Goal: Task Accomplishment & Management: Use online tool/utility

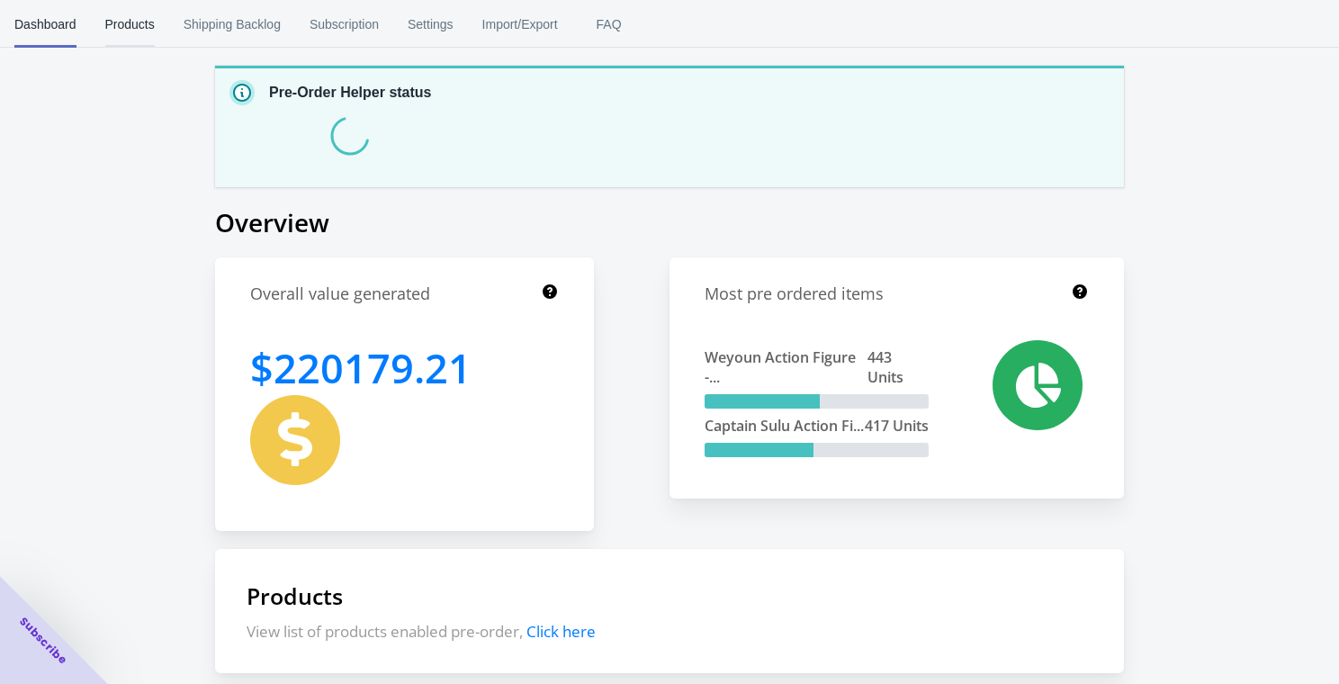
click at [114, 34] on span "Products" at bounding box center [130, 24] width 50 height 47
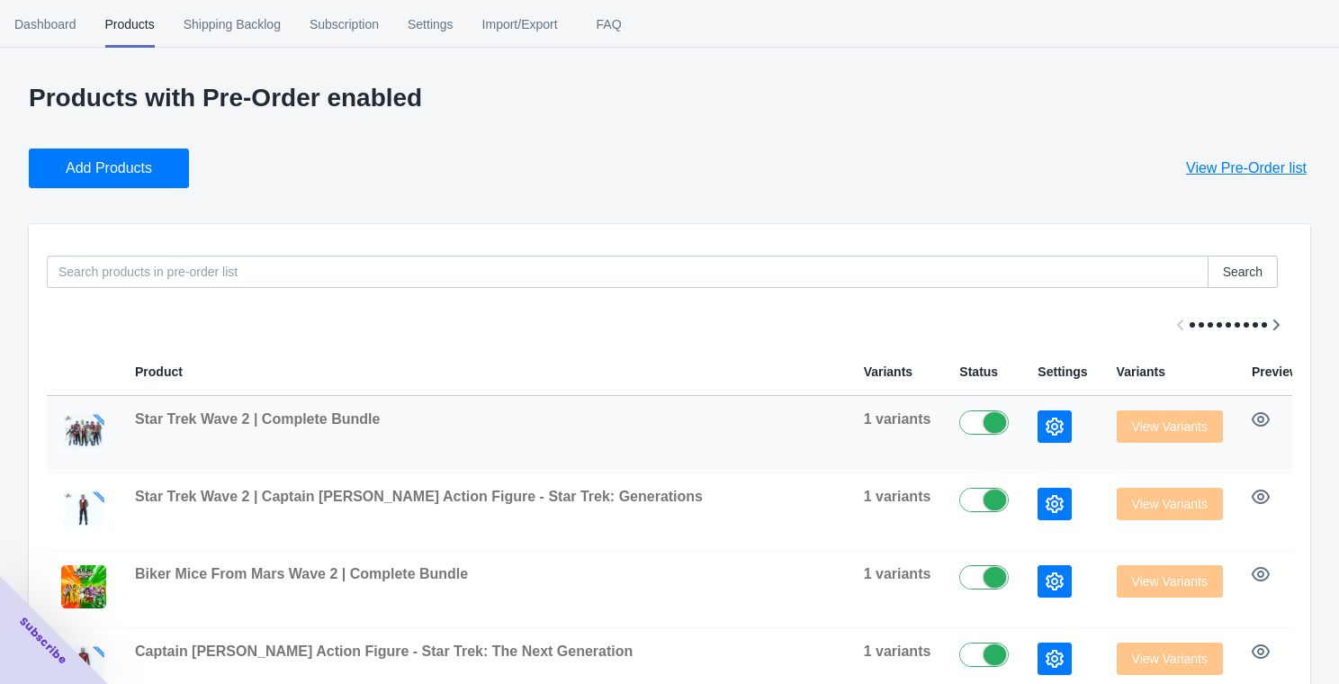
click at [1046, 419] on icon "button" at bounding box center [1055, 427] width 18 height 18
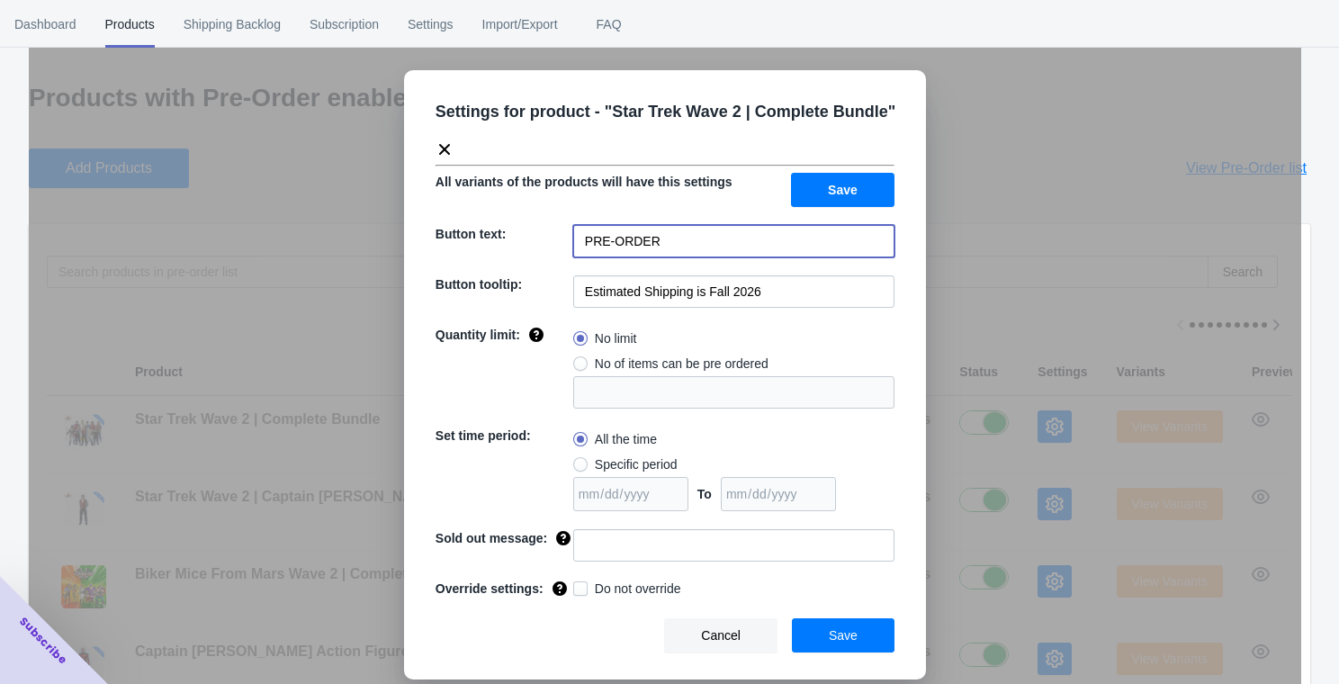
click at [654, 251] on input "PRE-ORDER" at bounding box center [733, 241] width 321 height 32
click at [228, 273] on div "Settings for product - " Star Trek Wave 2 | Complete Bundle " All variants of t…" at bounding box center [665, 387] width 1273 height 684
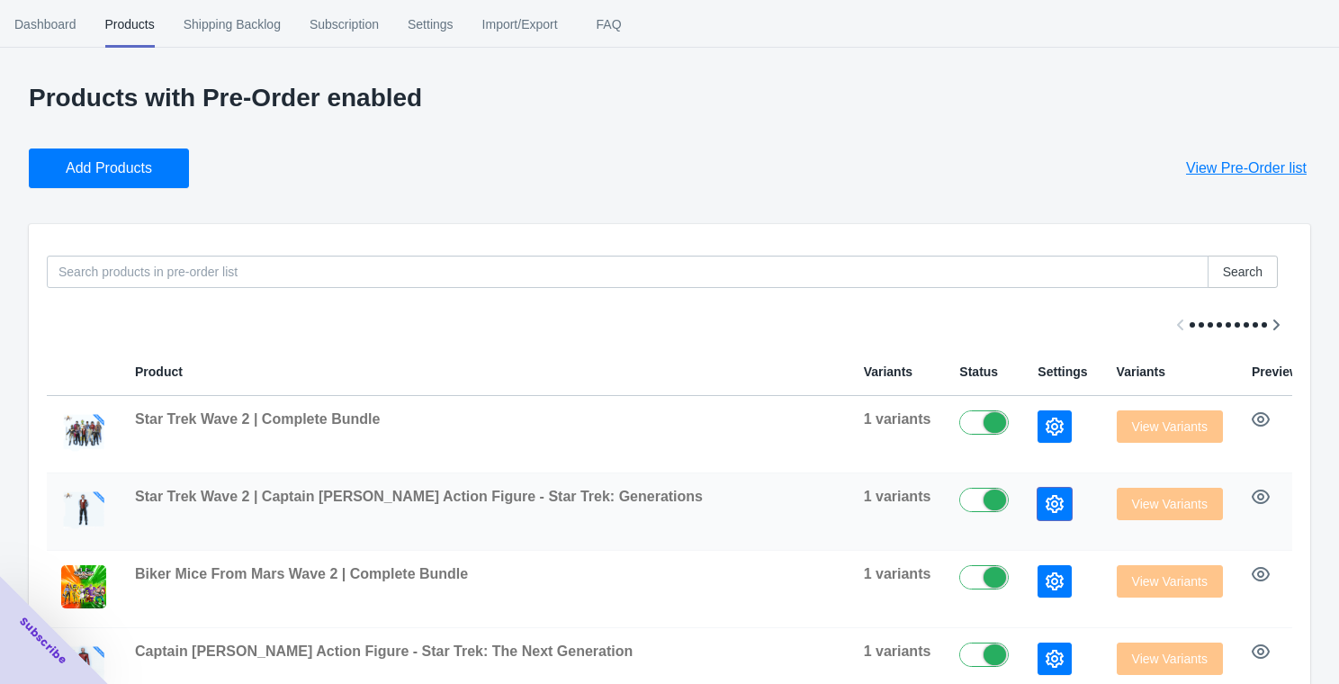
click at [1038, 505] on button "button" at bounding box center [1055, 504] width 34 height 32
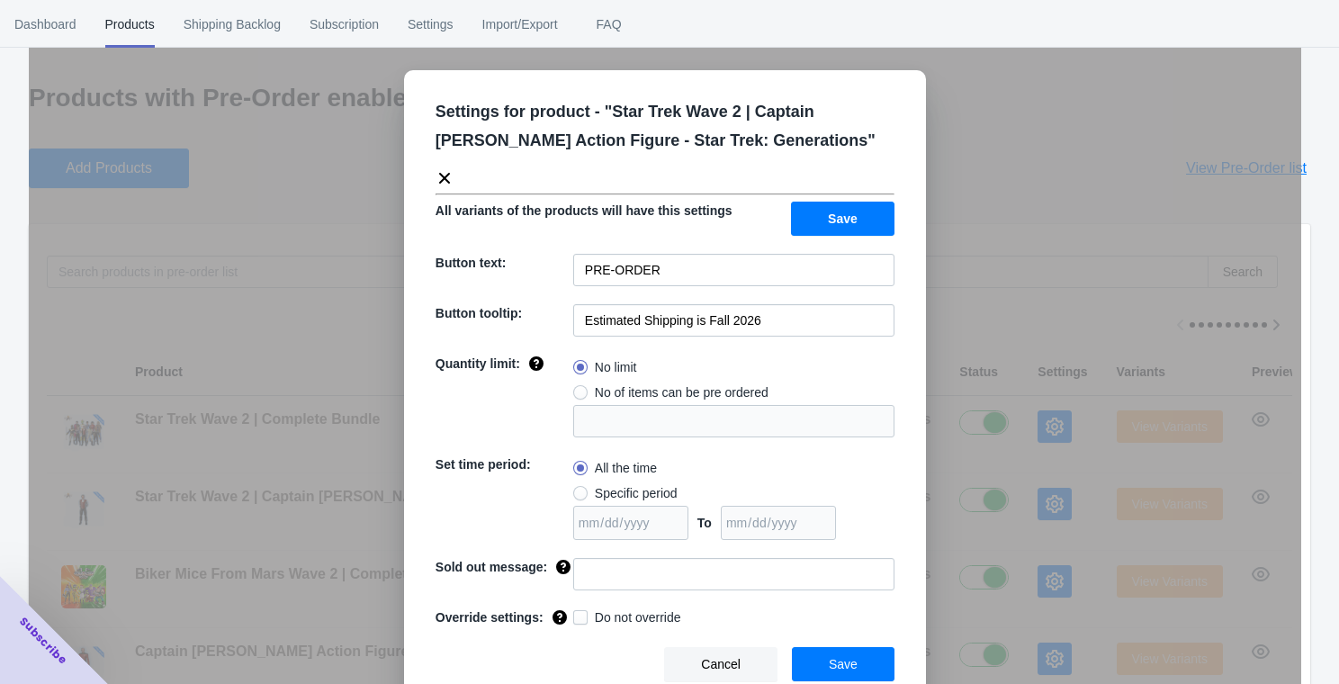
scroll to position [17, 0]
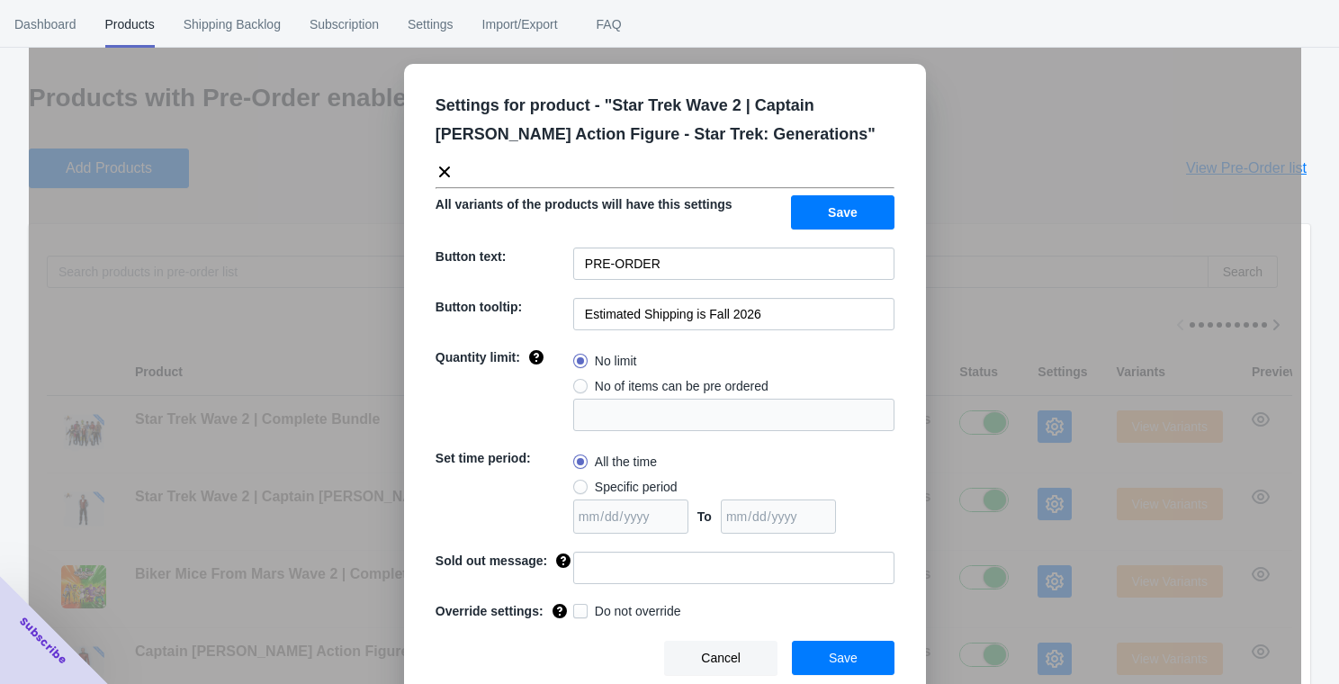
click at [227, 314] on div "Settings for product - " Star Trek Wave 2 | Captain [PERSON_NAME] Action Figure…" at bounding box center [665, 387] width 1273 height 684
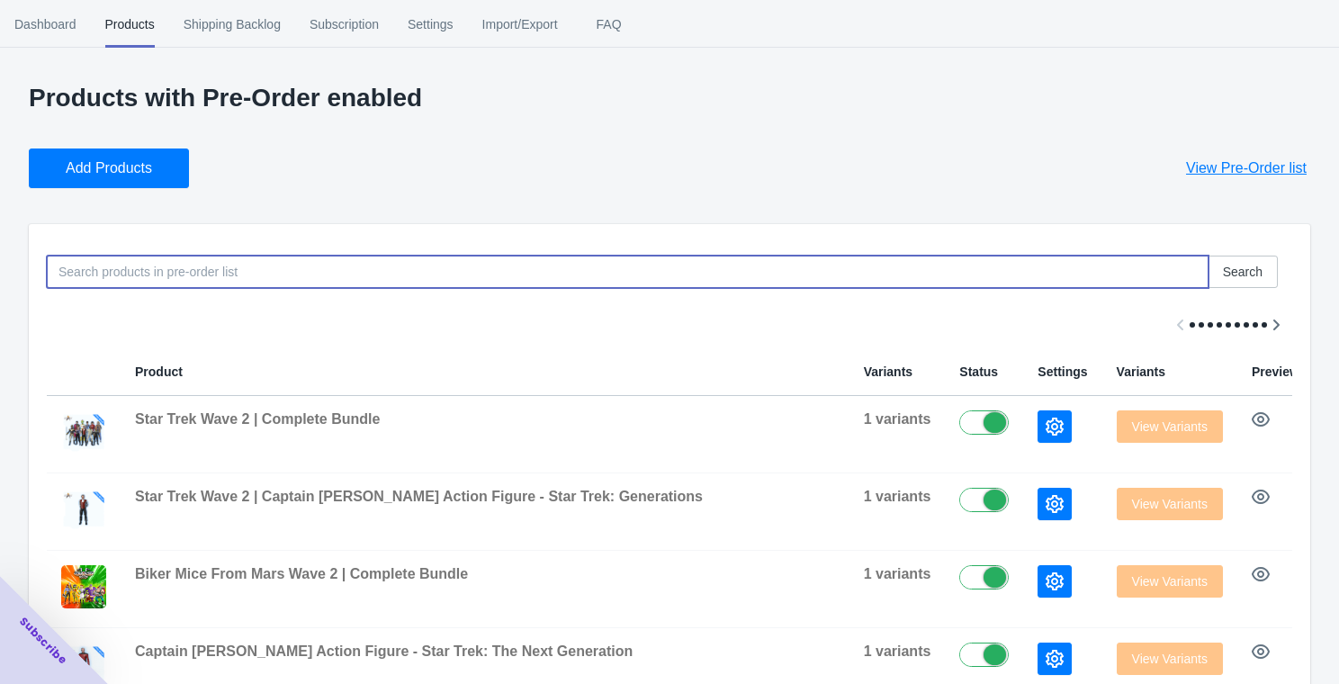
click at [271, 258] on input at bounding box center [628, 272] width 1162 height 32
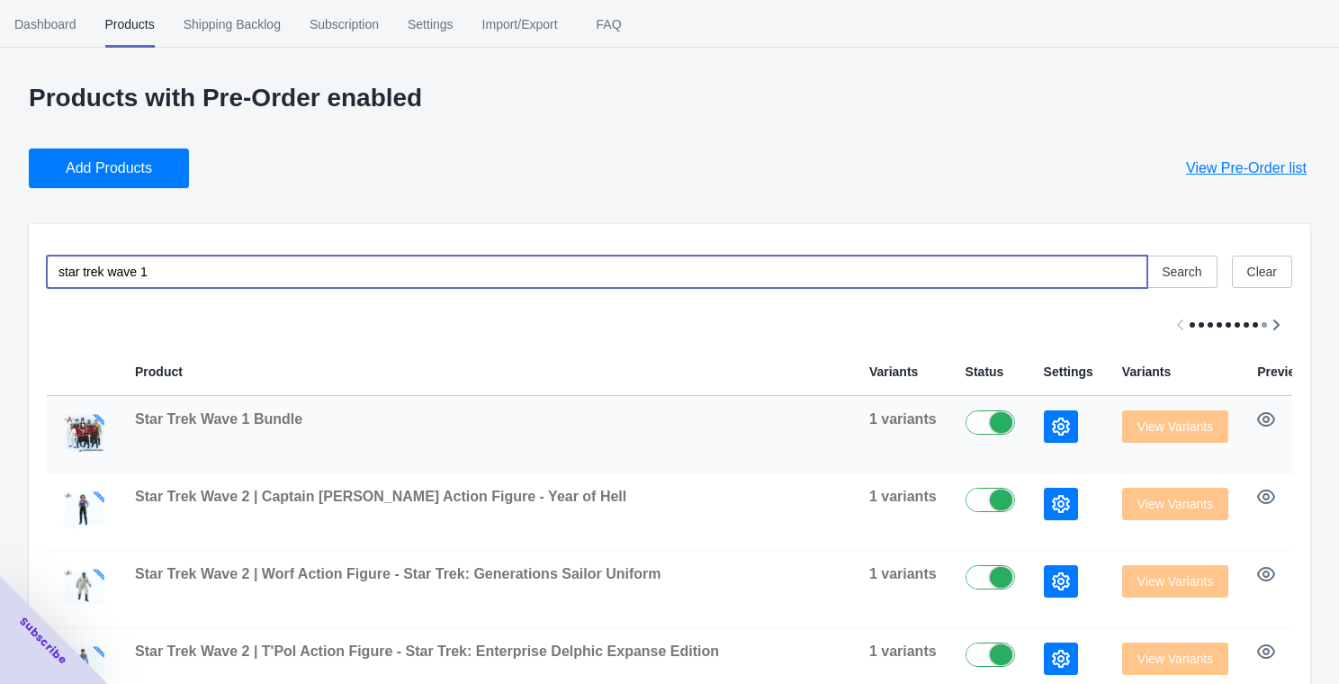
type input "star trek wave 1"
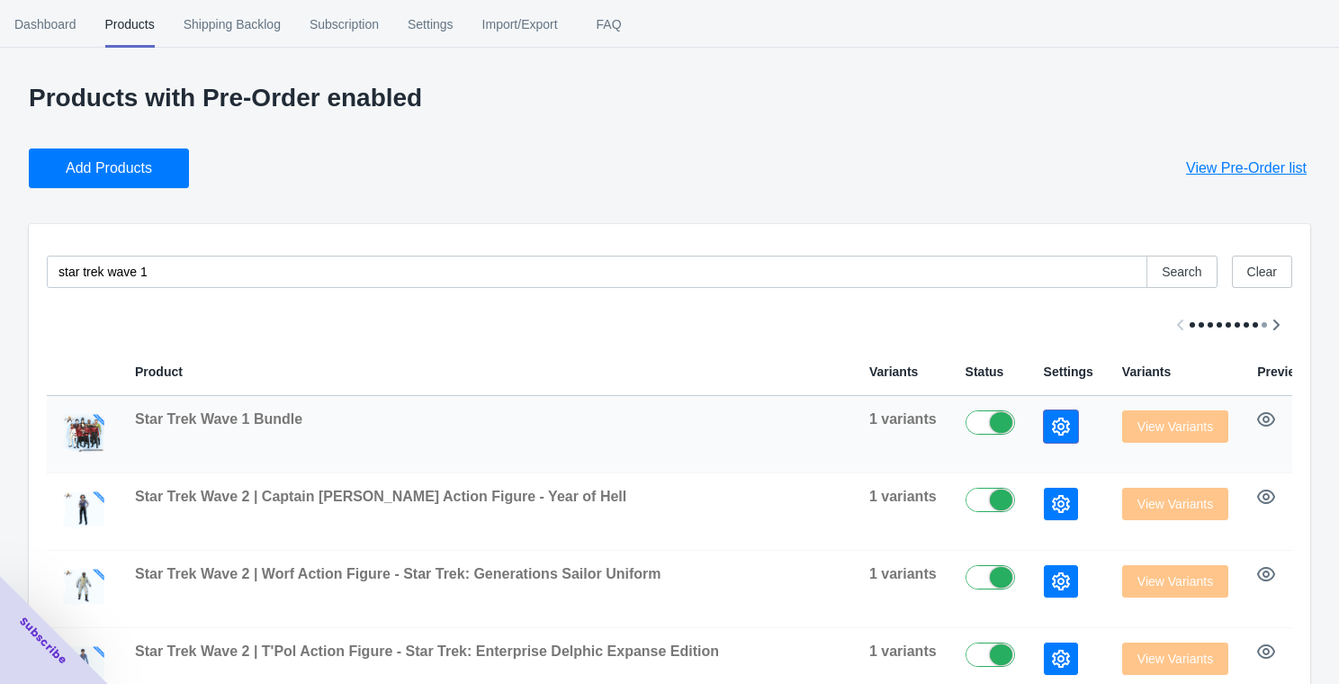
click at [1052, 427] on icon "button" at bounding box center [1061, 427] width 18 height 18
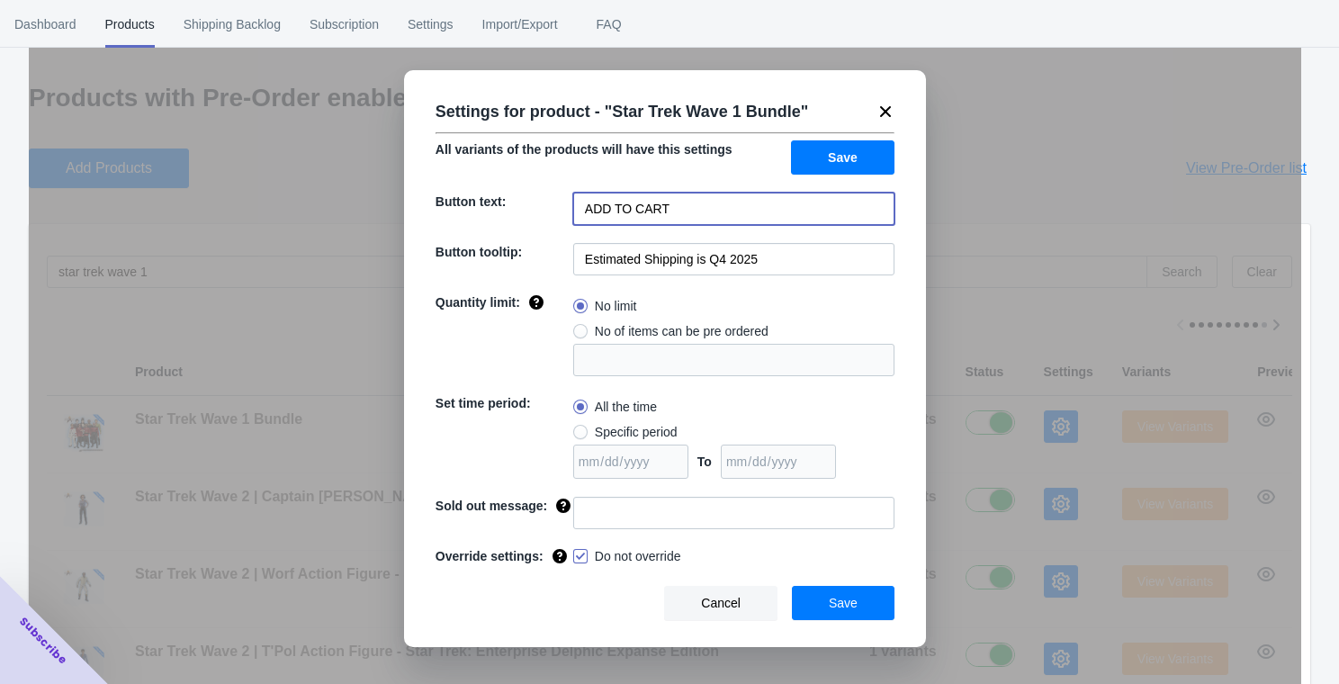
click at [711, 209] on input "ADD TO CART" at bounding box center [733, 209] width 321 height 32
type input "p"
type input "PRE-ORDER"
click at [829, 156] on span "Save" at bounding box center [843, 157] width 30 height 14
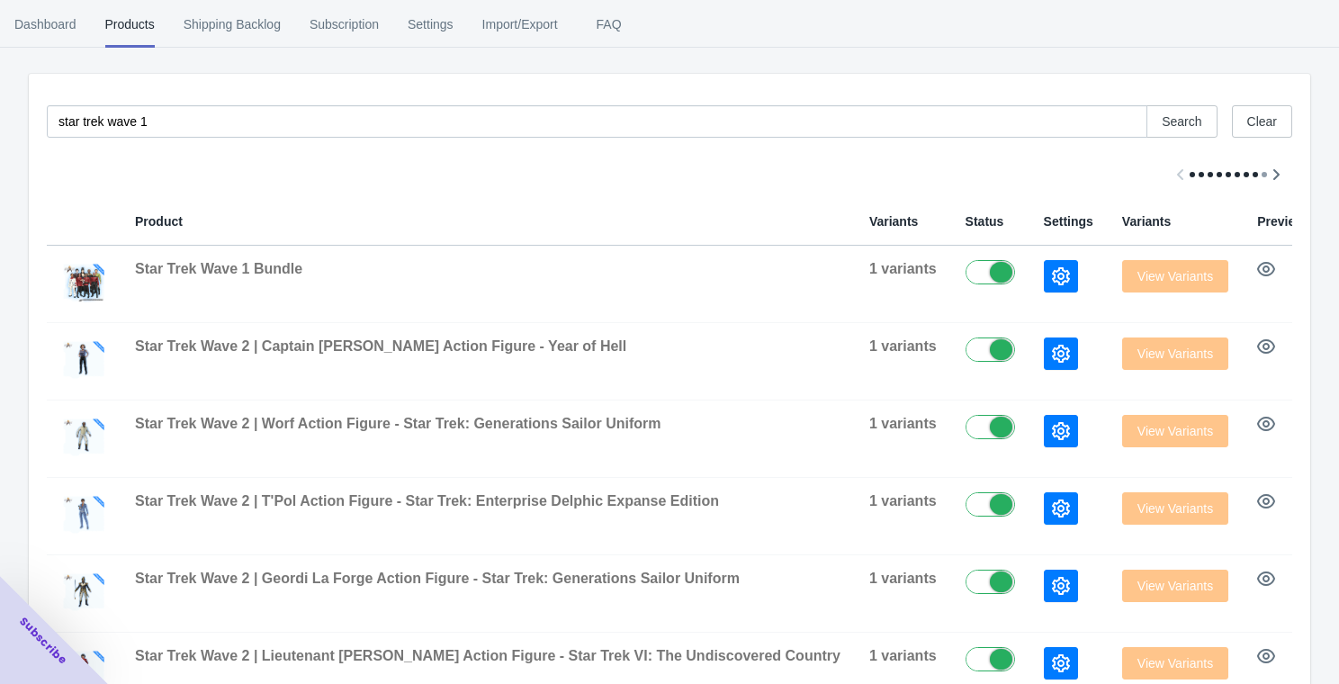
scroll to position [326, 0]
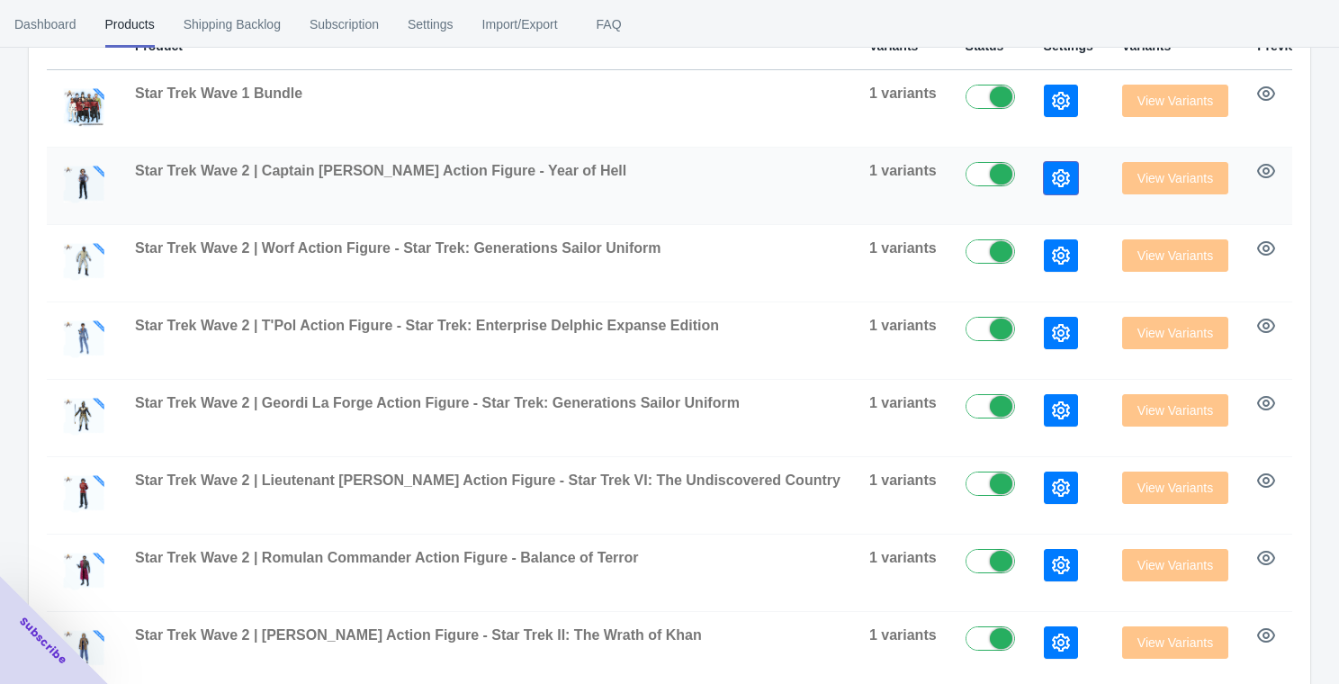
click at [1052, 176] on icon "button" at bounding box center [1061, 178] width 18 height 18
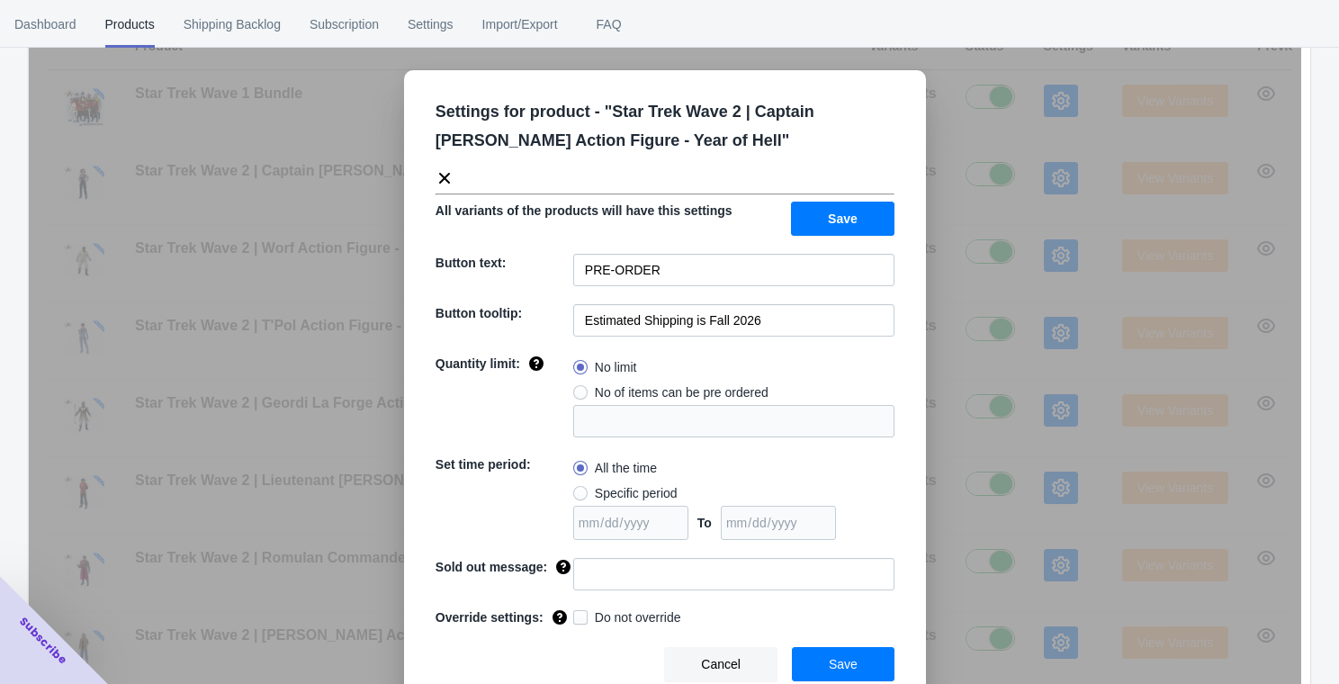
click at [732, 666] on button "Cancel" at bounding box center [720, 664] width 113 height 34
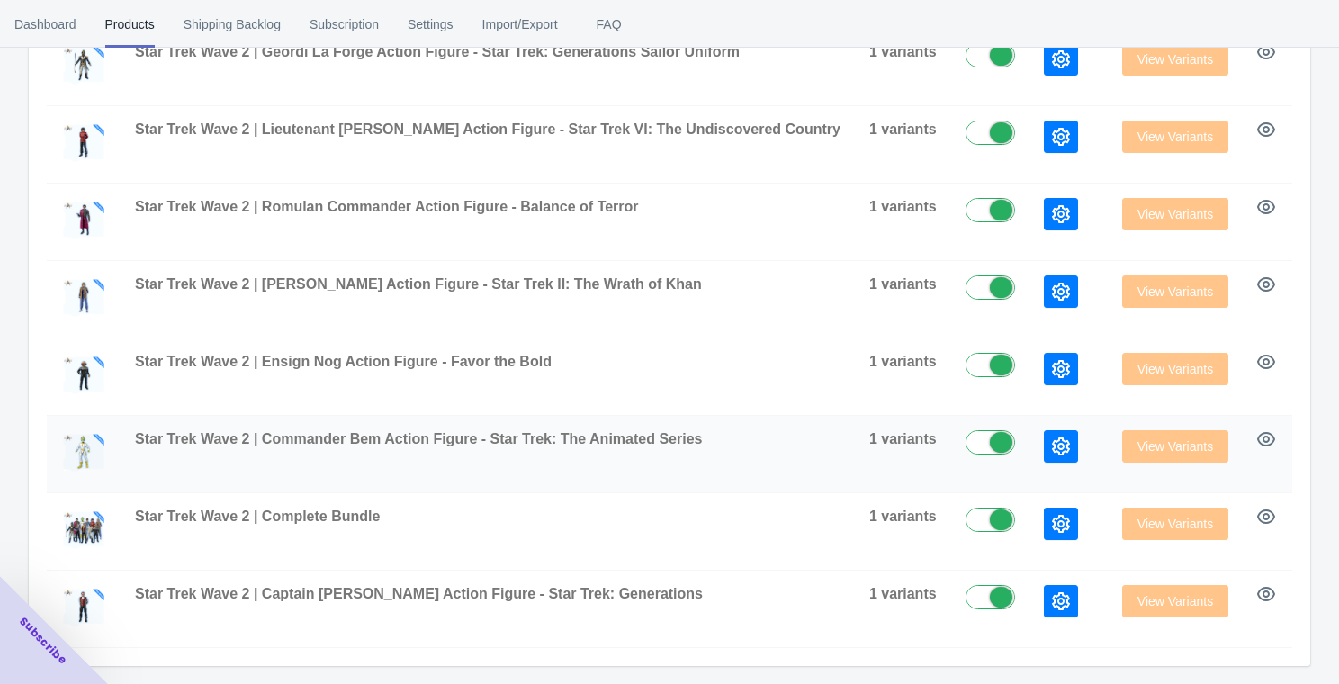
scroll to position [0, 0]
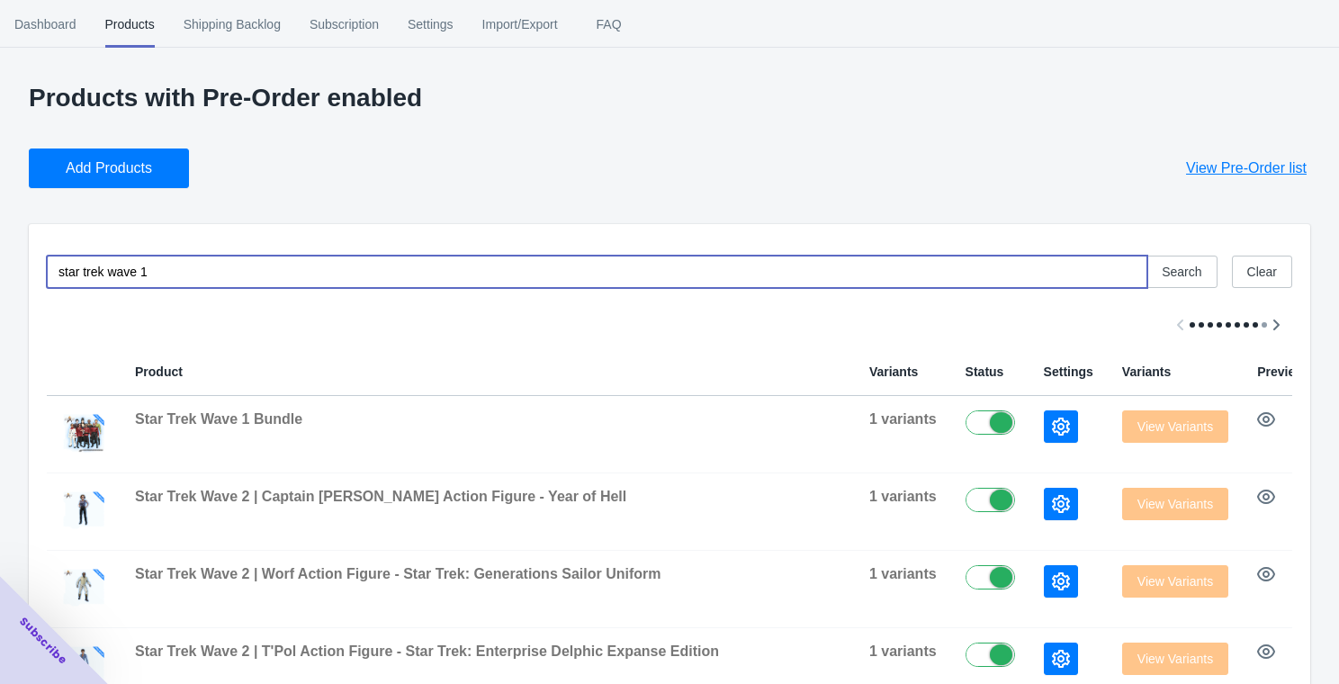
click at [226, 267] on input "star trek wave 1" at bounding box center [597, 272] width 1101 height 32
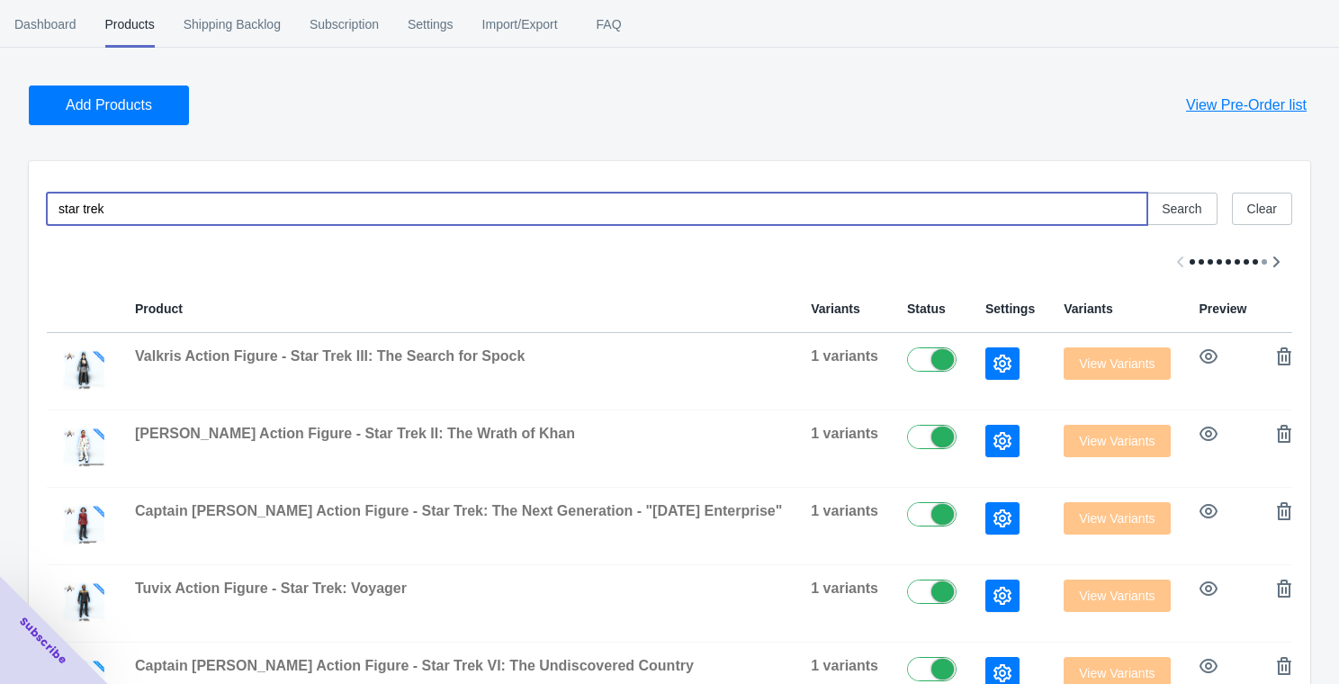
scroll to position [90, 0]
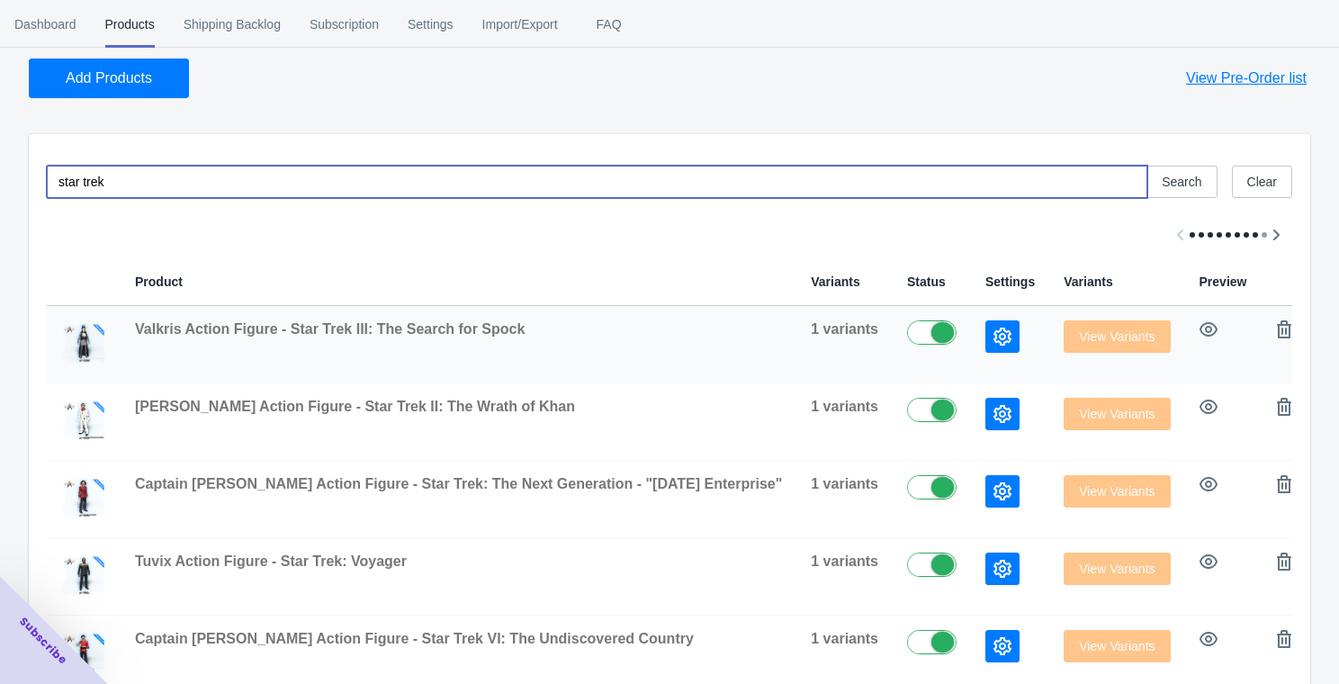
type input "star trek"
click at [994, 331] on icon "button" at bounding box center [1003, 337] width 18 height 18
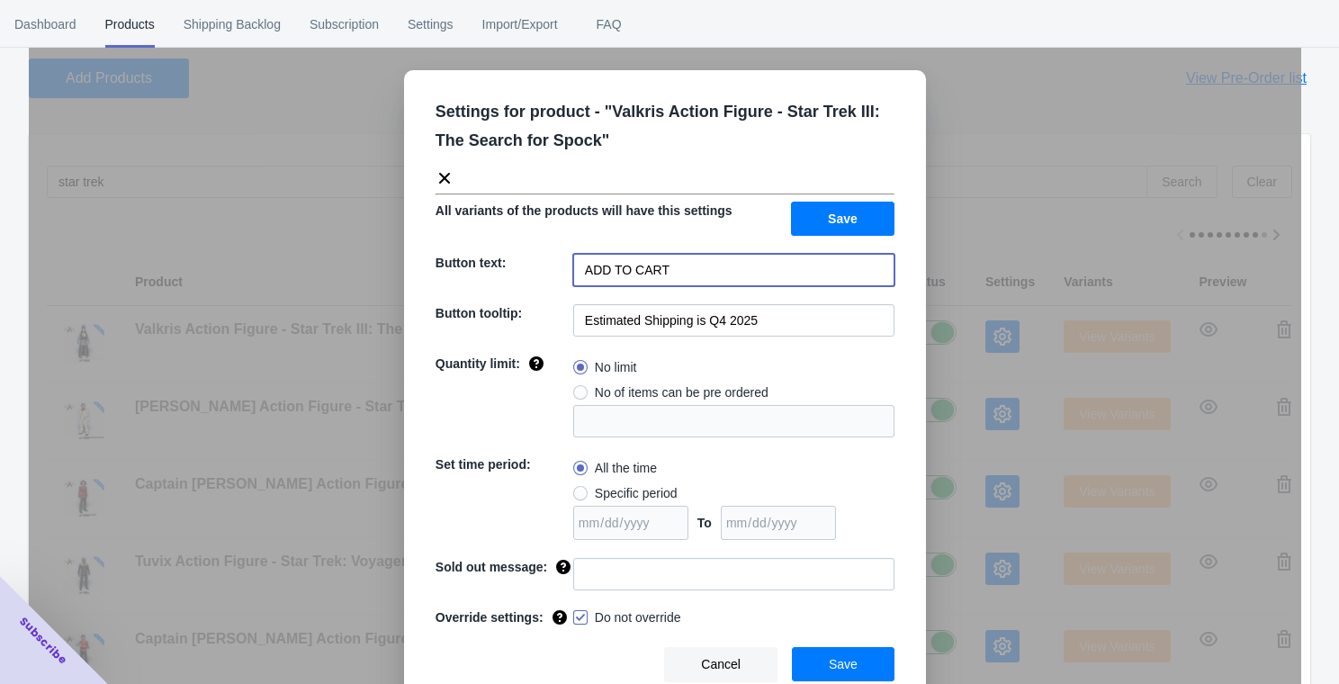
click at [703, 267] on input "ADD TO CART" at bounding box center [733, 270] width 321 height 32
click at [289, 134] on div "Settings for product - " Valkris Action Figure - Star Trek III: The Search for …" at bounding box center [665, 387] width 1273 height 684
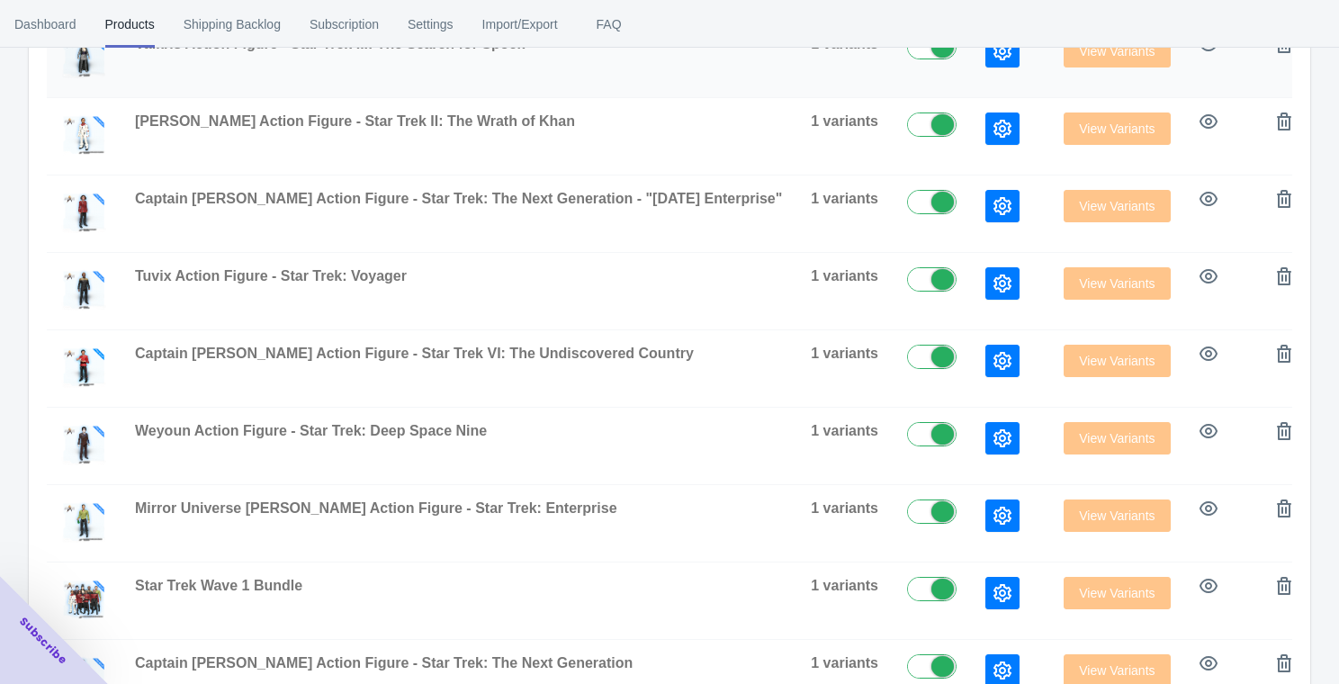
scroll to position [445, 0]
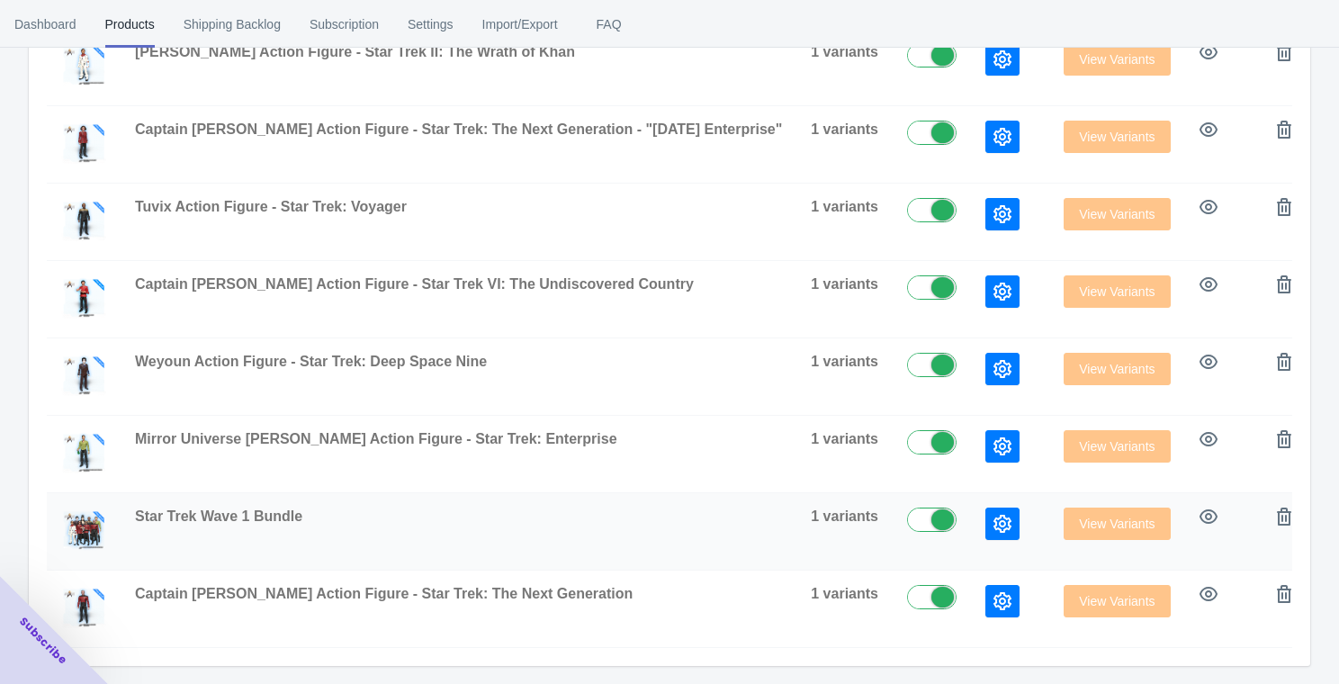
click at [994, 521] on icon "button" at bounding box center [1003, 524] width 18 height 18
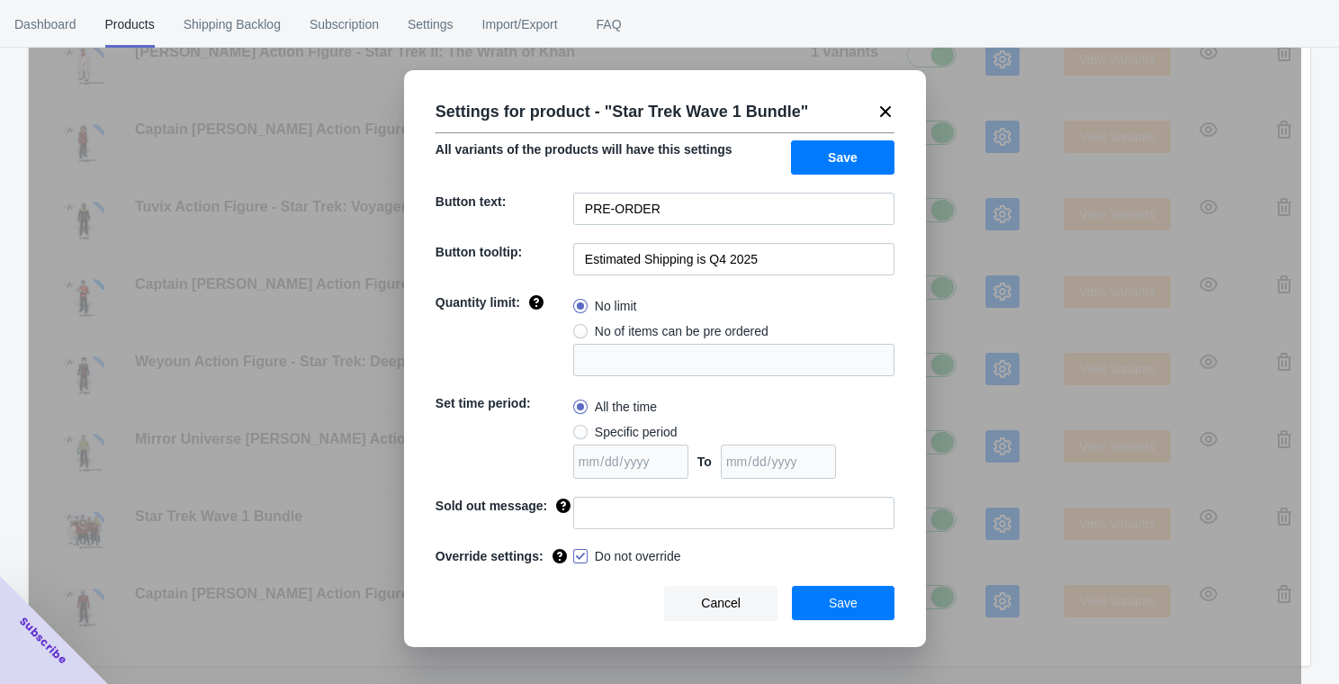
click at [224, 383] on div "Settings for product - " Star Trek Wave 1 Bundle " All variants of the products…" at bounding box center [665, 387] width 1273 height 684
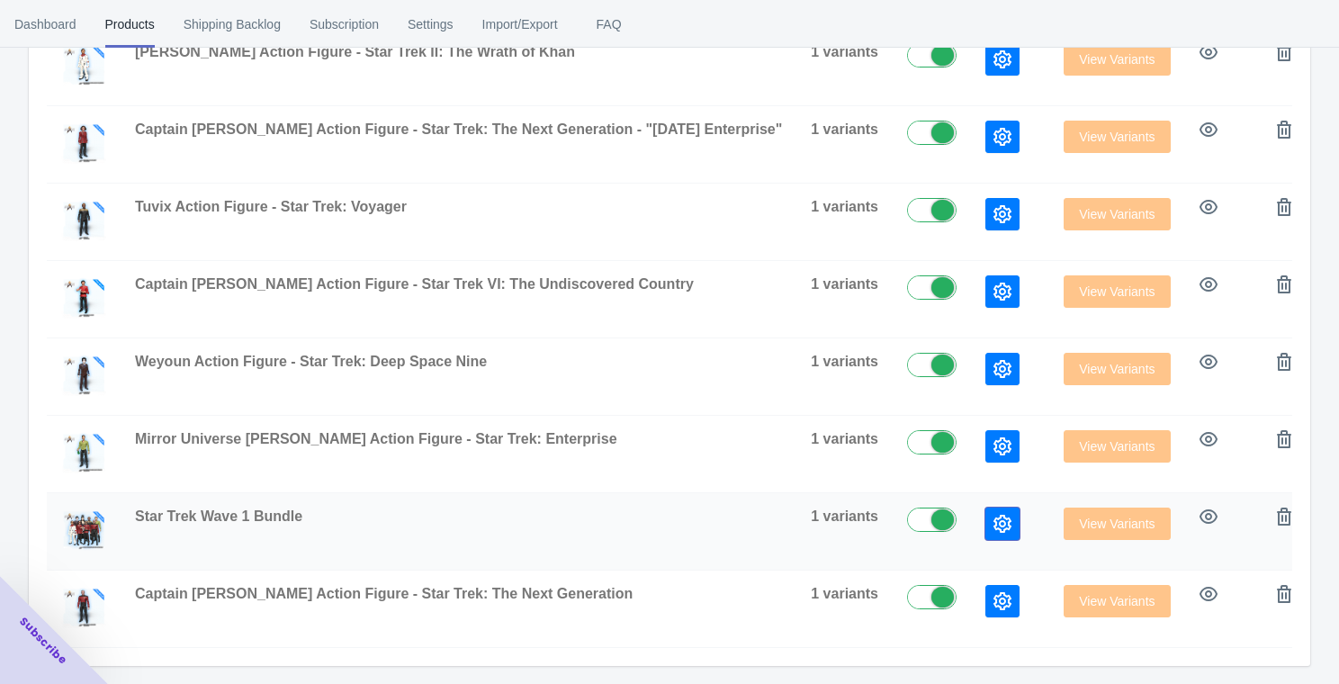
click at [994, 526] on icon "button" at bounding box center [1003, 524] width 18 height 18
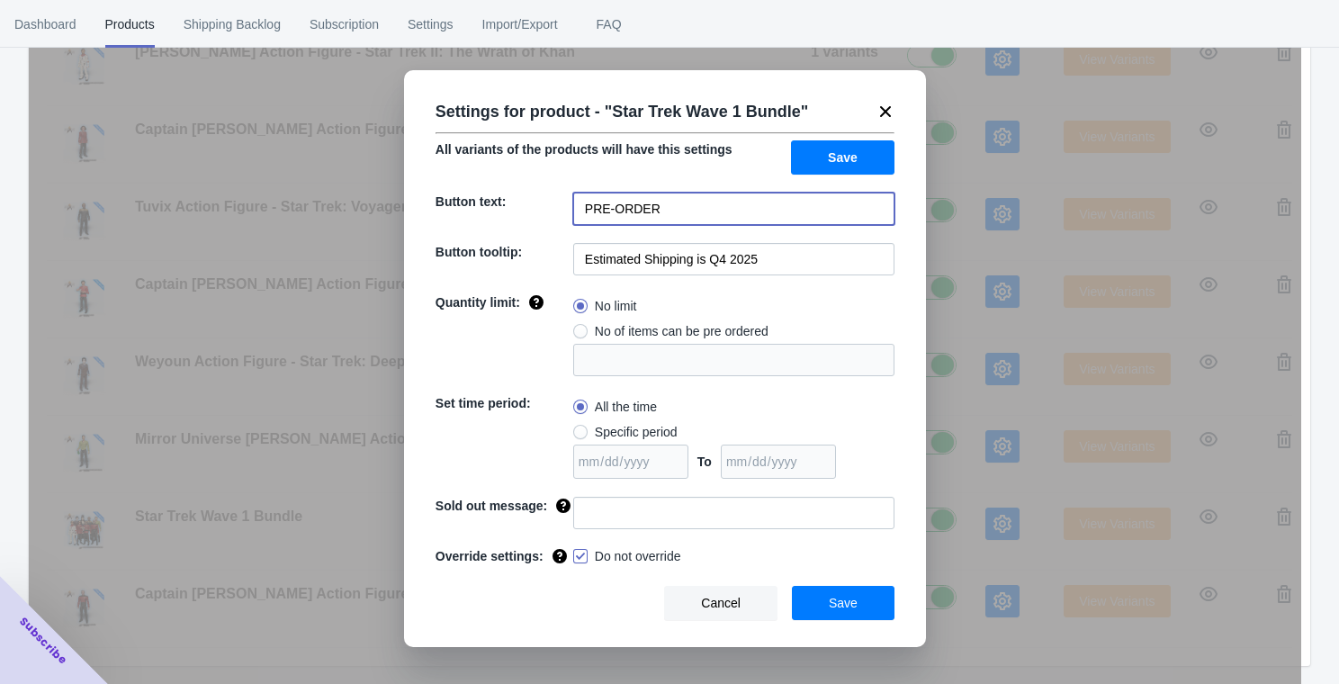
click at [717, 212] on input "PRE-ORDER" at bounding box center [733, 209] width 321 height 32
type input "ADD TO CART"
click at [889, 167] on button "Save" at bounding box center [843, 157] width 104 height 34
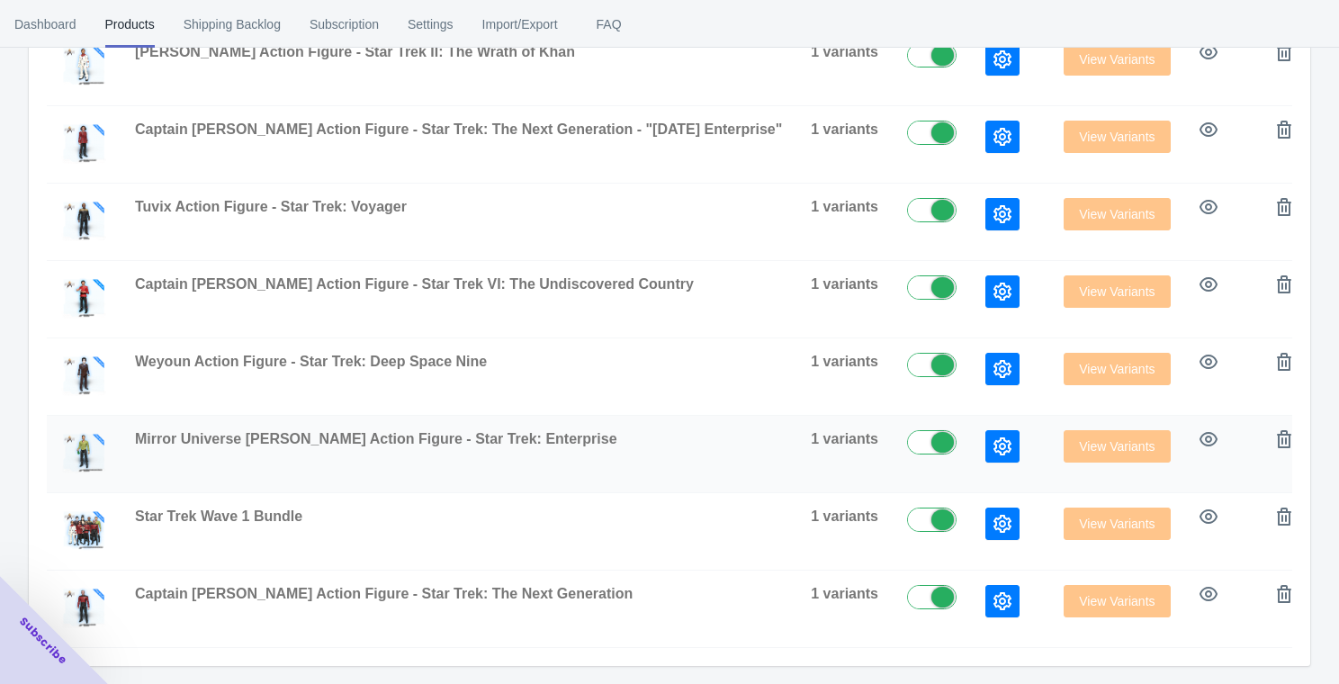
click at [986, 451] on button "button" at bounding box center [1003, 446] width 34 height 32
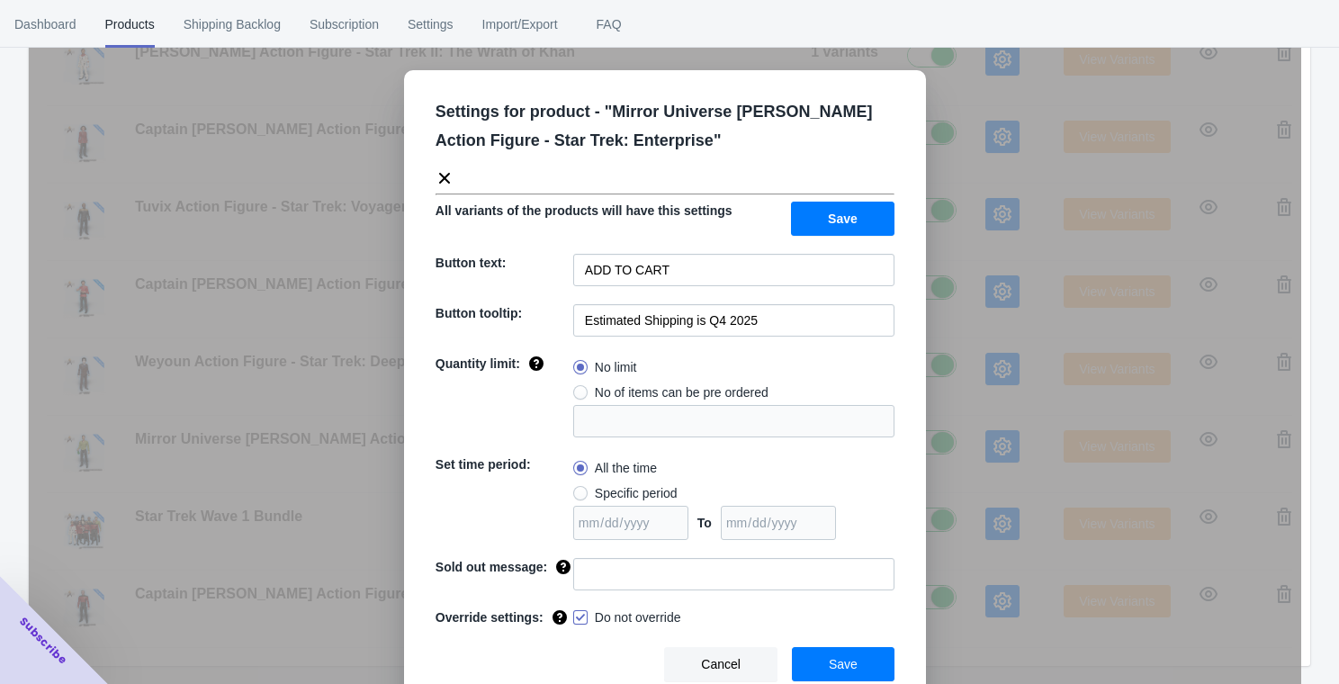
click at [1011, 189] on div "Settings for product - " Mirror Universe [PERSON_NAME] Action Figure - Star Tre…" at bounding box center [665, 387] width 1273 height 684
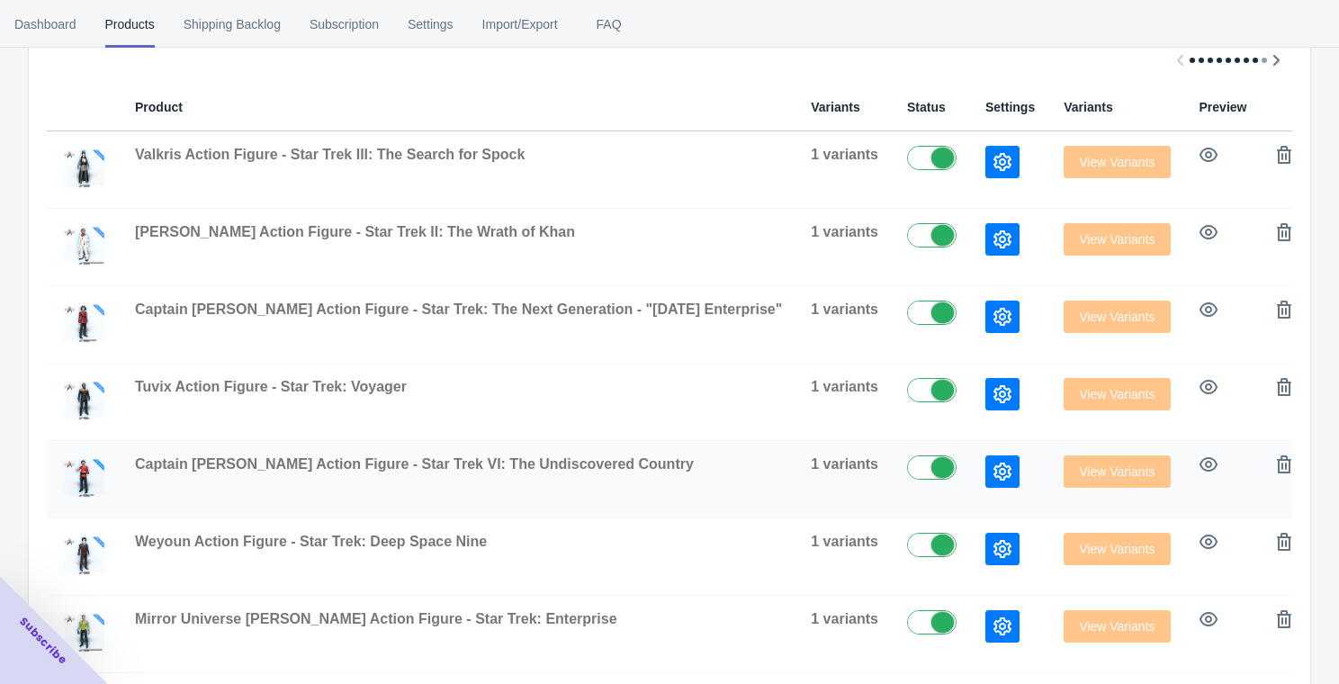
scroll to position [0, 0]
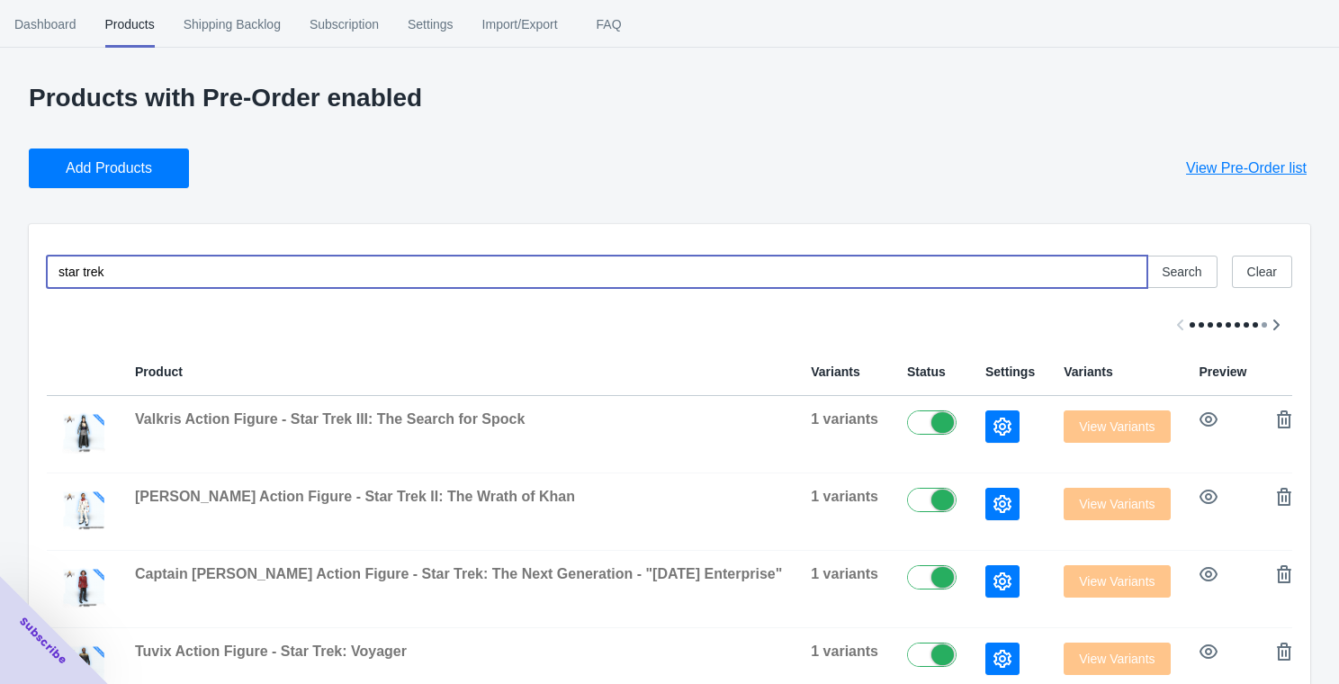
click at [286, 272] on input "star trek" at bounding box center [597, 272] width 1101 height 32
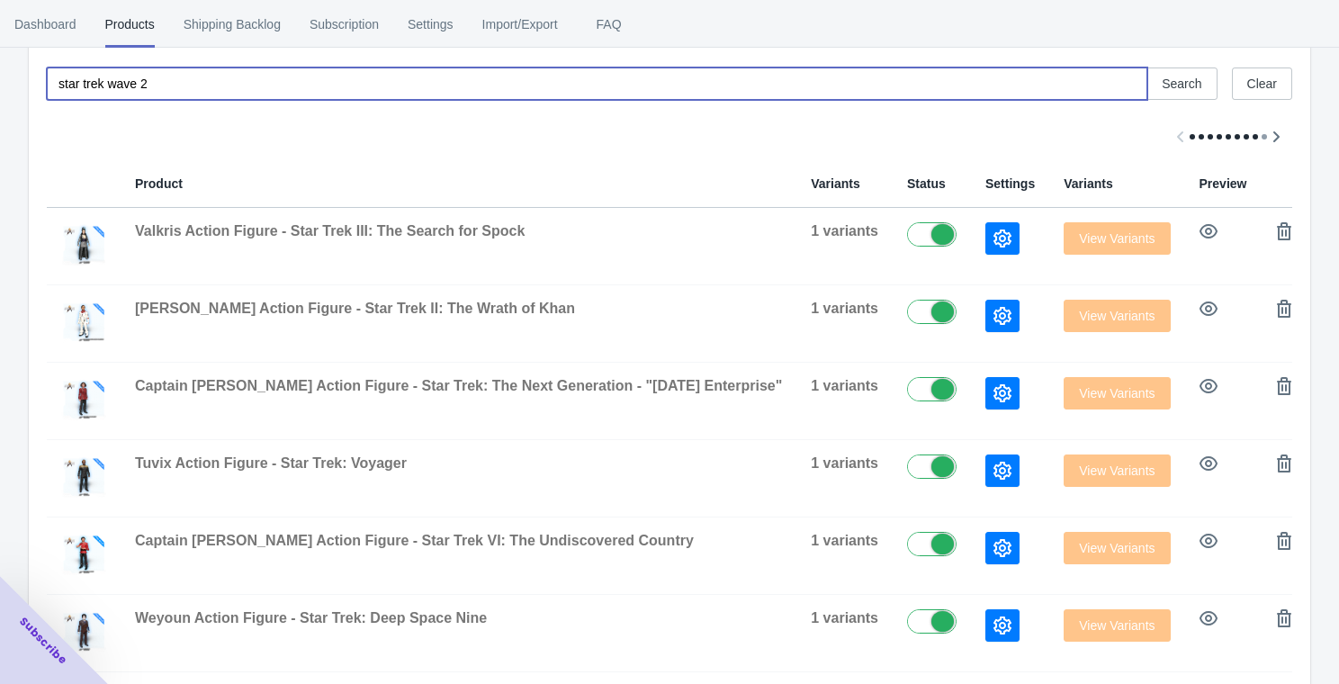
scroll to position [190, 0]
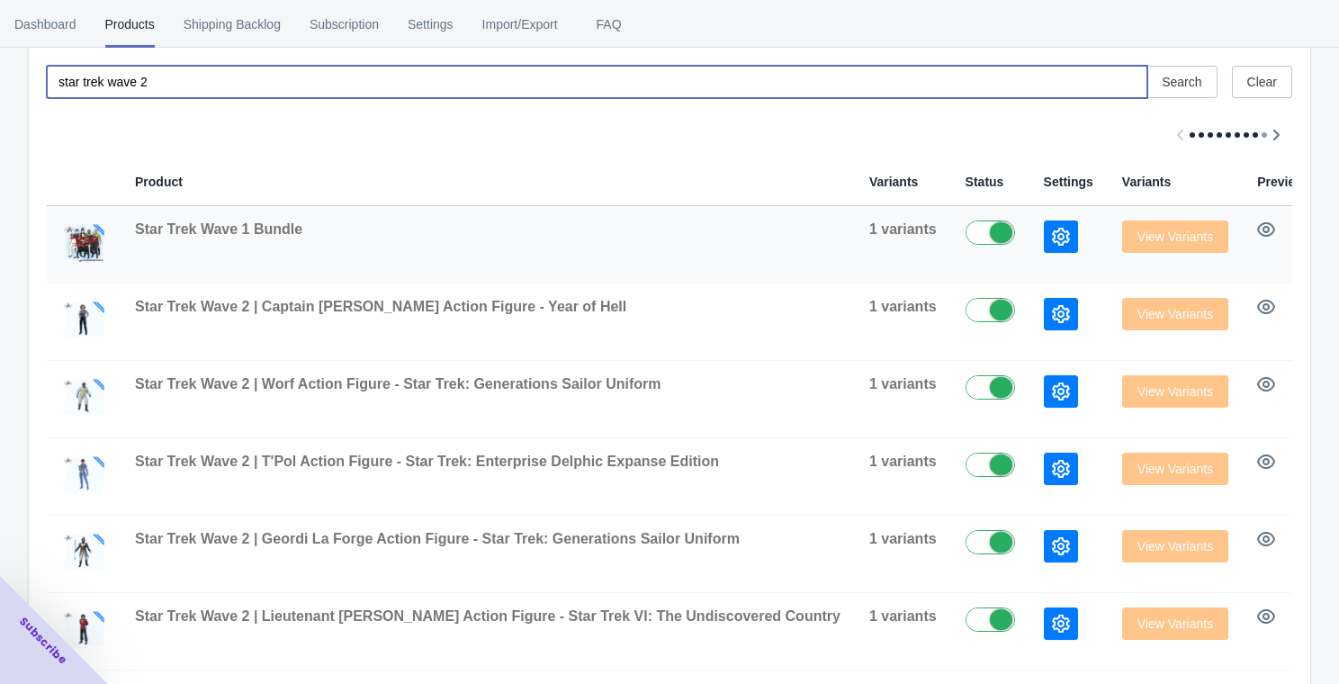
type input "star trek wave 2"
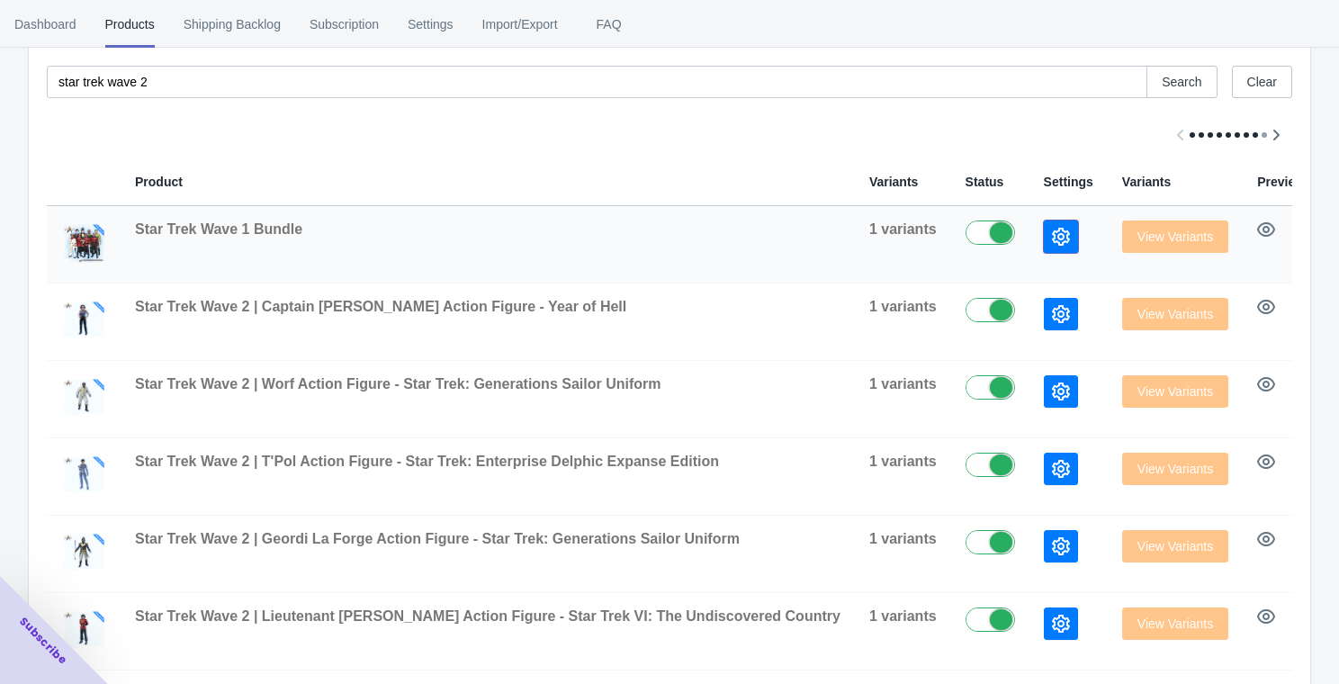
click at [1052, 231] on icon "button" at bounding box center [1061, 237] width 18 height 18
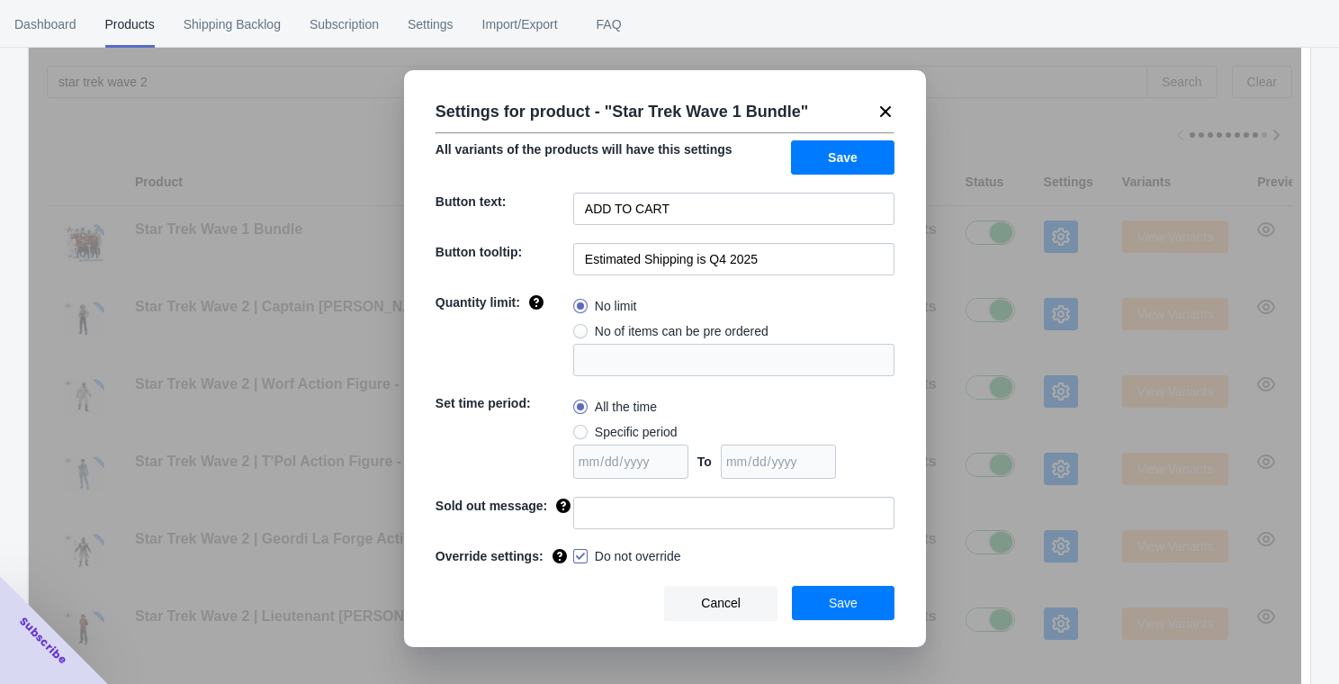
click at [709, 610] on span "Cancel" at bounding box center [721, 603] width 40 height 14
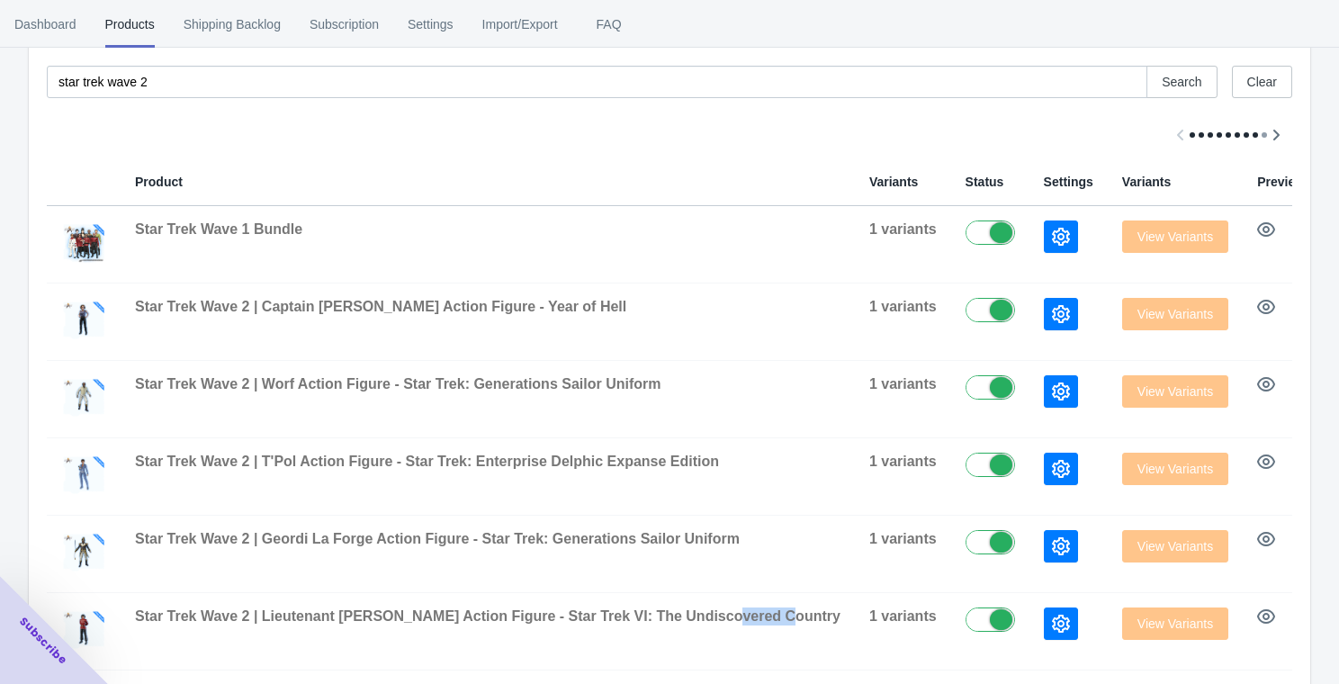
click at [709, 614] on span "Star Trek Wave 2 | Lieutenant [PERSON_NAME] Action Figure - Star Trek VI: The U…" at bounding box center [488, 616] width 706 height 15
click at [1052, 305] on icon "button" at bounding box center [1061, 314] width 18 height 18
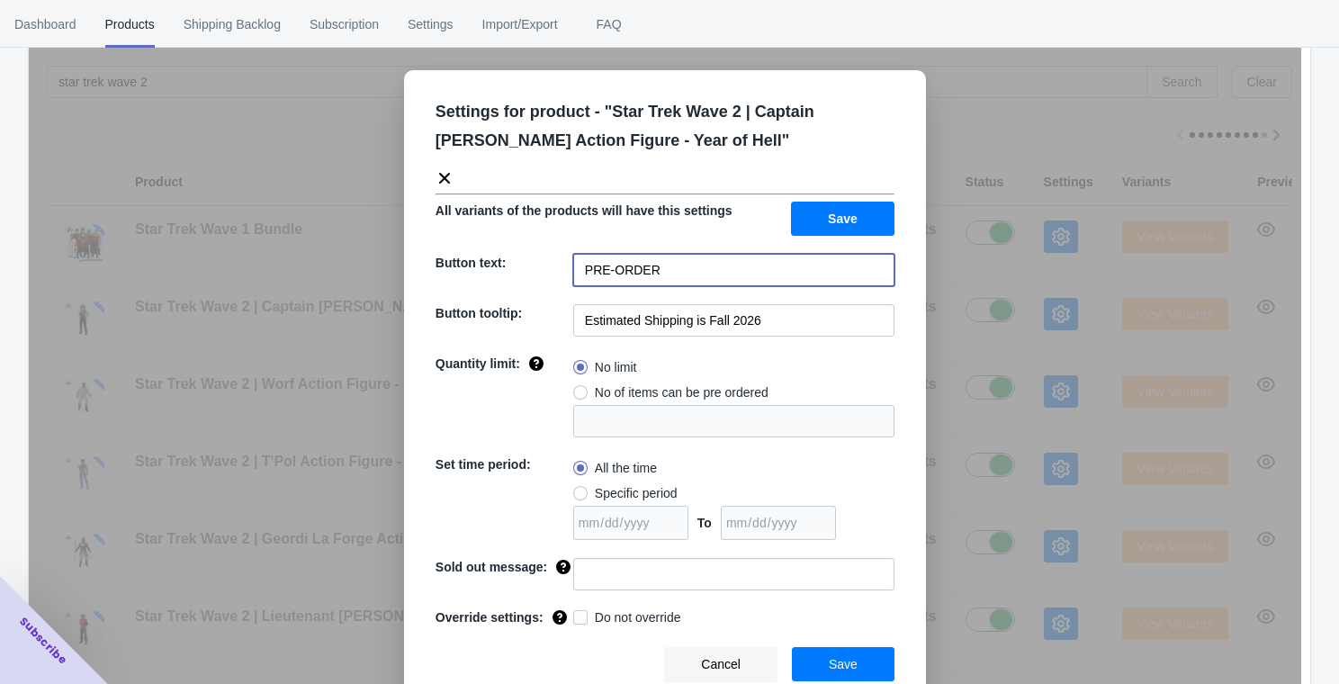
click at [697, 267] on input "PRE-ORDER" at bounding box center [733, 270] width 321 height 32
type input "a"
type input "ADD TO CART"
click at [834, 215] on span "Save" at bounding box center [843, 219] width 30 height 14
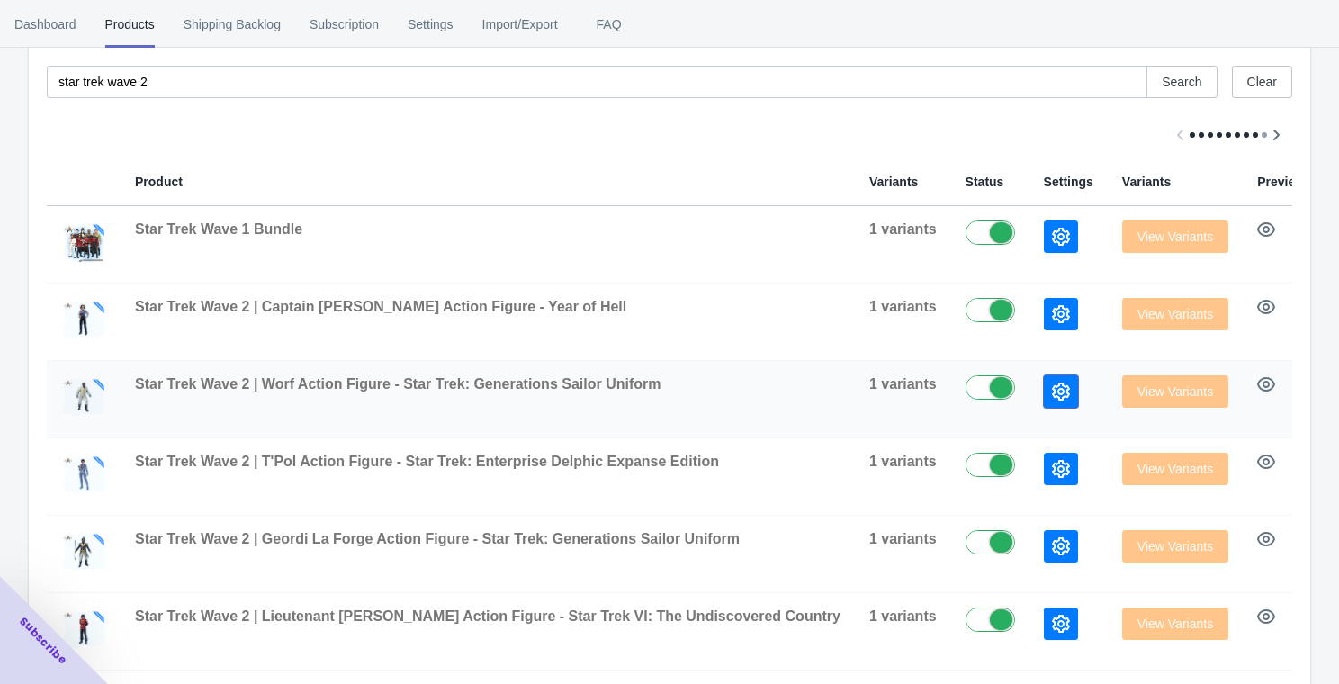
click at [1052, 385] on icon "button" at bounding box center [1061, 392] width 18 height 18
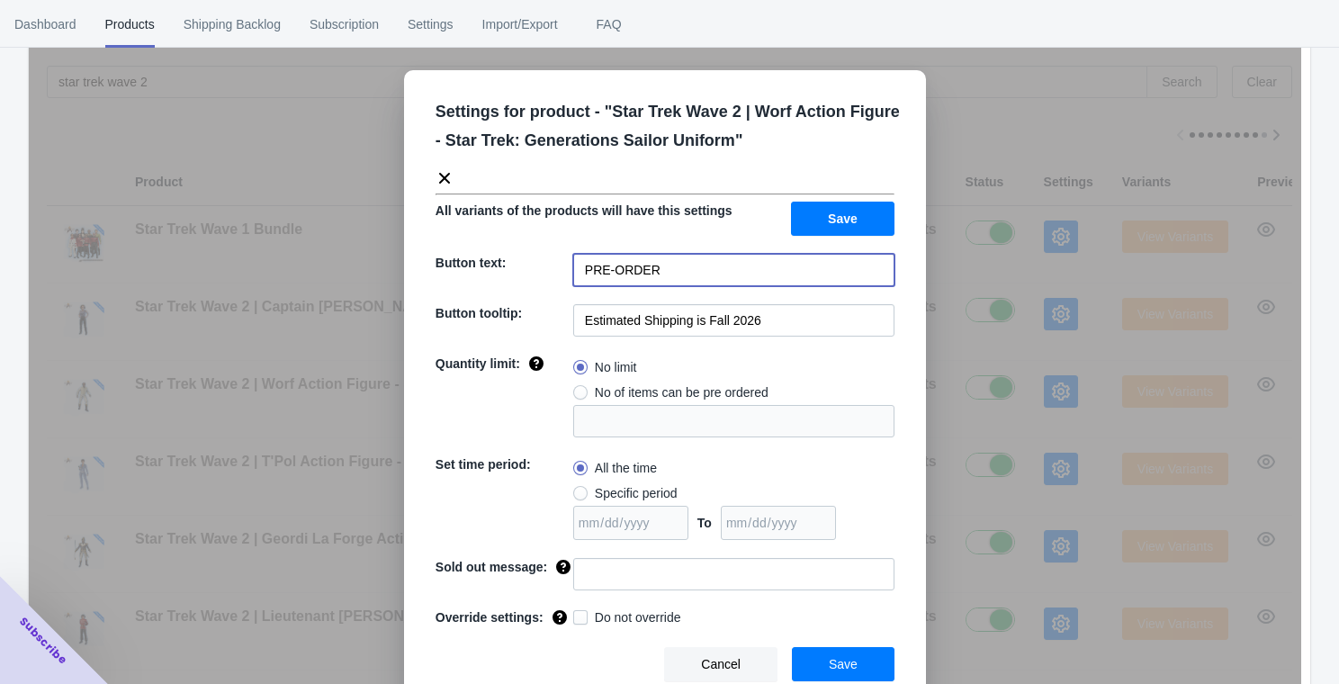
click at [721, 270] on input "PRE-ORDER" at bounding box center [733, 270] width 321 height 32
paste input "<style> .product-form__buttons:has(.pre-order-main-wrapper) .product-form__subm…"
type input "ADD TO CART"
click at [839, 229] on button "Save" at bounding box center [843, 219] width 104 height 34
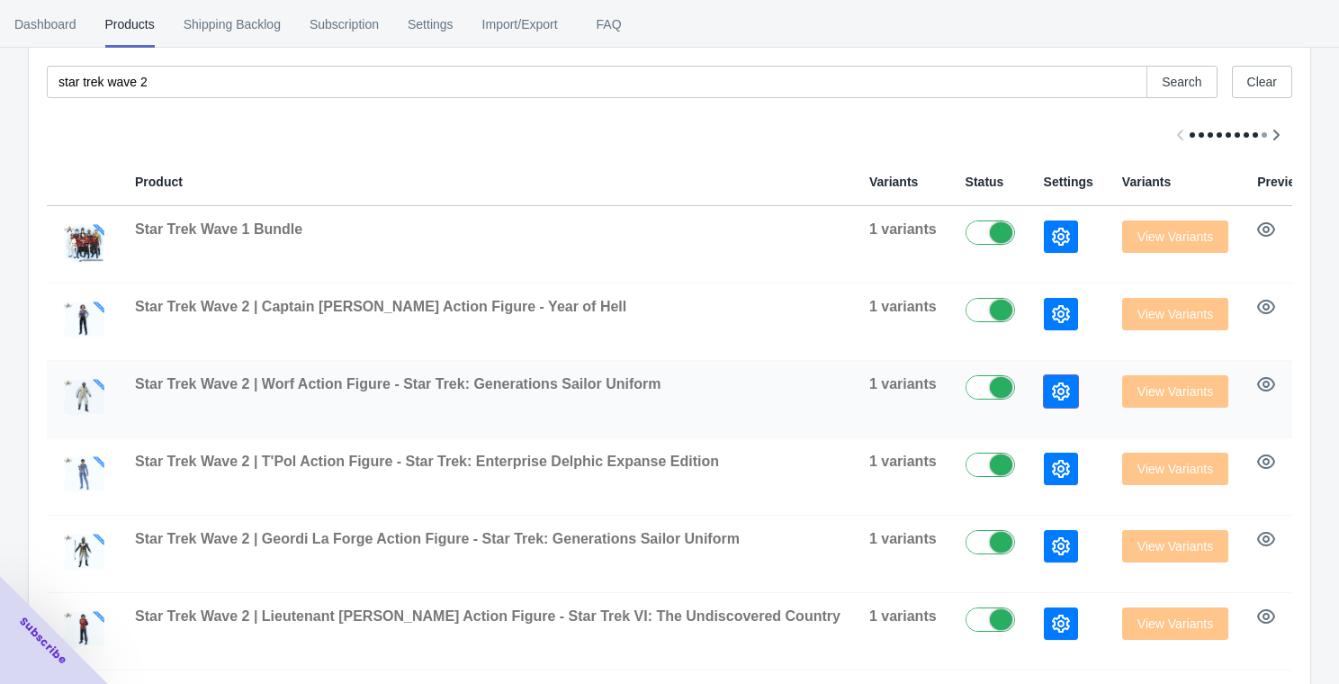
click at [1052, 385] on icon "button" at bounding box center [1061, 392] width 18 height 18
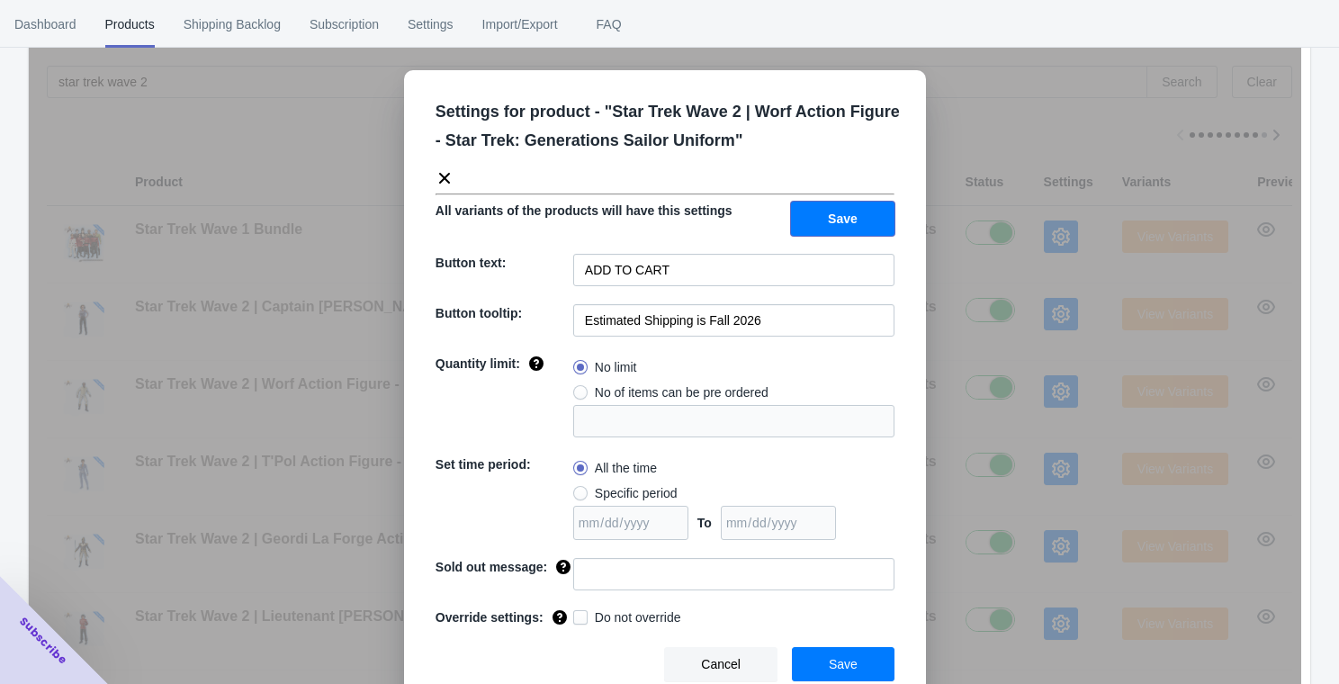
click at [841, 213] on span "Save" at bounding box center [843, 219] width 30 height 14
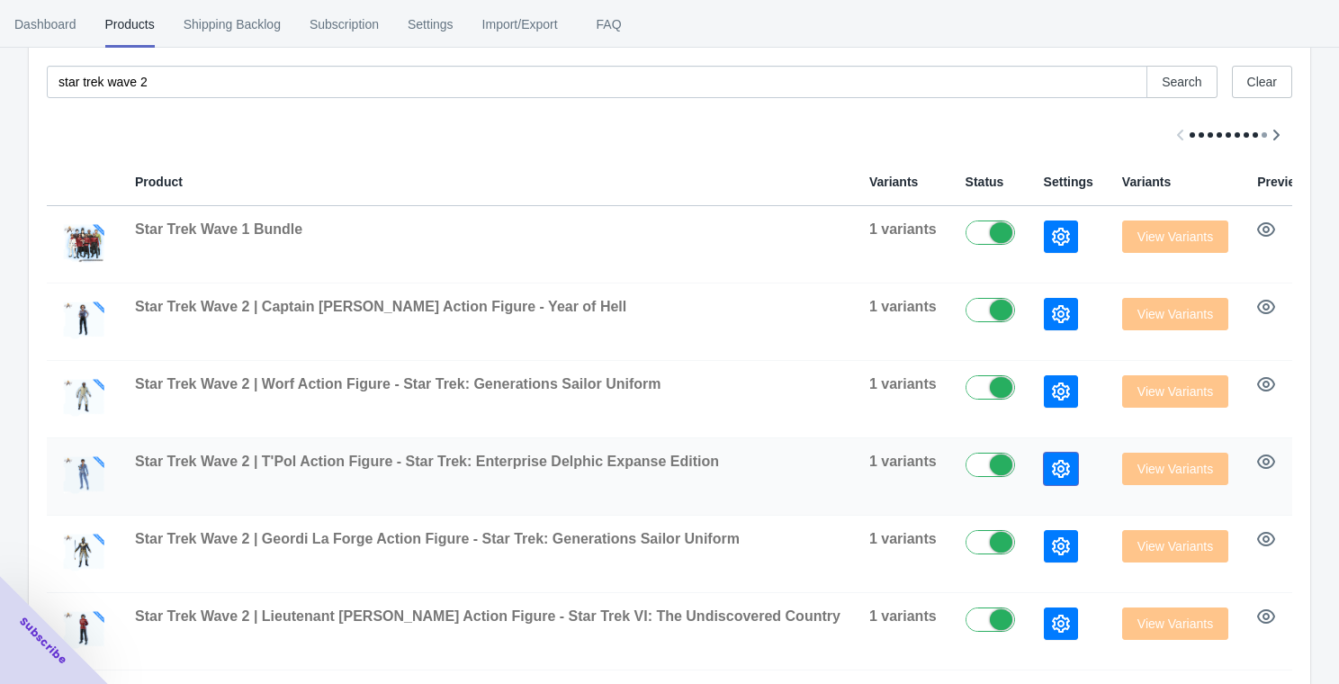
click at [1052, 468] on icon "button" at bounding box center [1061, 469] width 18 height 18
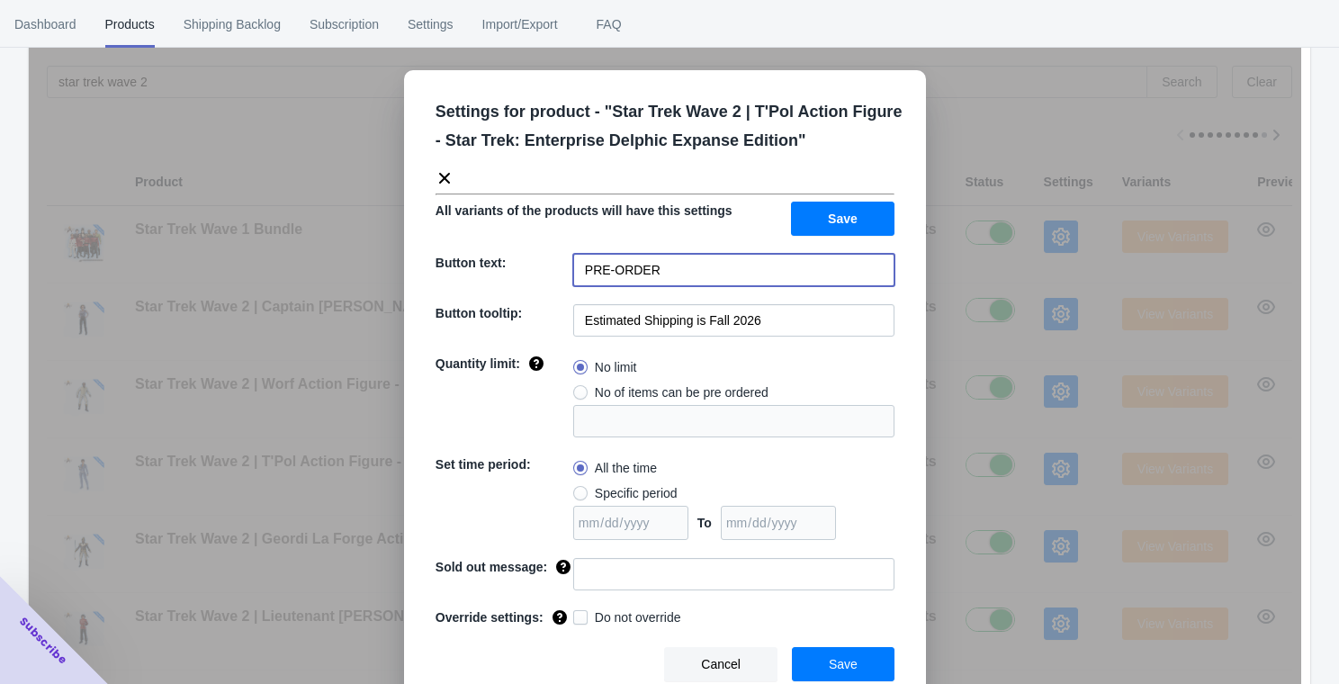
click at [758, 260] on input "PRE-ORDER" at bounding box center [733, 270] width 321 height 32
paste input "ADD TO CART"
type input "ADD TO CART"
click at [828, 223] on span "Save" at bounding box center [843, 219] width 30 height 14
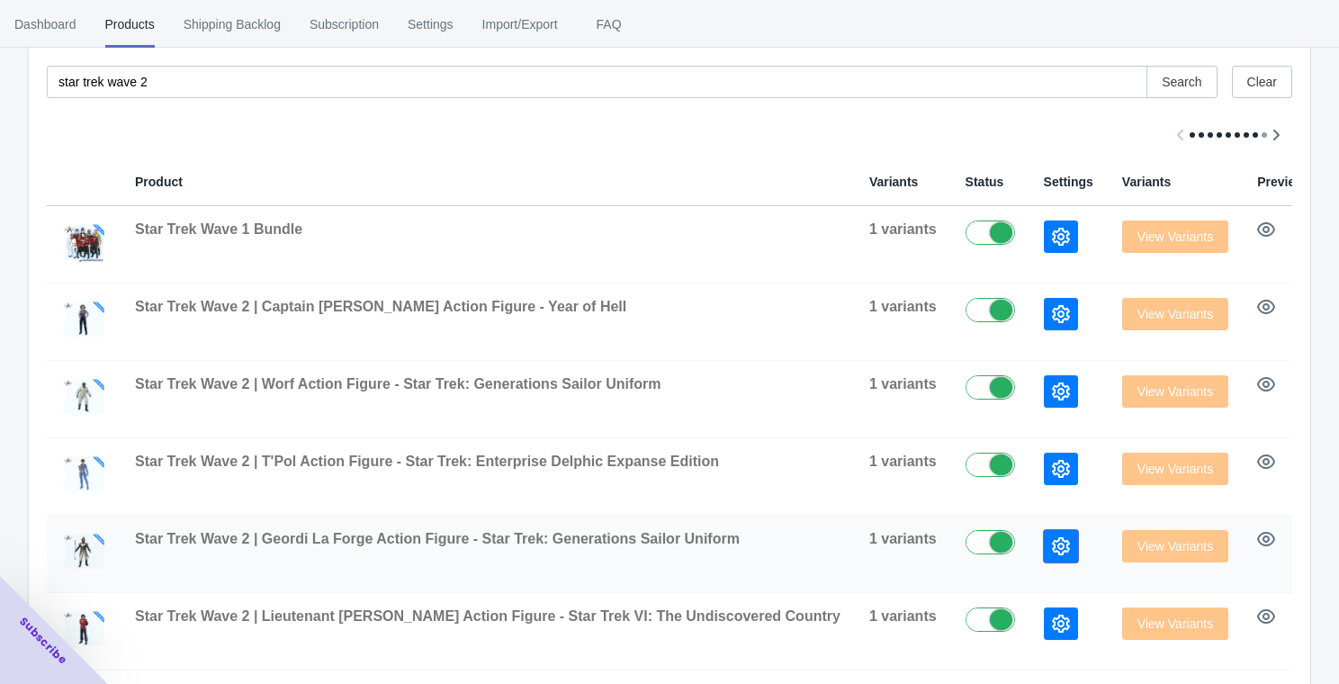
click at [1052, 546] on icon "button" at bounding box center [1061, 546] width 18 height 18
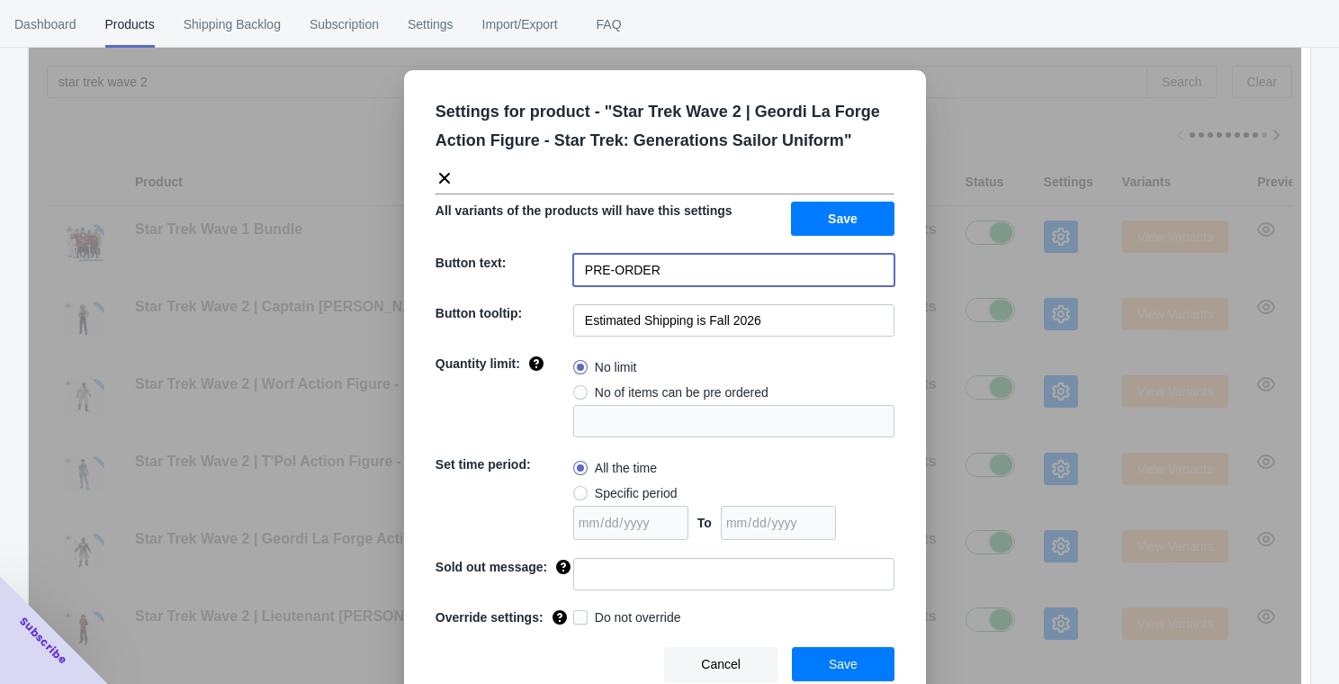
click at [753, 281] on input "PRE-ORDER" at bounding box center [733, 270] width 321 height 32
paste input "ADD TO CART"
type input "ADD TO CART"
click at [823, 213] on button "Save" at bounding box center [843, 219] width 104 height 34
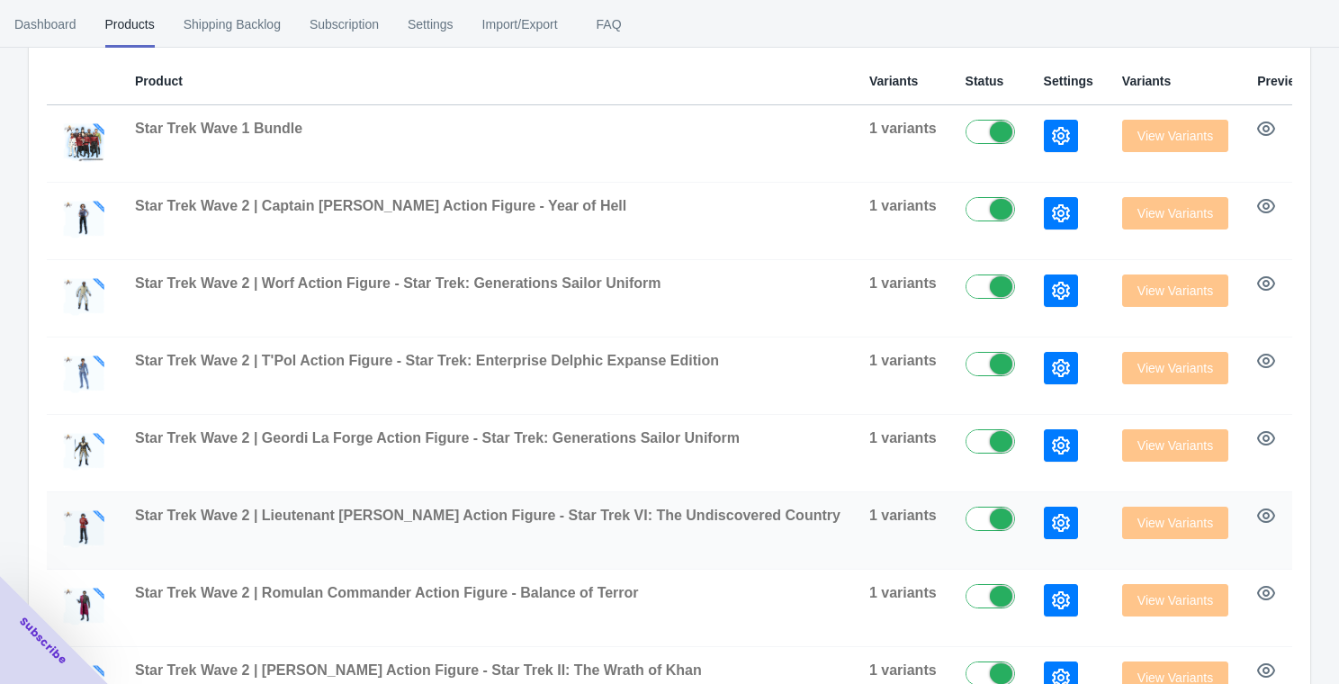
scroll to position [311, 0]
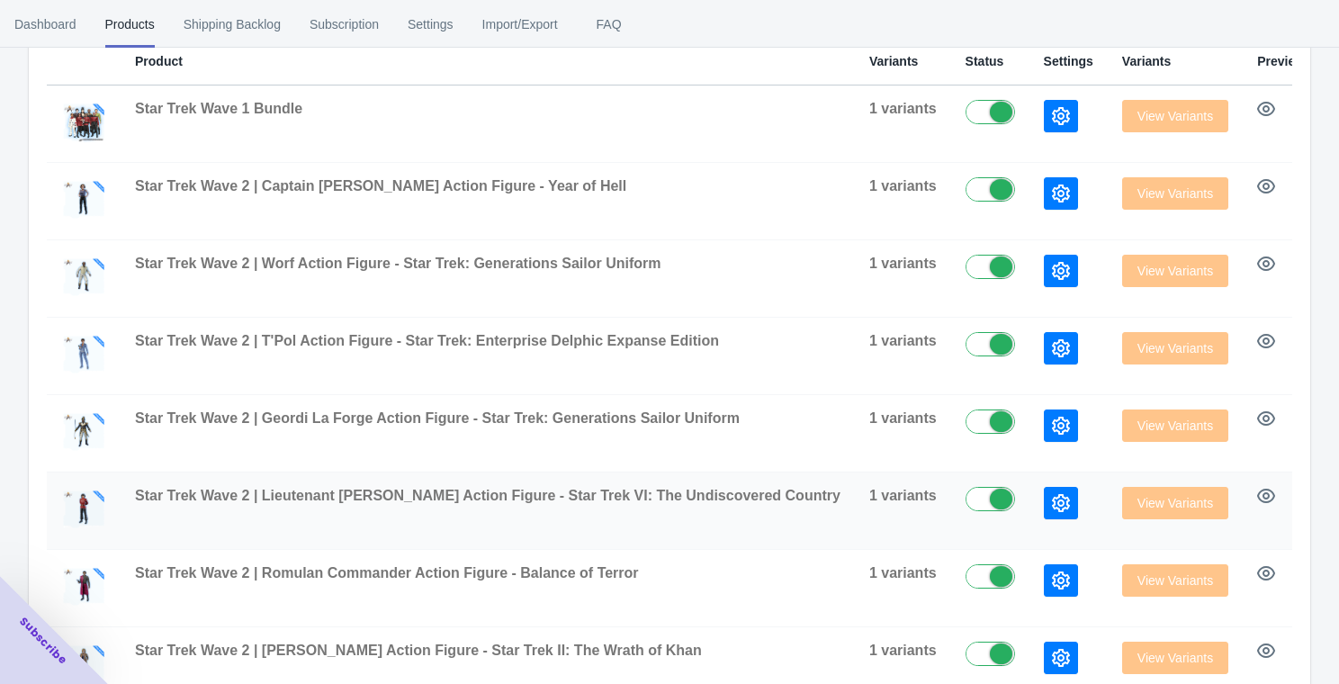
click at [1052, 509] on icon "button" at bounding box center [1061, 503] width 18 height 18
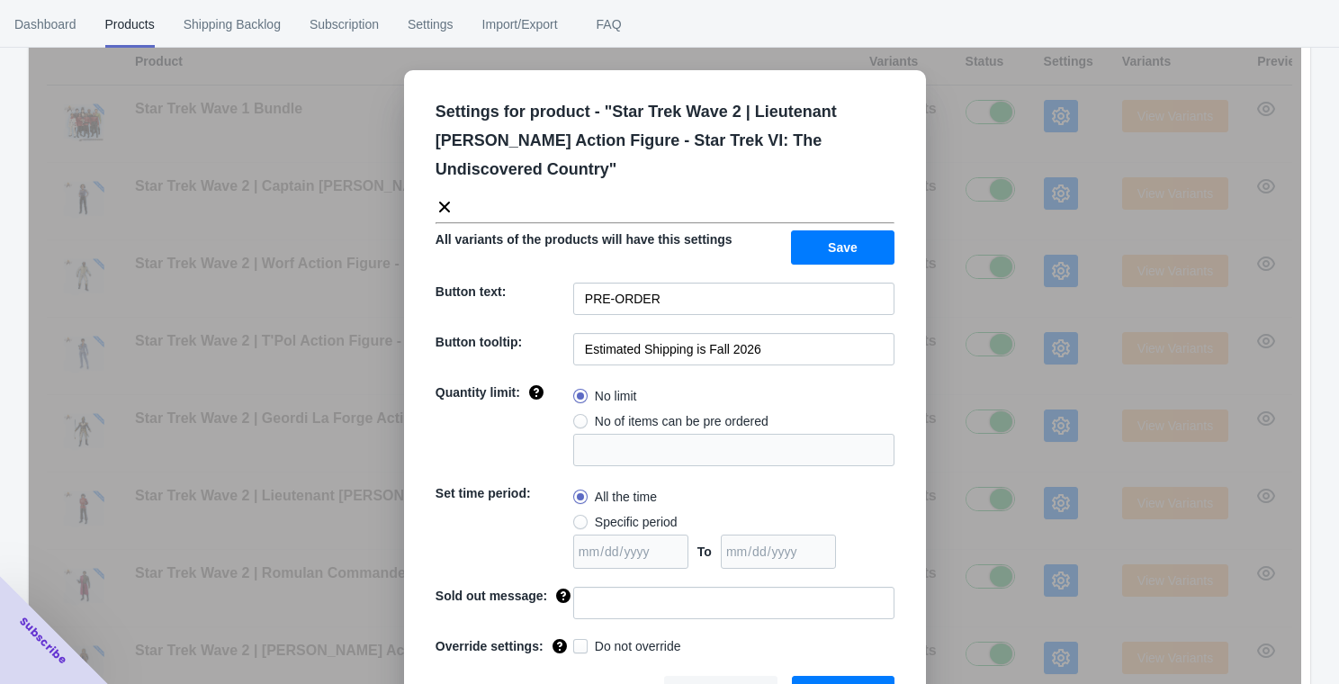
click at [735, 294] on div "Settings for product - " Star Trek Wave 2 | Lieutenant [PERSON_NAME] Action Fig…" at bounding box center [665, 403] width 522 height 667
click at [717, 283] on input "PRE-ORDER" at bounding box center [733, 299] width 321 height 32
paste input "ADD TO CART"
type input "ADD TO CART"
click at [849, 240] on span "Save" at bounding box center [843, 247] width 30 height 14
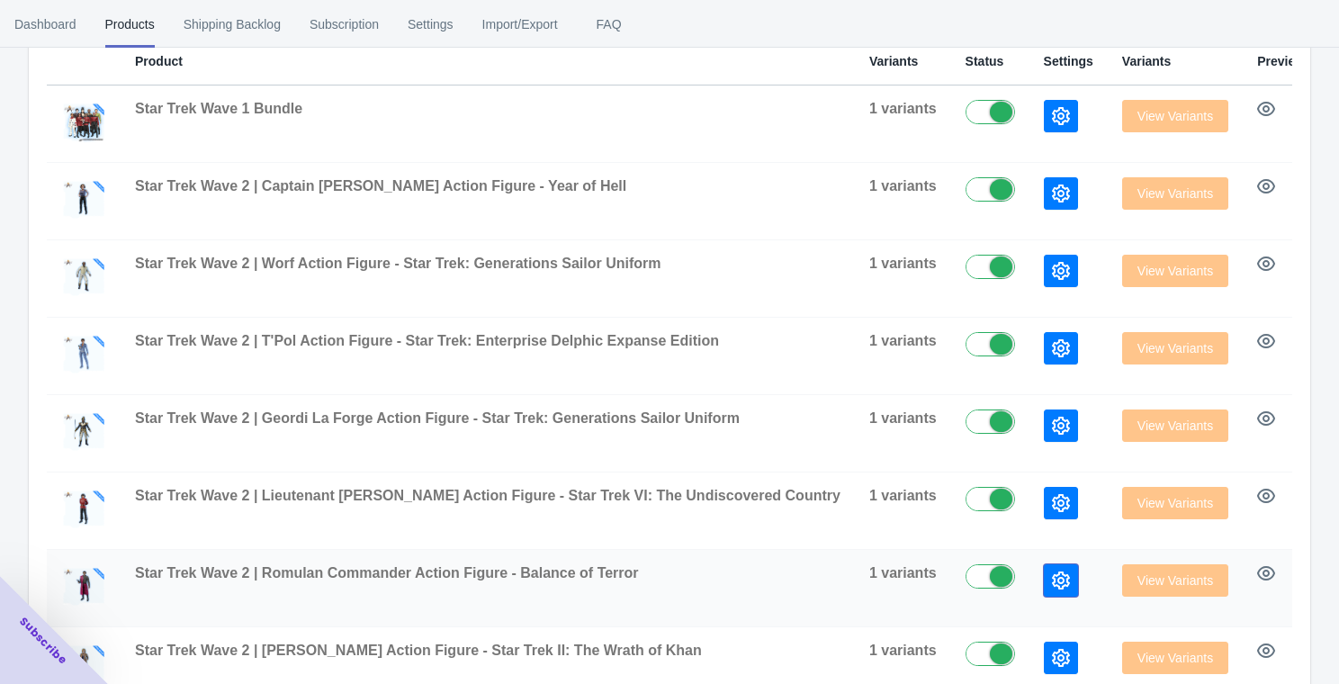
click at [1052, 586] on icon "button" at bounding box center [1061, 581] width 18 height 18
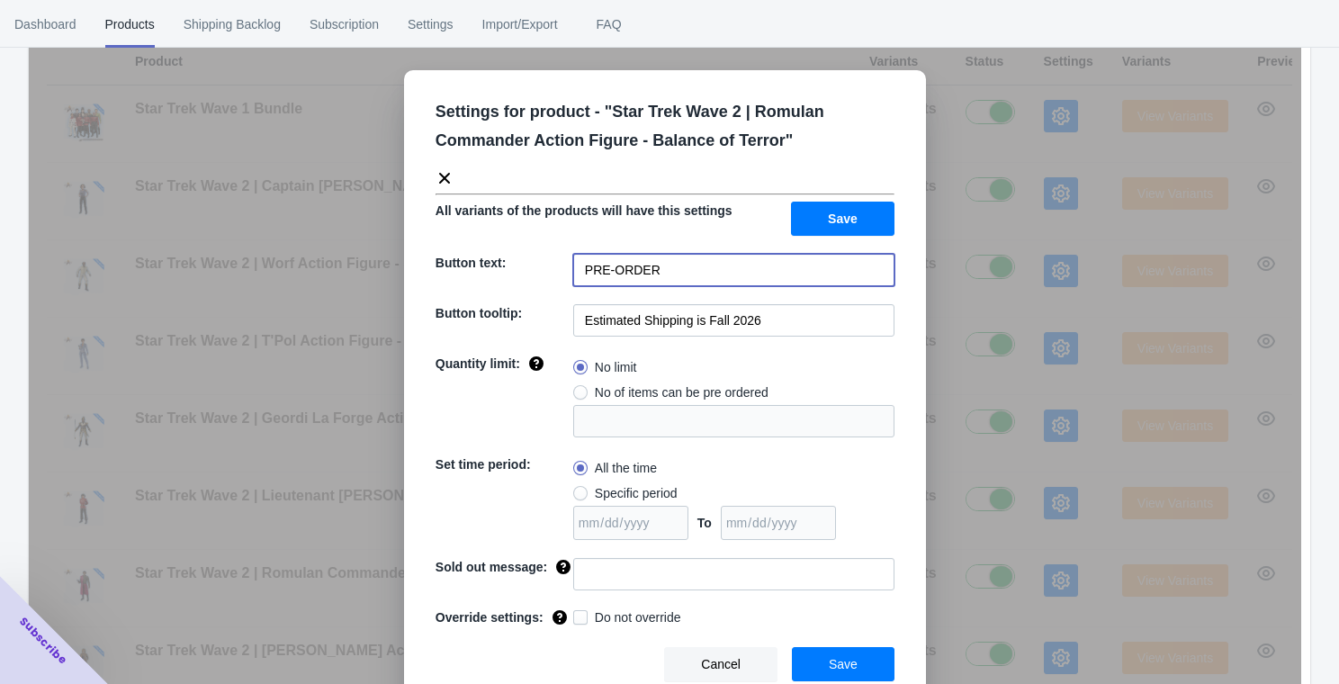
click at [788, 269] on input "PRE-ORDER" at bounding box center [733, 270] width 321 height 32
paste input "ADD TO CART"
type input "ADD TO CART"
click at [846, 206] on button "Save" at bounding box center [843, 219] width 104 height 34
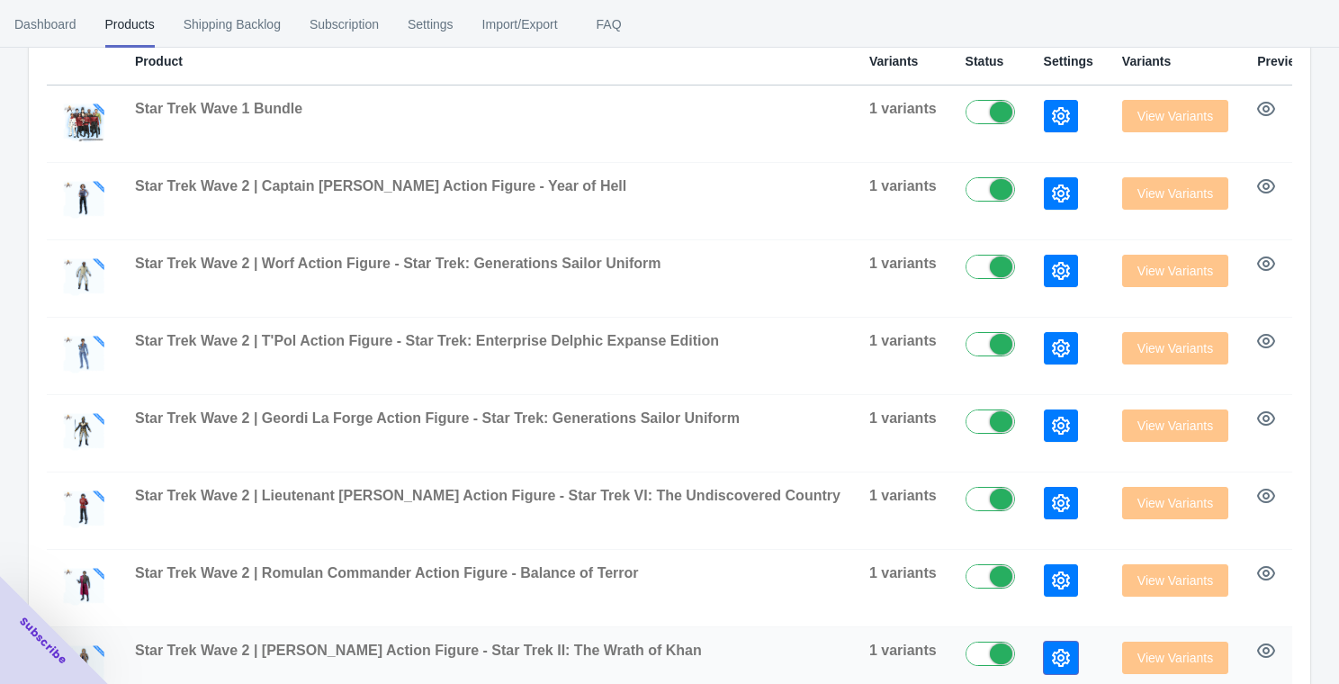
click at [1052, 651] on icon "button" at bounding box center [1061, 658] width 18 height 18
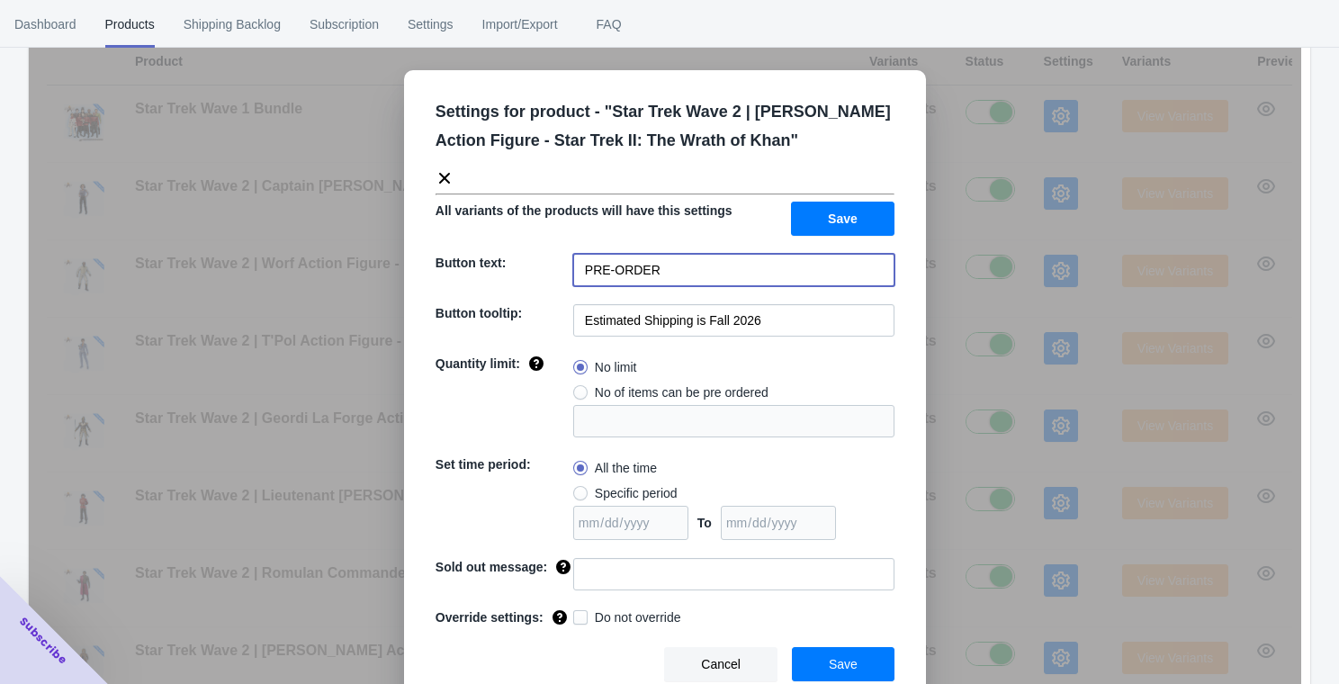
click at [735, 268] on input "PRE-ORDER" at bounding box center [733, 270] width 321 height 32
paste input "ADD TO CART"
type input "ADD TO CART"
click at [843, 221] on span "Save" at bounding box center [843, 219] width 30 height 14
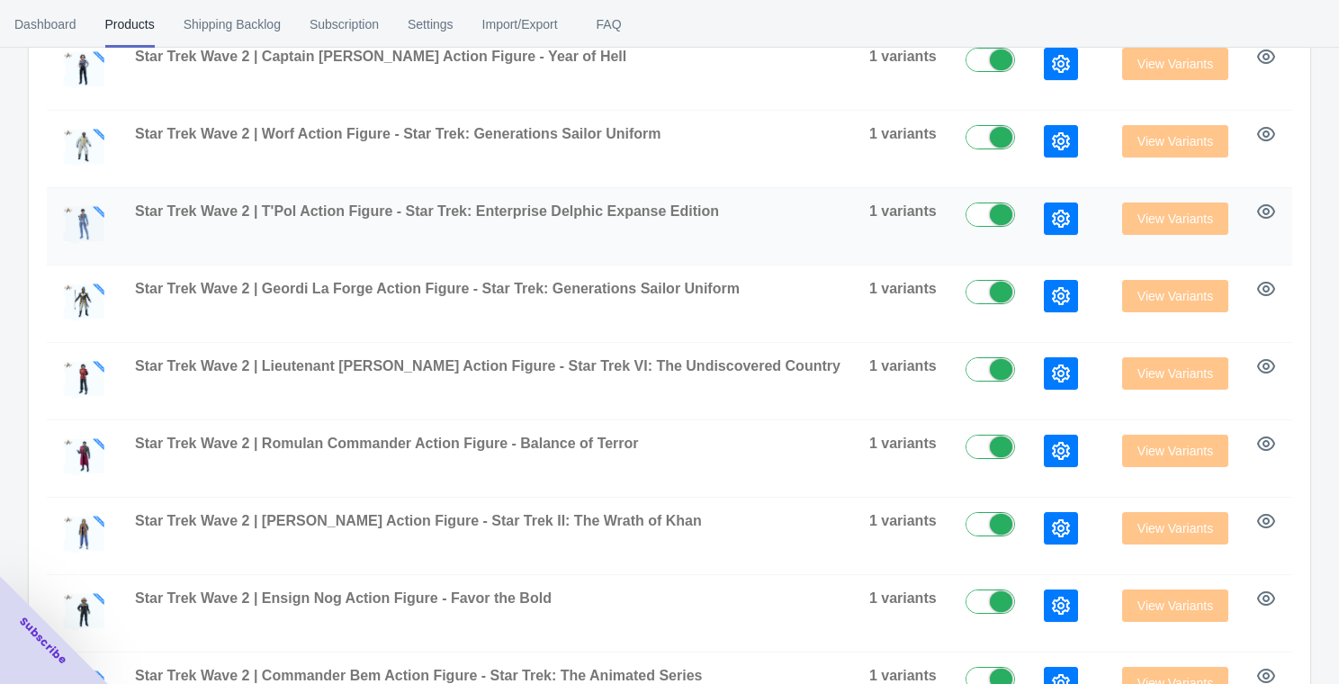
scroll to position [464, 0]
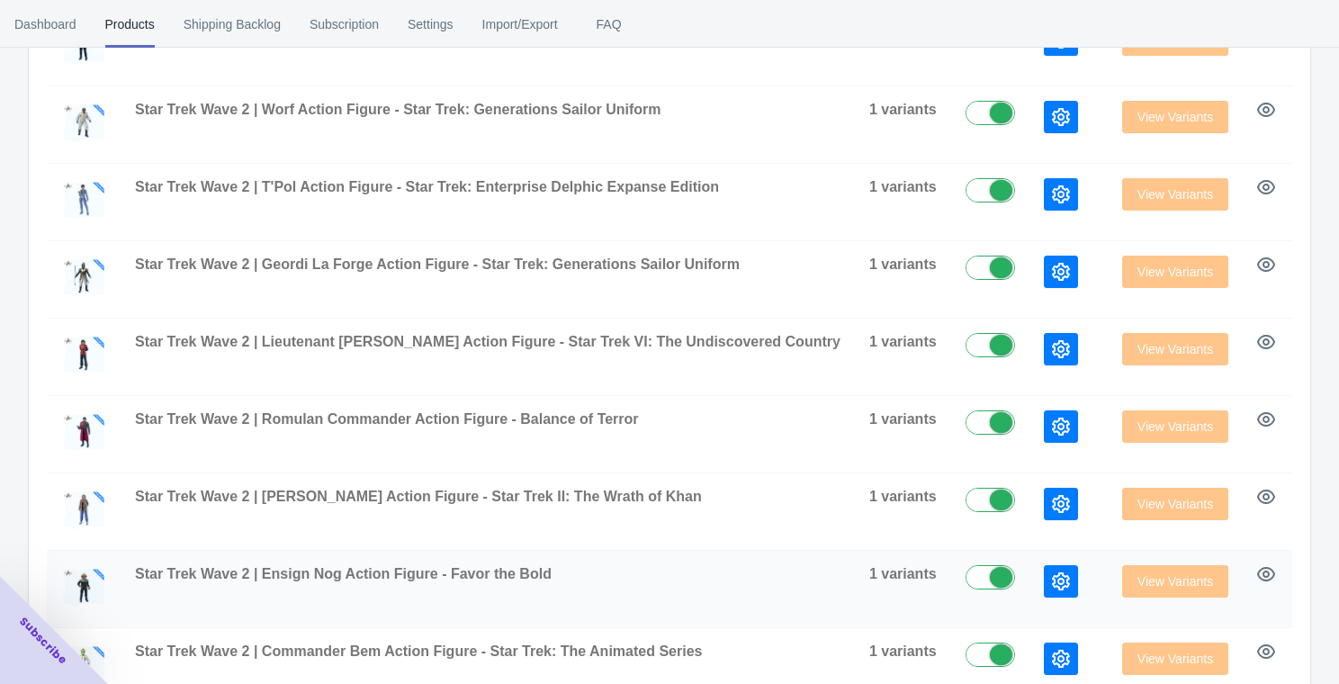
click at [1052, 585] on icon "button" at bounding box center [1061, 581] width 18 height 18
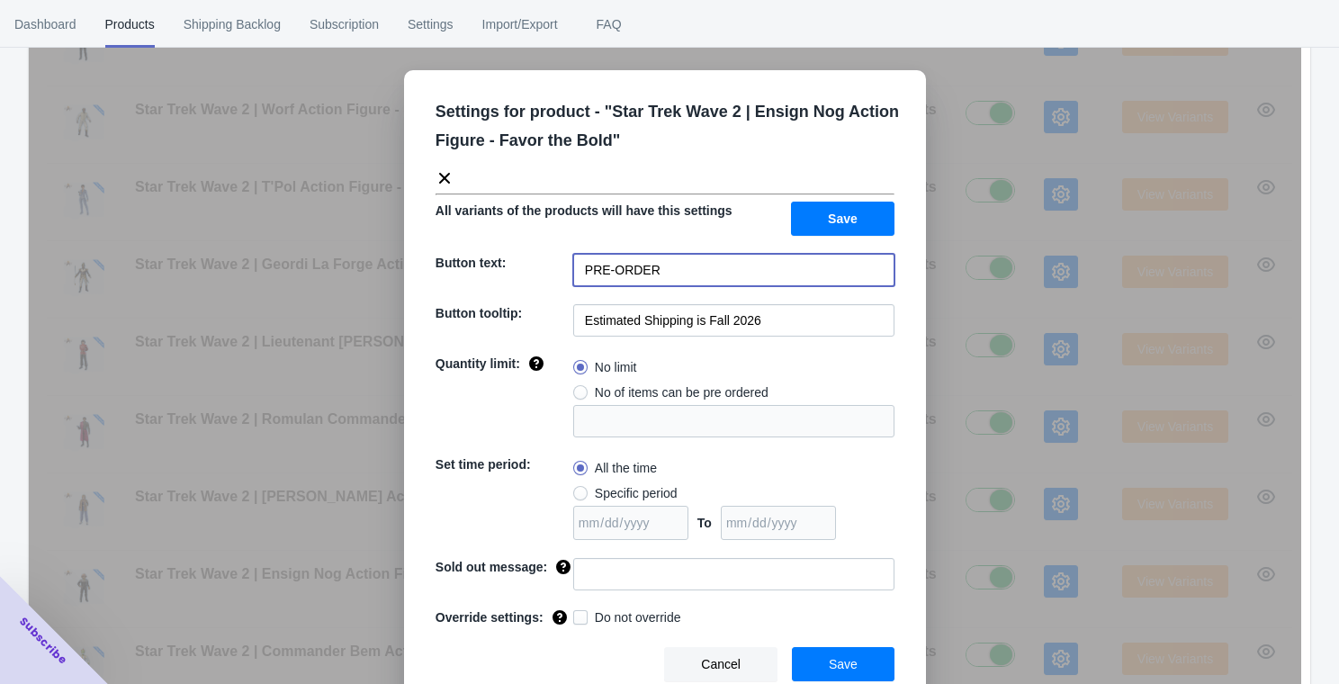
click at [699, 275] on input "PRE-ORDER" at bounding box center [733, 270] width 321 height 32
paste input "ADD TO CART"
type input "ADD TO CART"
click at [824, 215] on button "Save" at bounding box center [843, 219] width 104 height 34
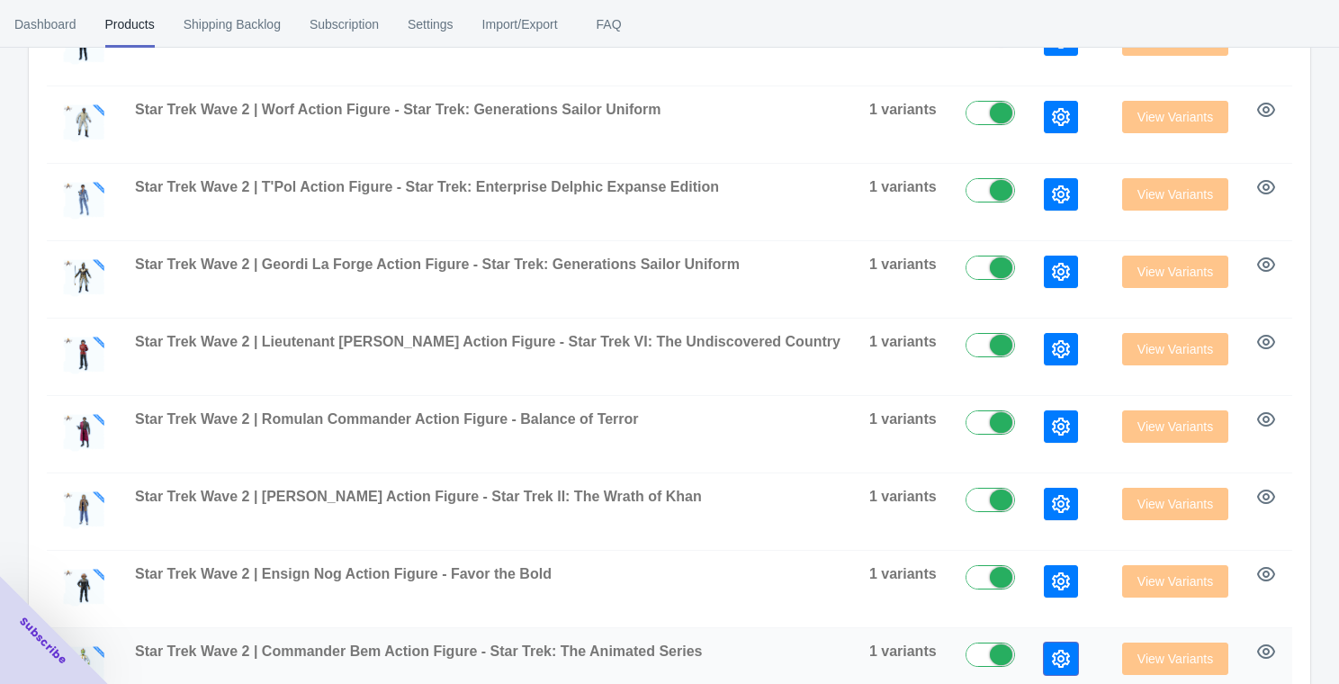
click at [1052, 653] on icon "button" at bounding box center [1061, 659] width 18 height 18
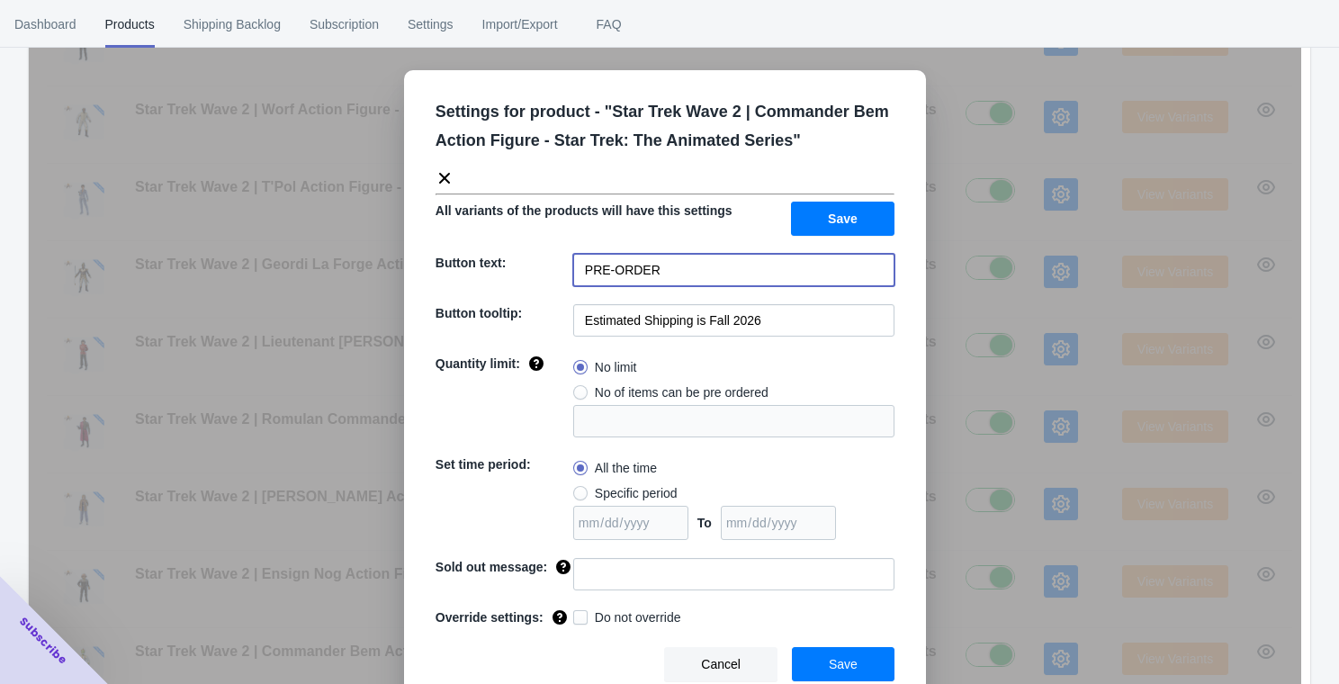
click at [733, 276] on input "PRE-ORDER" at bounding box center [733, 270] width 321 height 32
paste input "ADD TO CART"
paste input
type input "ADD TO CART"
click at [839, 197] on div "All variants of the products will have this settings Save" at bounding box center [657, 211] width 473 height 49
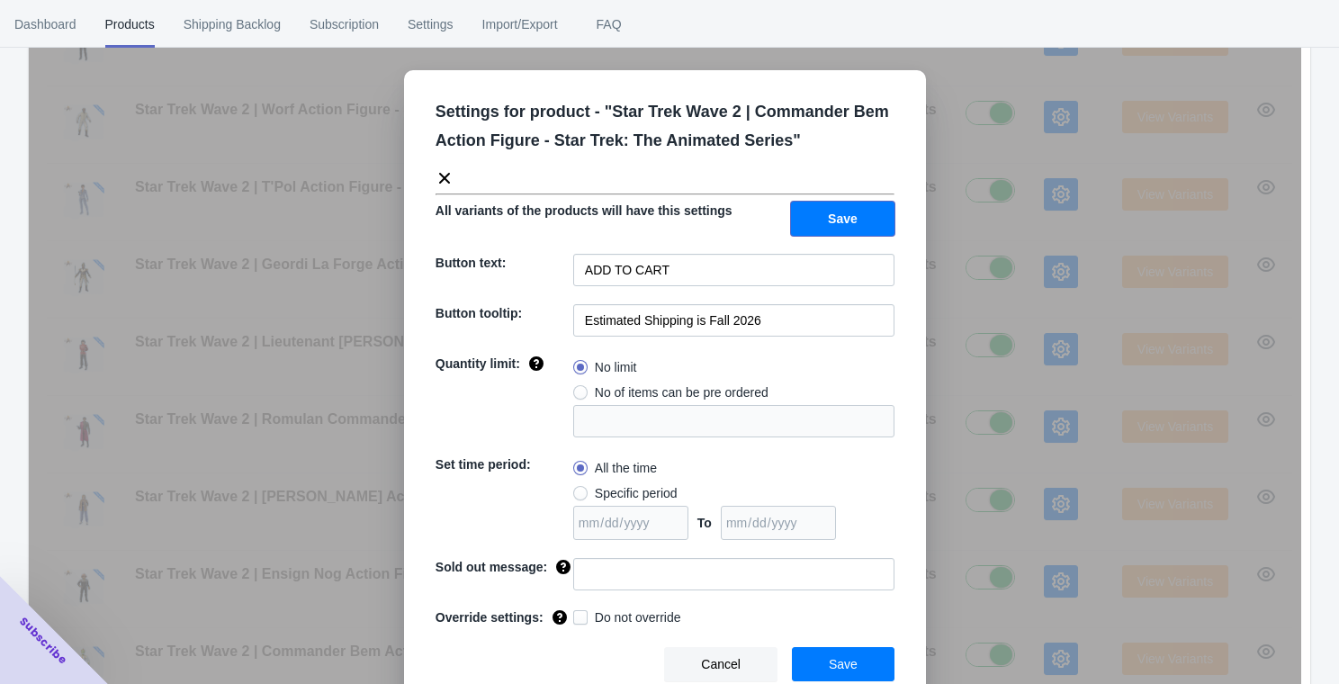
click at [842, 222] on span "Save" at bounding box center [843, 219] width 30 height 14
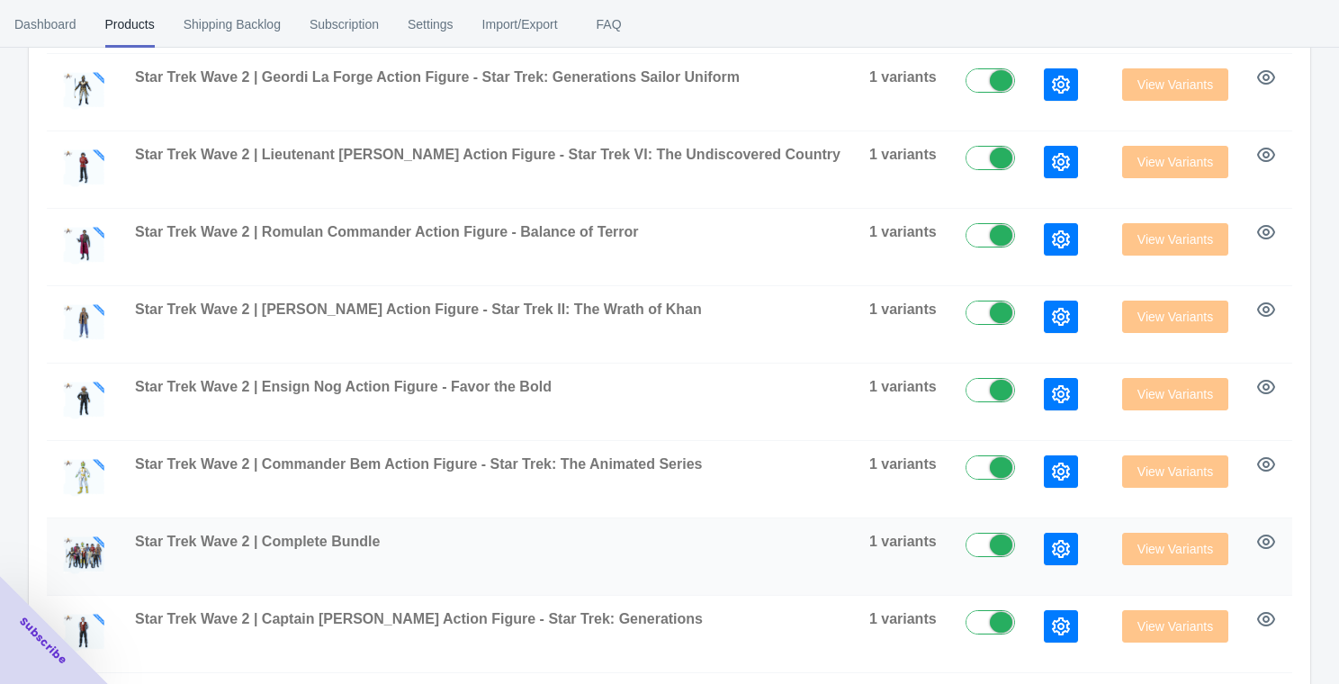
scroll to position [677, 0]
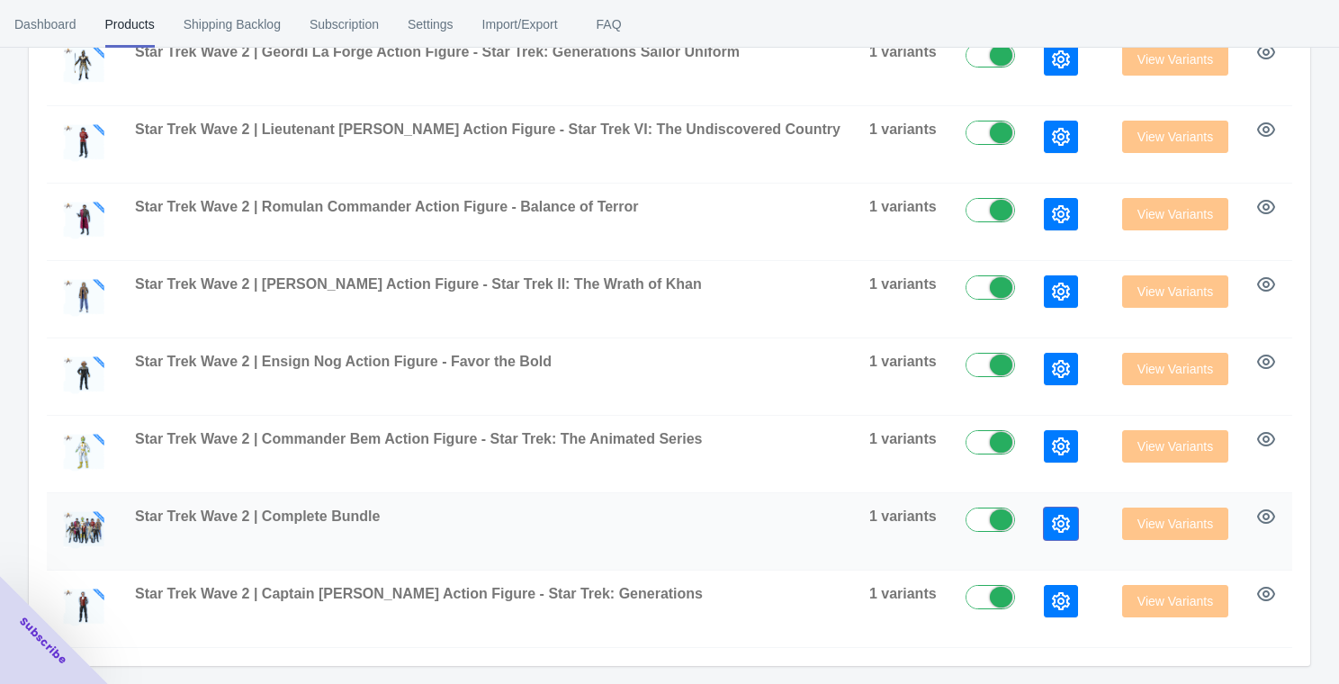
click at [1044, 514] on button "button" at bounding box center [1061, 524] width 34 height 32
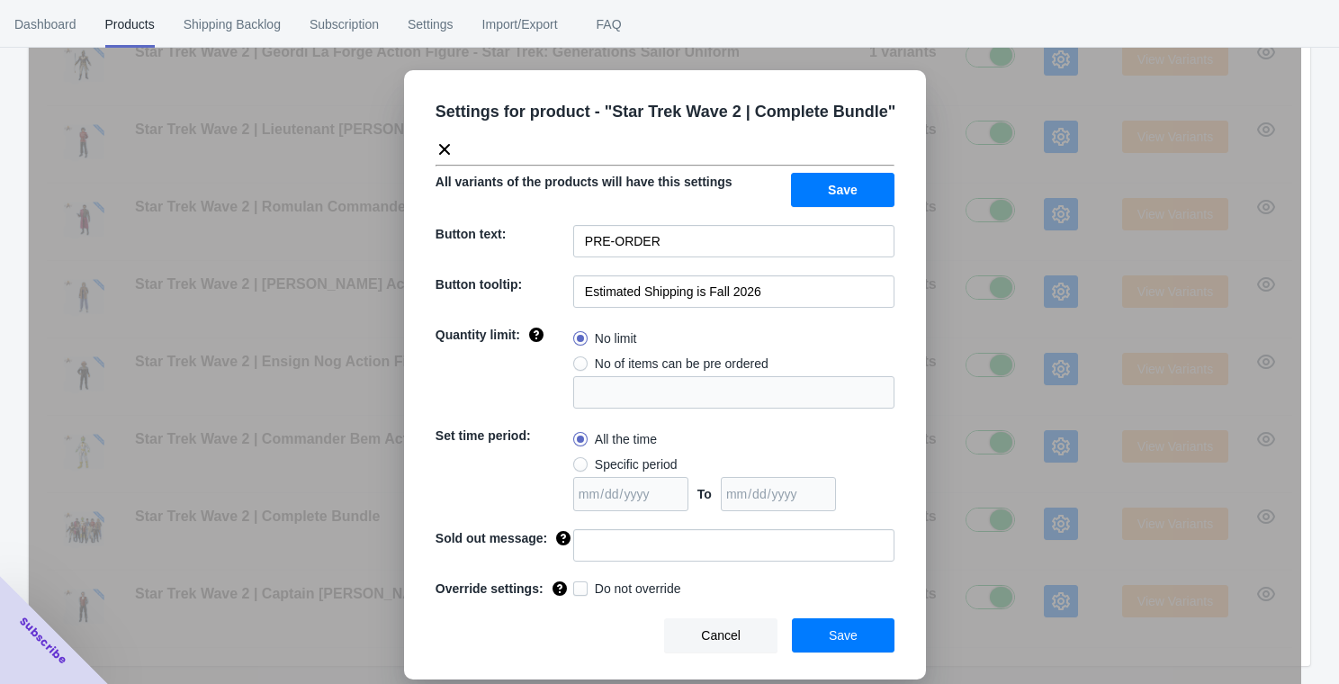
click at [758, 257] on div "Settings for product - " Star Trek Wave 2 | Complete Bundle " All variants of t…" at bounding box center [665, 374] width 522 height 609
click at [741, 240] on input "PRE-ORDER" at bounding box center [733, 241] width 321 height 32
paste input "ADD TO CART"
type input "ADD TO CART"
click at [826, 192] on button "Save" at bounding box center [843, 190] width 104 height 34
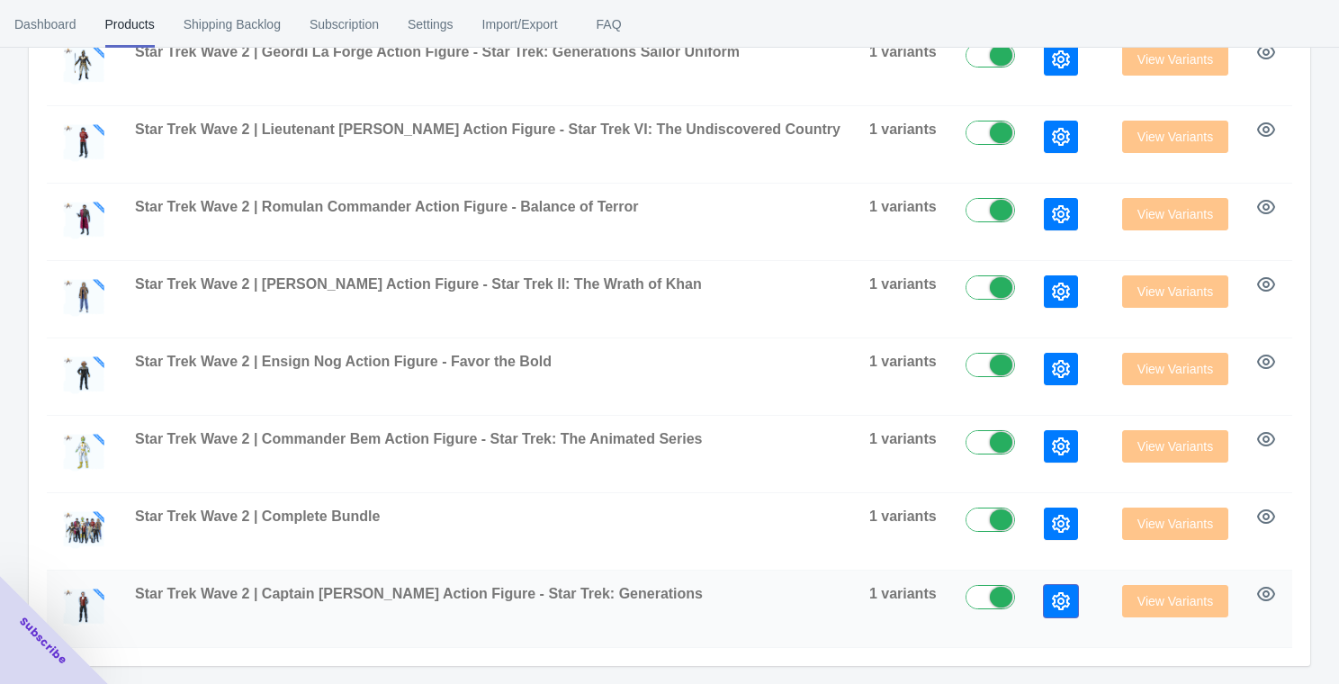
click at [1052, 599] on icon "button" at bounding box center [1061, 601] width 18 height 18
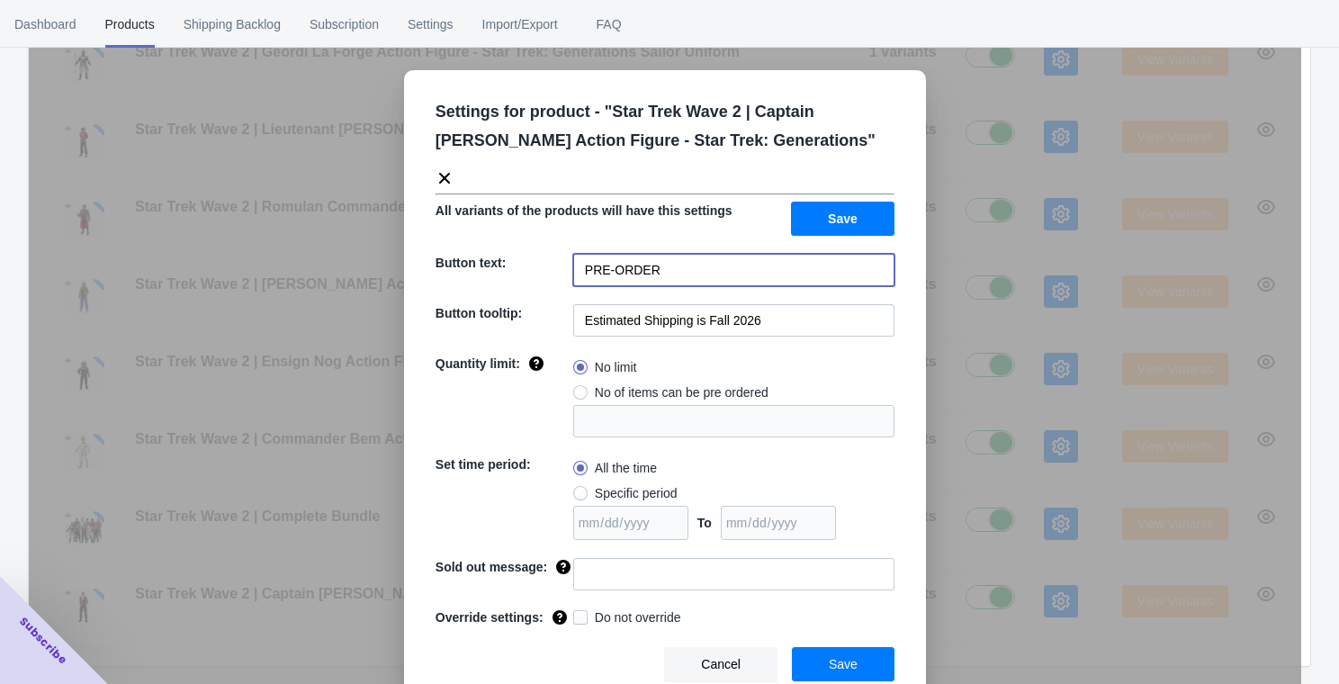
click at [743, 266] on input "PRE-ORDER" at bounding box center [733, 270] width 321 height 32
paste input "ADD TO CART"
type input "ADD TO CART"
click at [824, 217] on button "Save" at bounding box center [843, 219] width 104 height 34
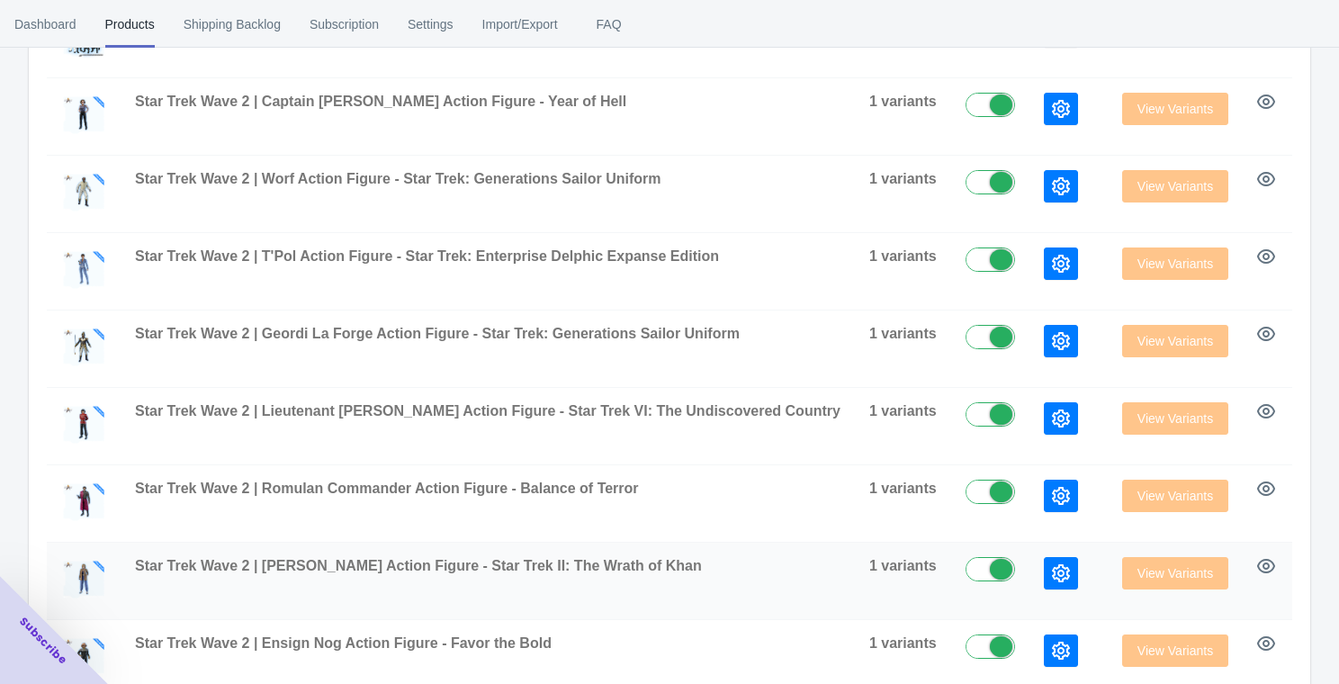
scroll to position [265, 0]
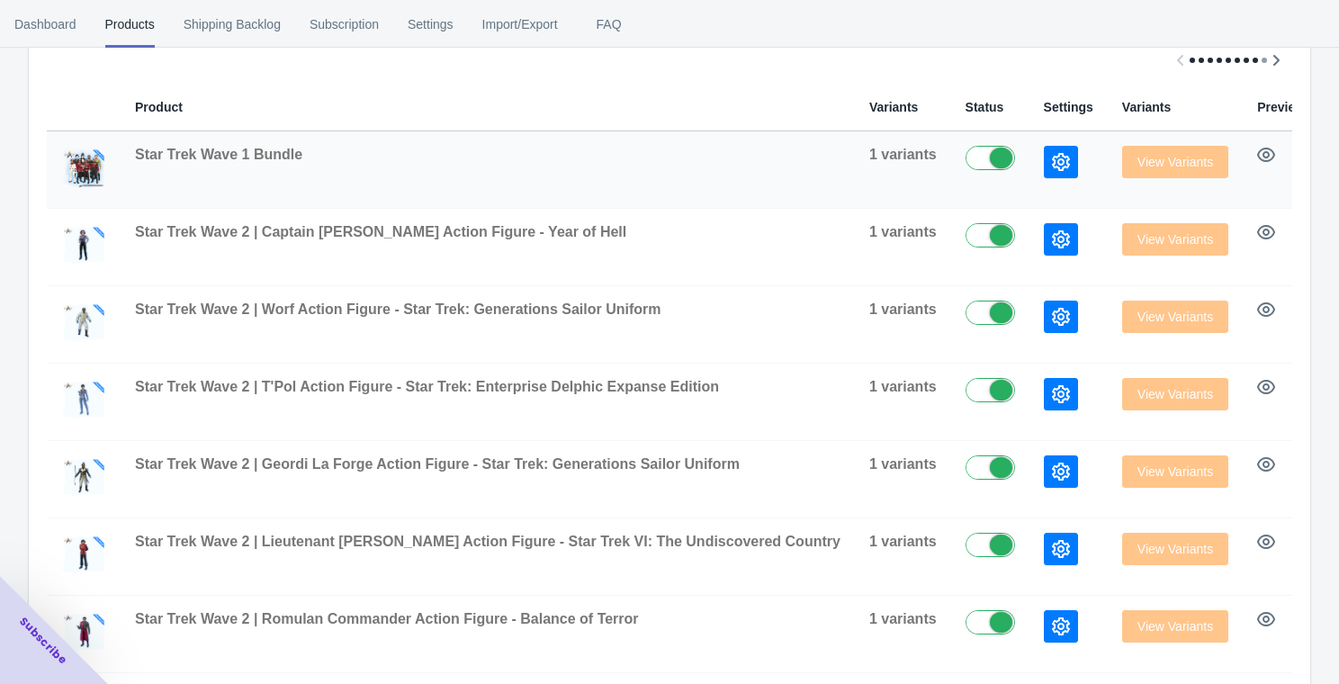
click at [1052, 162] on icon "button" at bounding box center [1061, 162] width 18 height 18
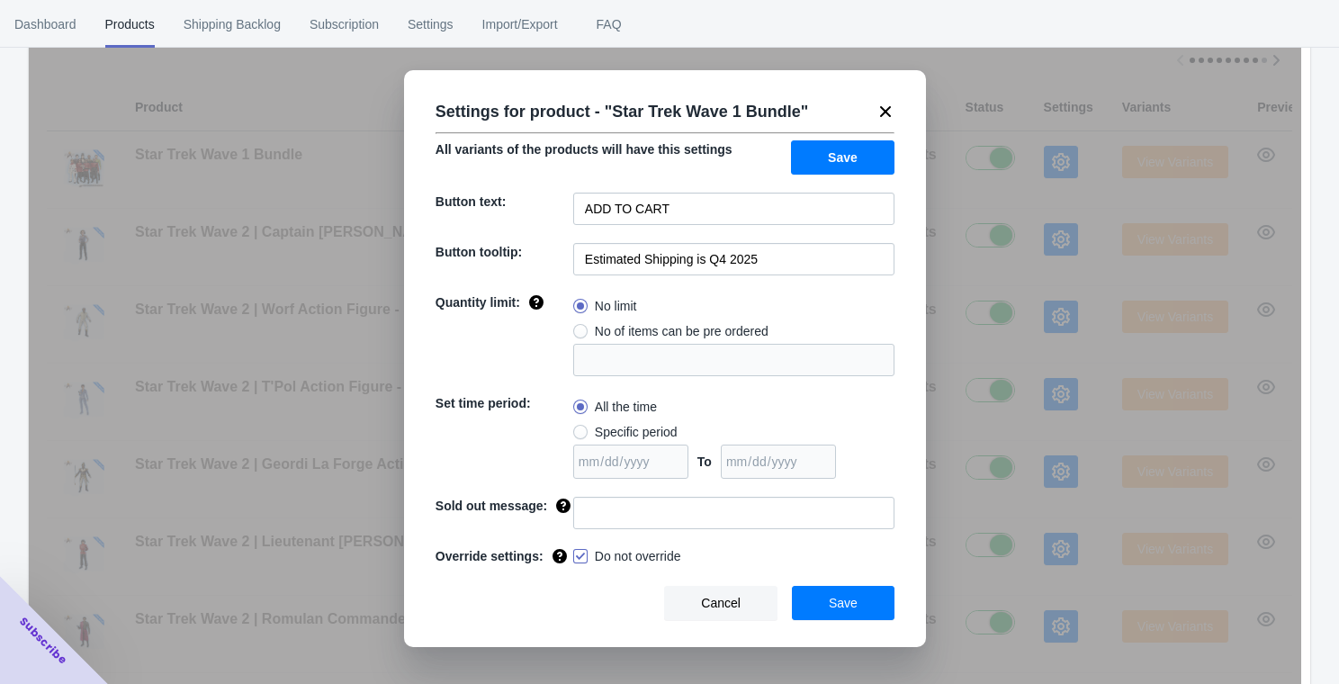
click at [730, 610] on span "Cancel" at bounding box center [721, 603] width 40 height 14
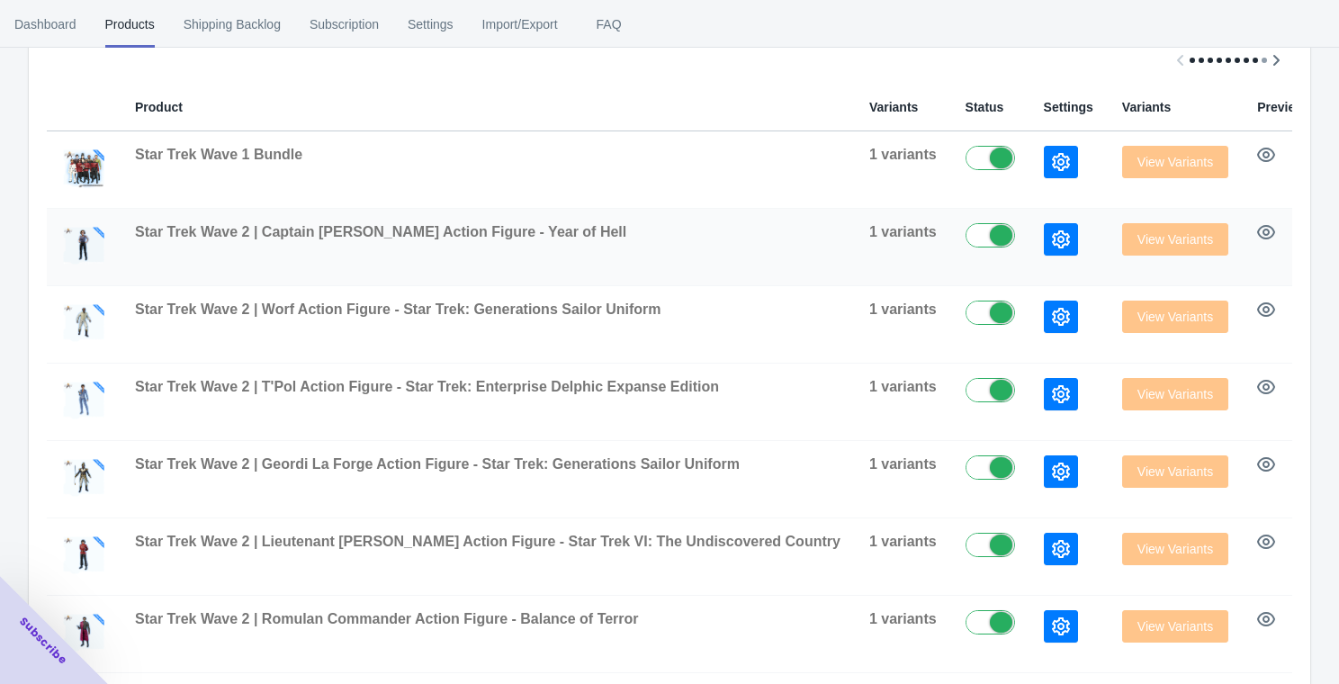
click at [1052, 246] on icon "button" at bounding box center [1061, 239] width 18 height 18
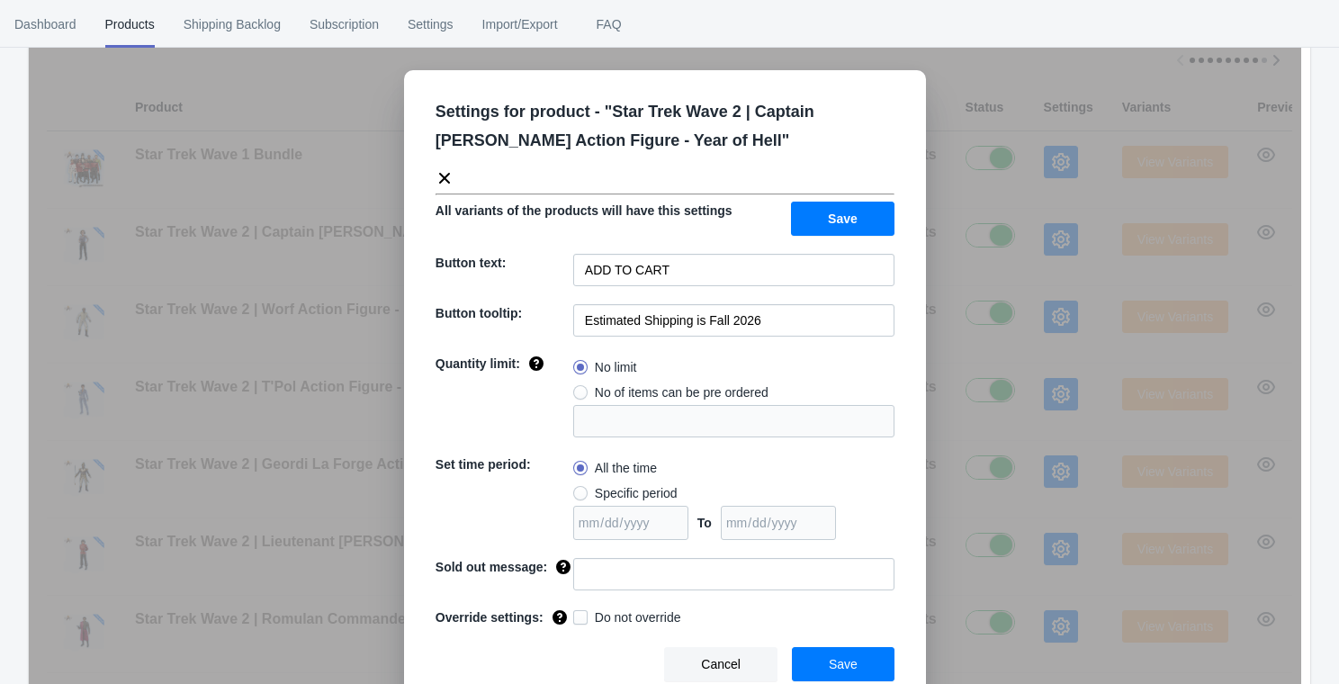
click at [934, 486] on div "Settings for product - " Star Trek Wave 2 | Captain [PERSON_NAME] Action Figure…" at bounding box center [665, 387] width 1273 height 684
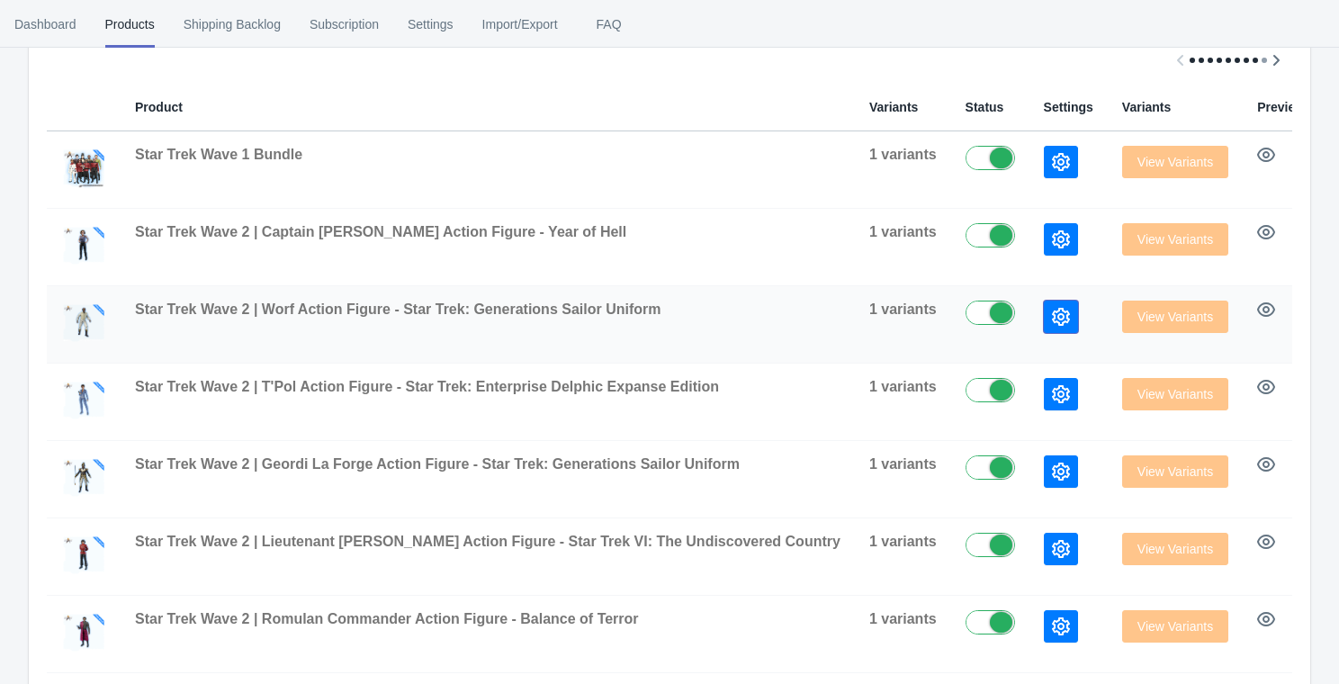
click at [1052, 312] on icon "button" at bounding box center [1061, 317] width 18 height 18
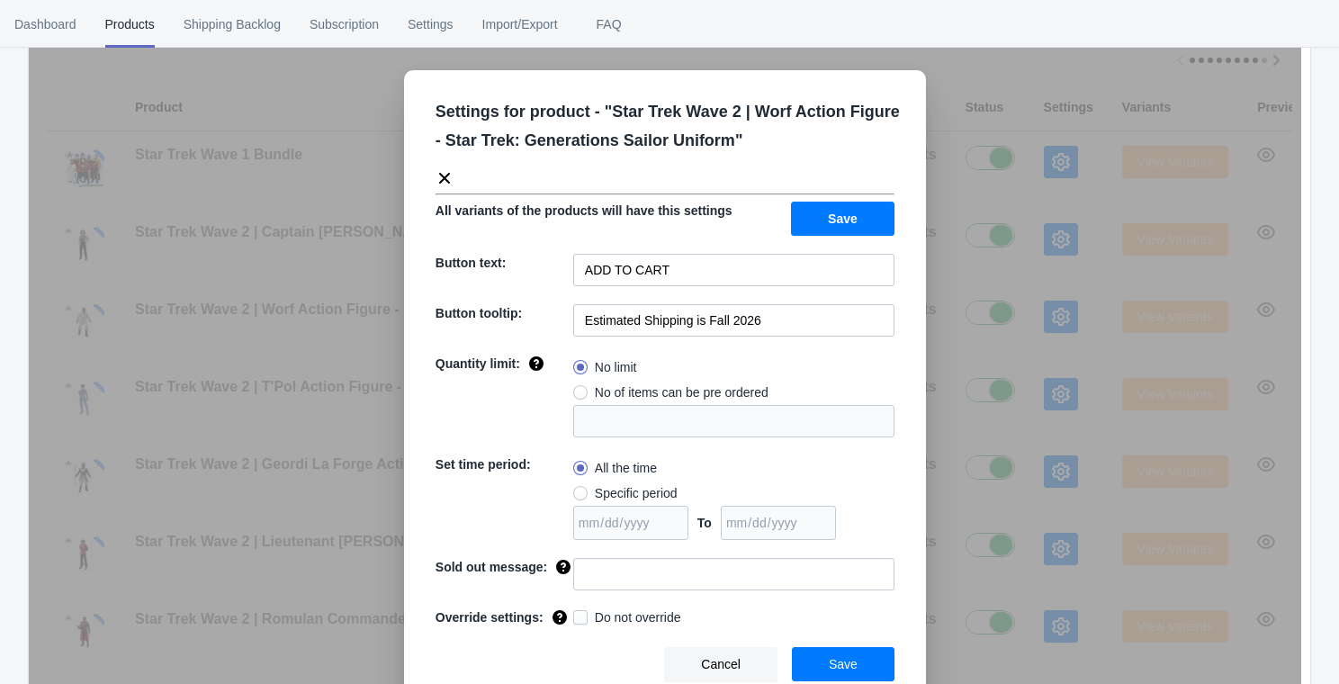
click at [1009, 375] on div "Settings for product - " Star Trek Wave 2 | Worf Action Figure - Star Trek: Gen…" at bounding box center [665, 387] width 1273 height 684
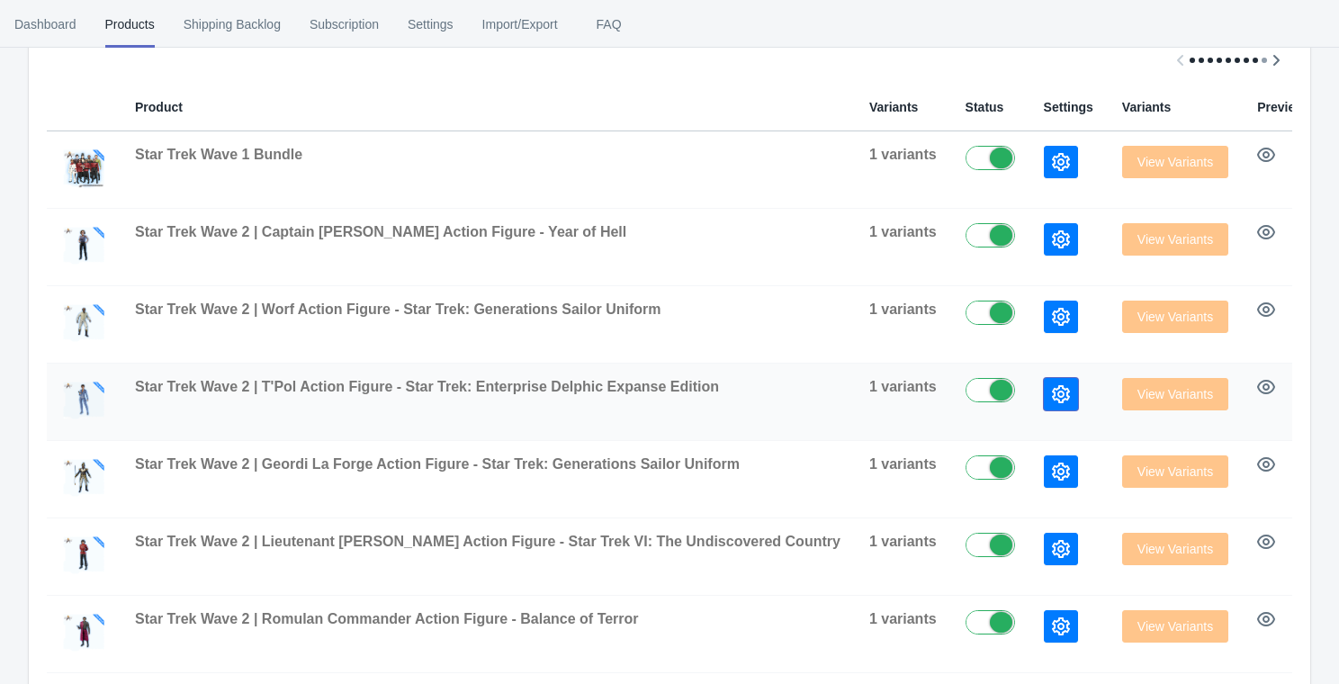
click at [1044, 397] on button "button" at bounding box center [1061, 394] width 34 height 32
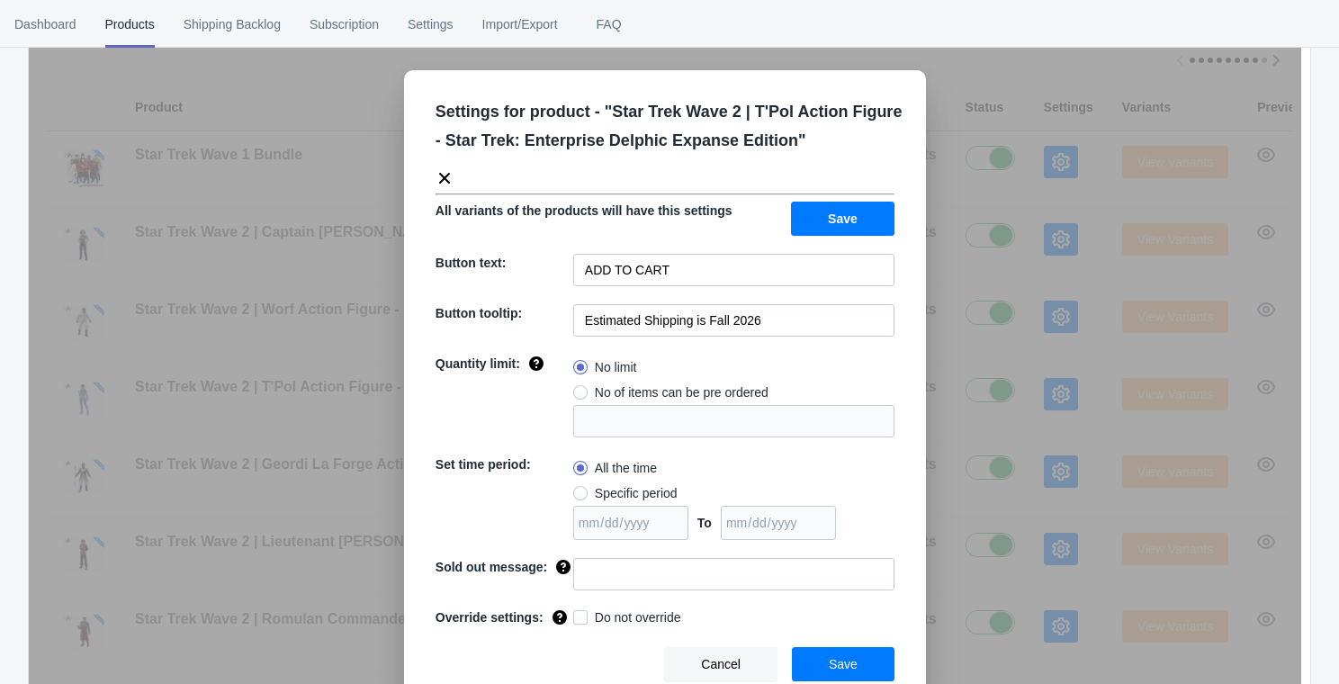
click at [990, 464] on div "Settings for product - " Star Trek Wave 2 | T'Pol Action Figure - Star Trek: En…" at bounding box center [665, 387] width 1273 height 684
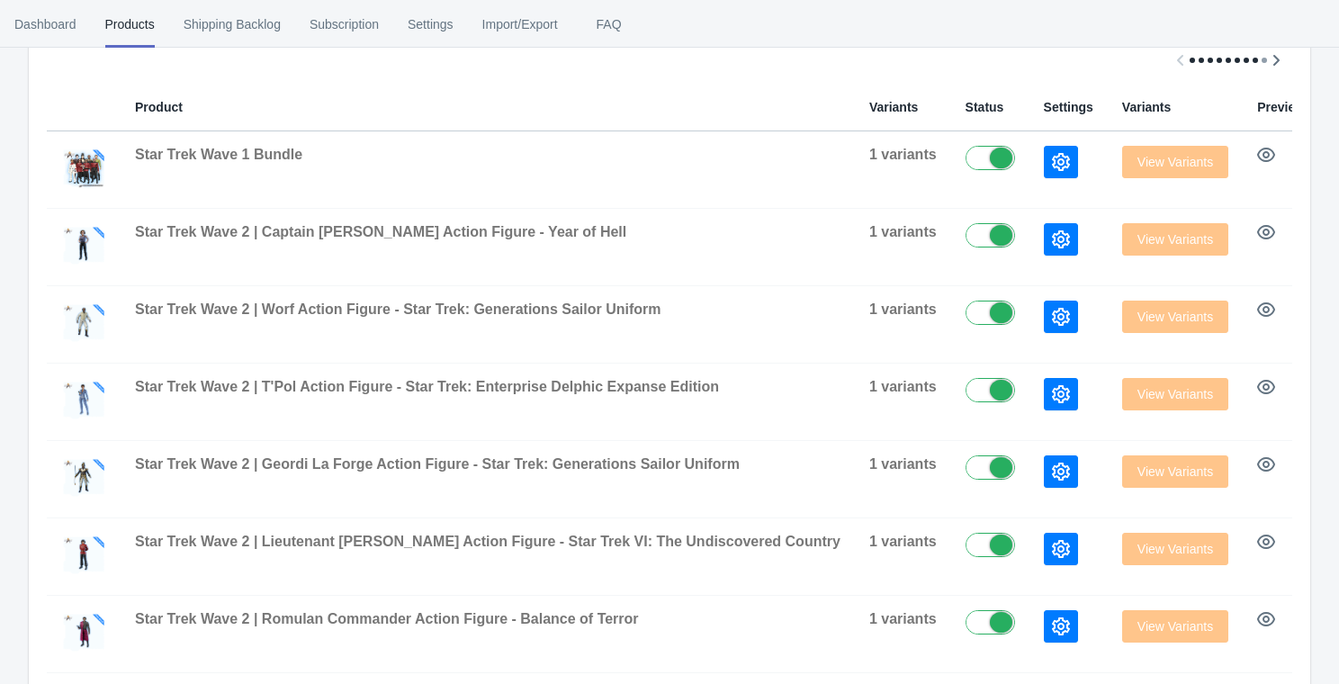
click at [1044, 464] on button "button" at bounding box center [1061, 471] width 34 height 32
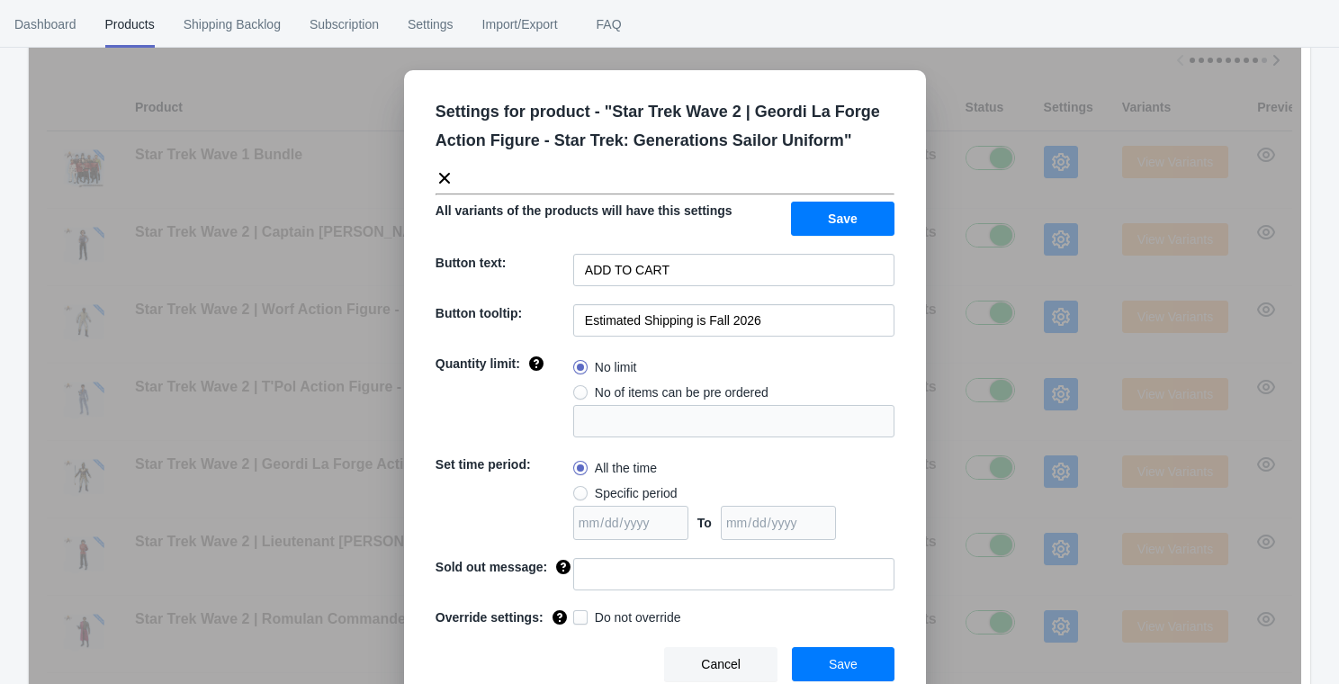
click at [990, 464] on div "Settings for product - " Star Trek Wave 2 | Geordi La Forge Action Figure - Sta…" at bounding box center [665, 387] width 1273 height 684
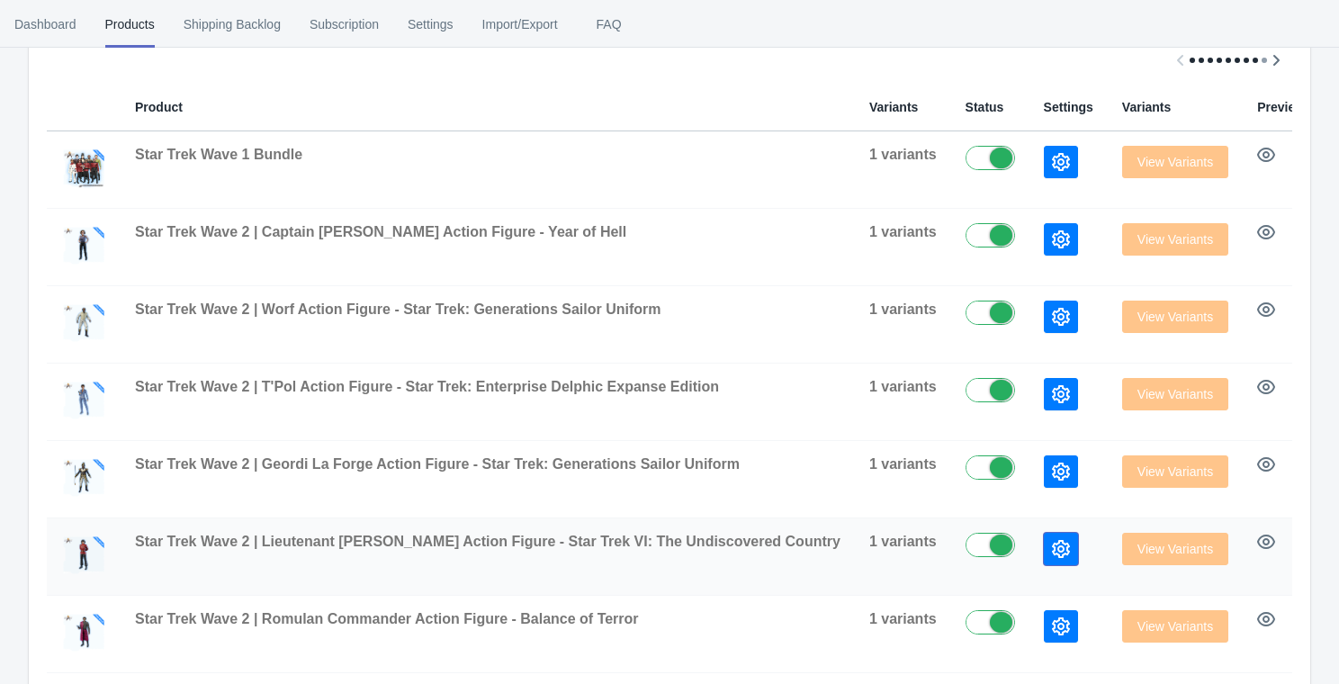
click at [1052, 549] on icon "button" at bounding box center [1061, 549] width 18 height 18
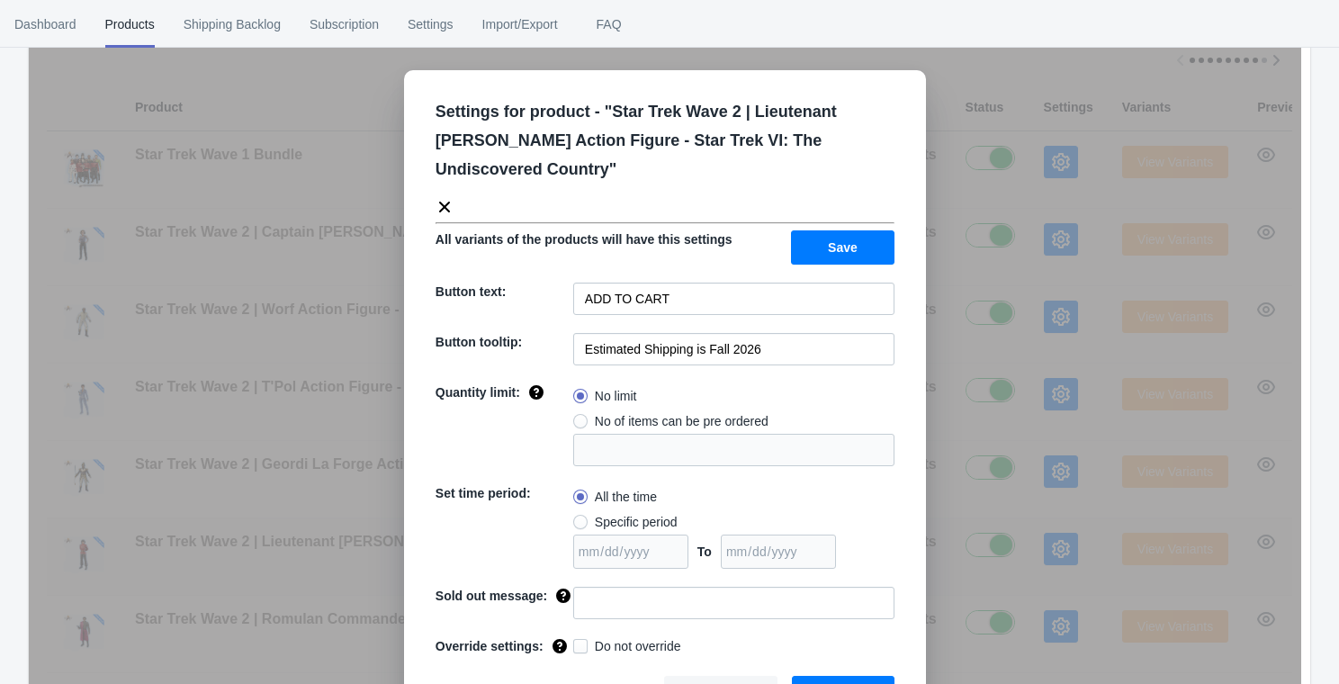
click at [977, 549] on div "Settings for product - " Star Trek Wave 2 | Lieutenant [PERSON_NAME] Action Fig…" at bounding box center [665, 387] width 1273 height 684
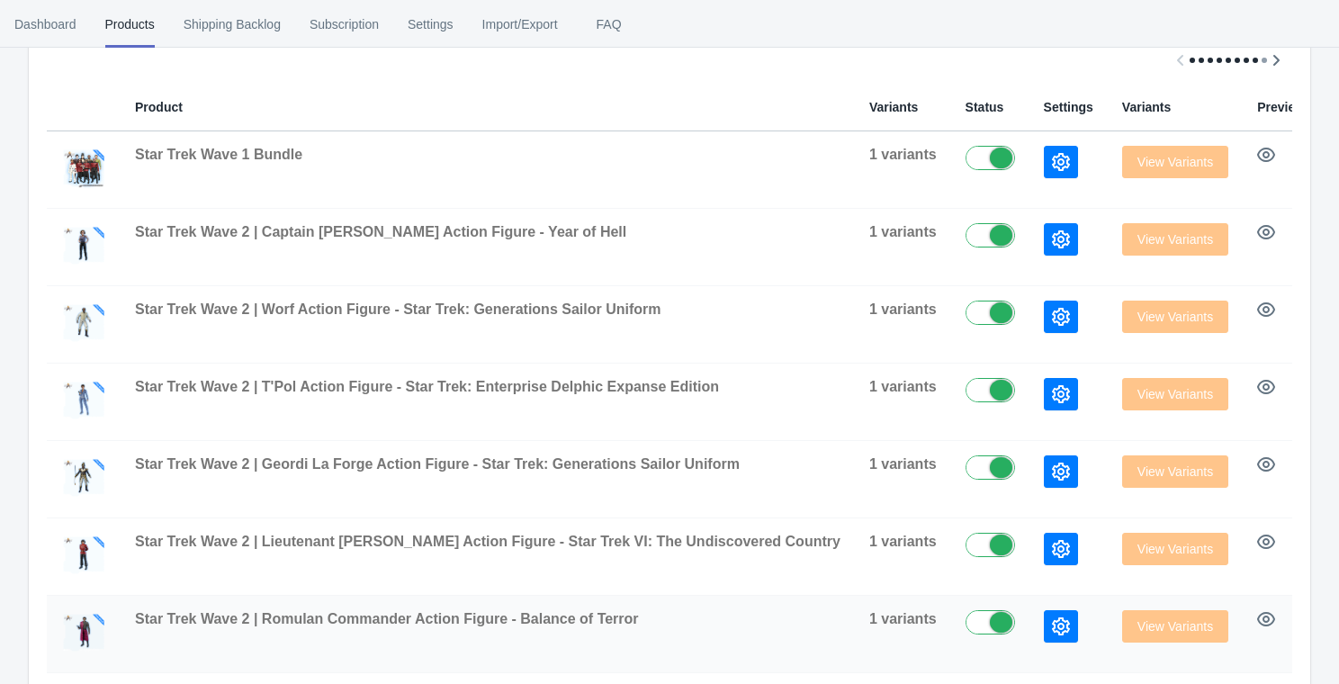
click at [1030, 609] on td at bounding box center [1069, 634] width 78 height 77
click at [1052, 627] on icon "button" at bounding box center [1061, 627] width 18 height 18
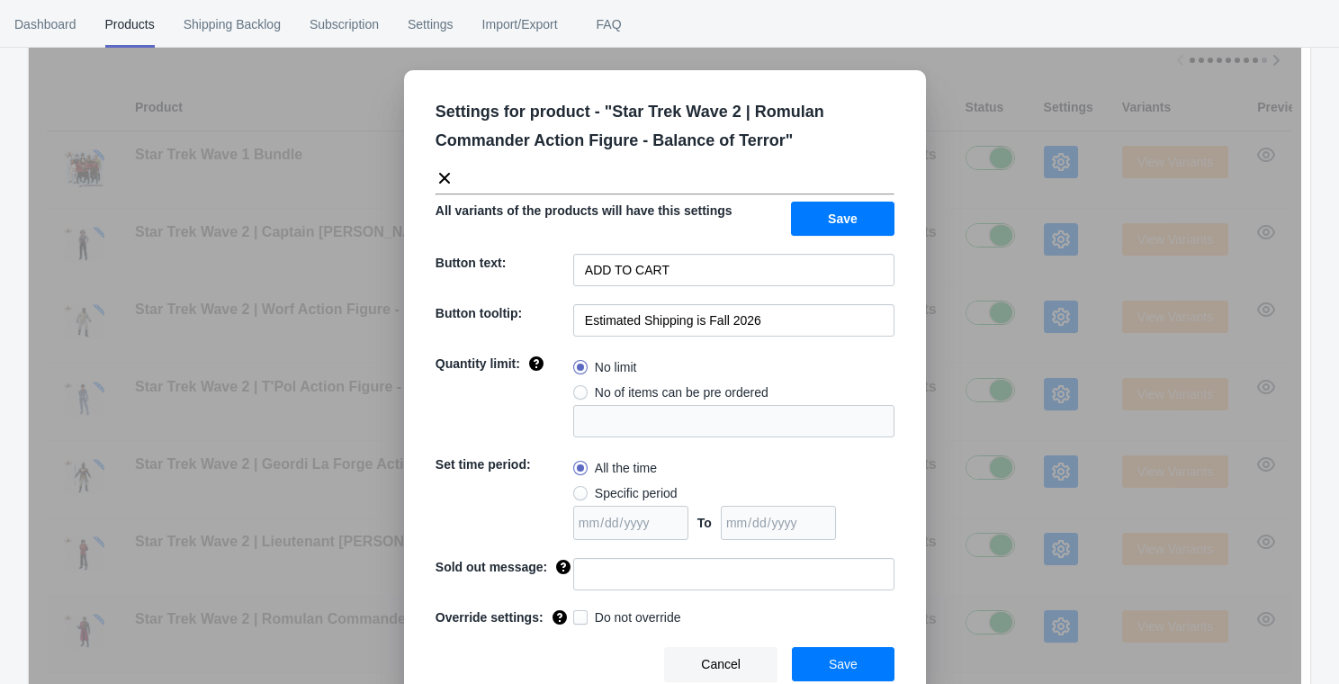
click at [978, 627] on div "Settings for product - " Star Trek Wave 2 | Romulan Commander Action Figure - B…" at bounding box center [665, 387] width 1273 height 684
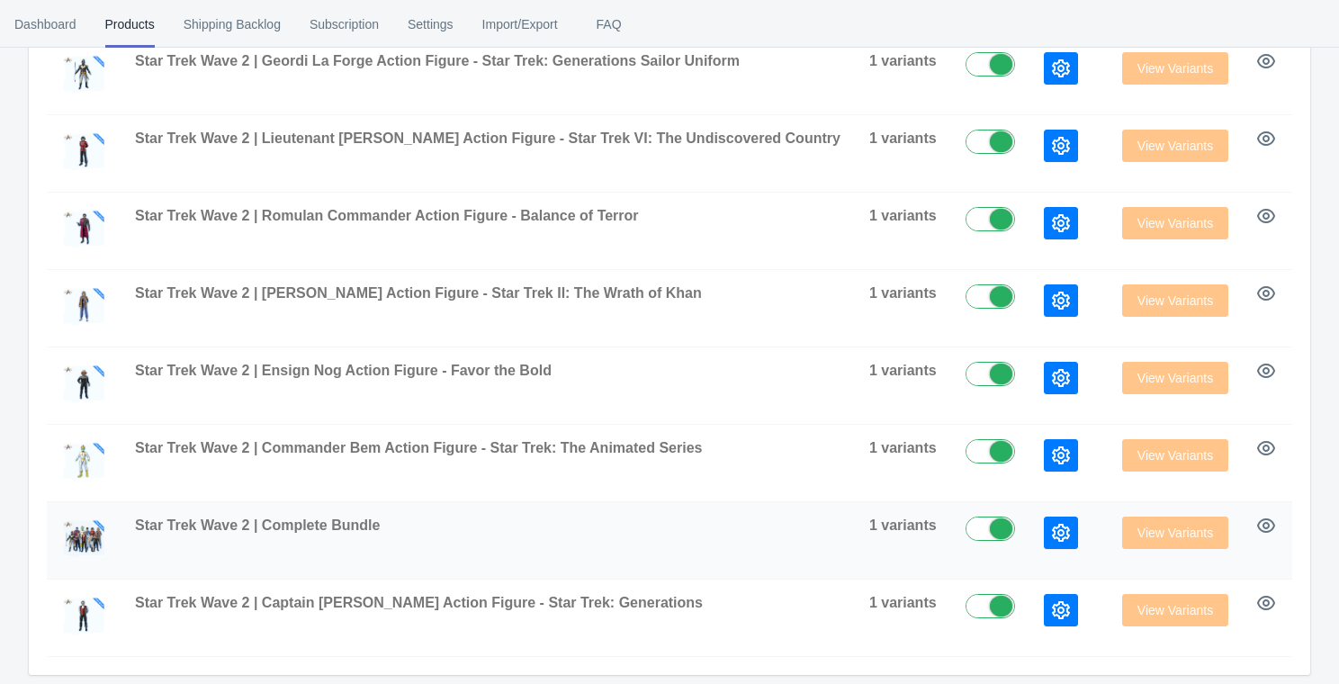
scroll to position [677, 0]
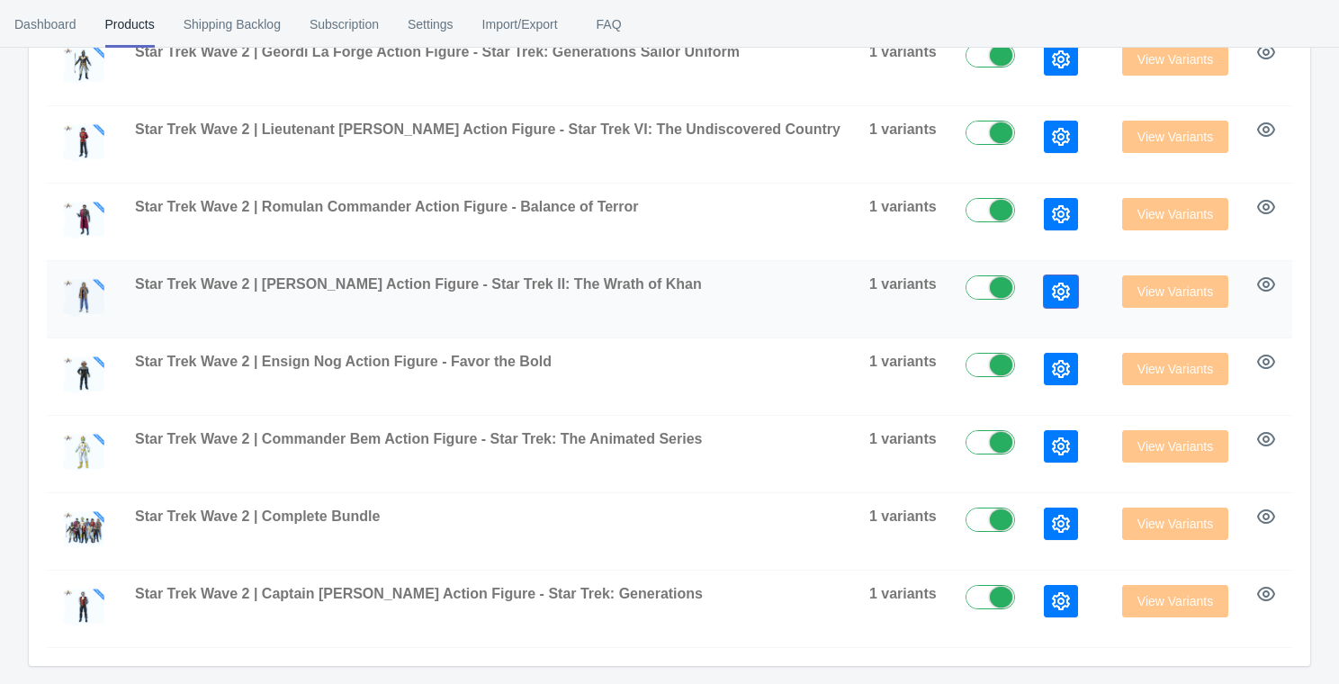
click at [1052, 295] on icon "button" at bounding box center [1061, 292] width 18 height 18
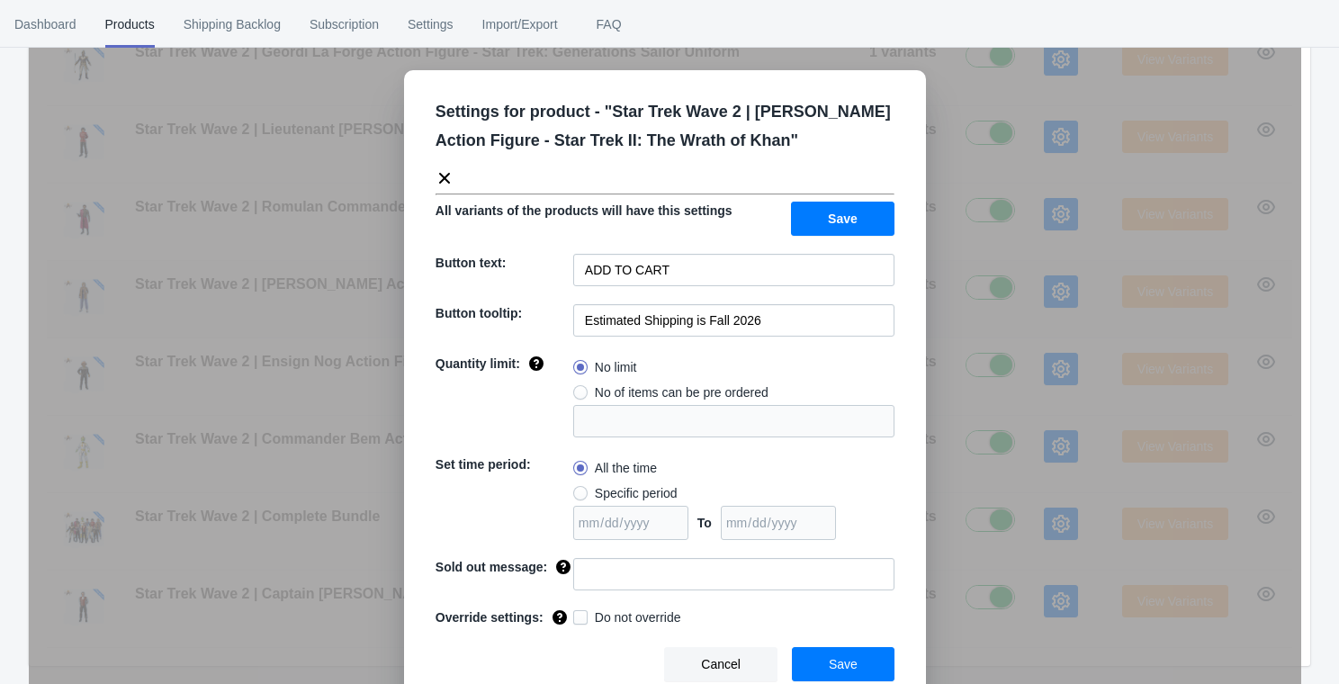
click at [978, 295] on div "Settings for product - " Star Trek Wave 2 | [PERSON_NAME] Action Figure - Star …" at bounding box center [665, 387] width 1273 height 684
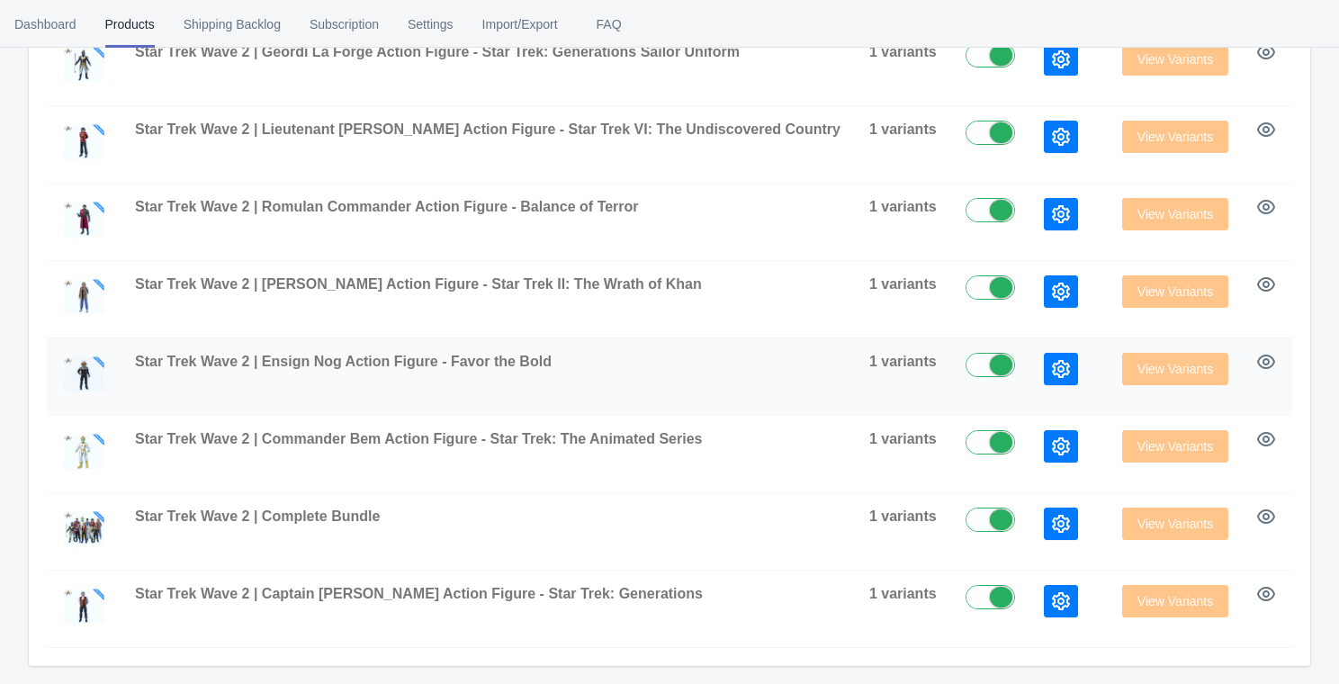
click at [1052, 372] on icon "button" at bounding box center [1061, 369] width 18 height 18
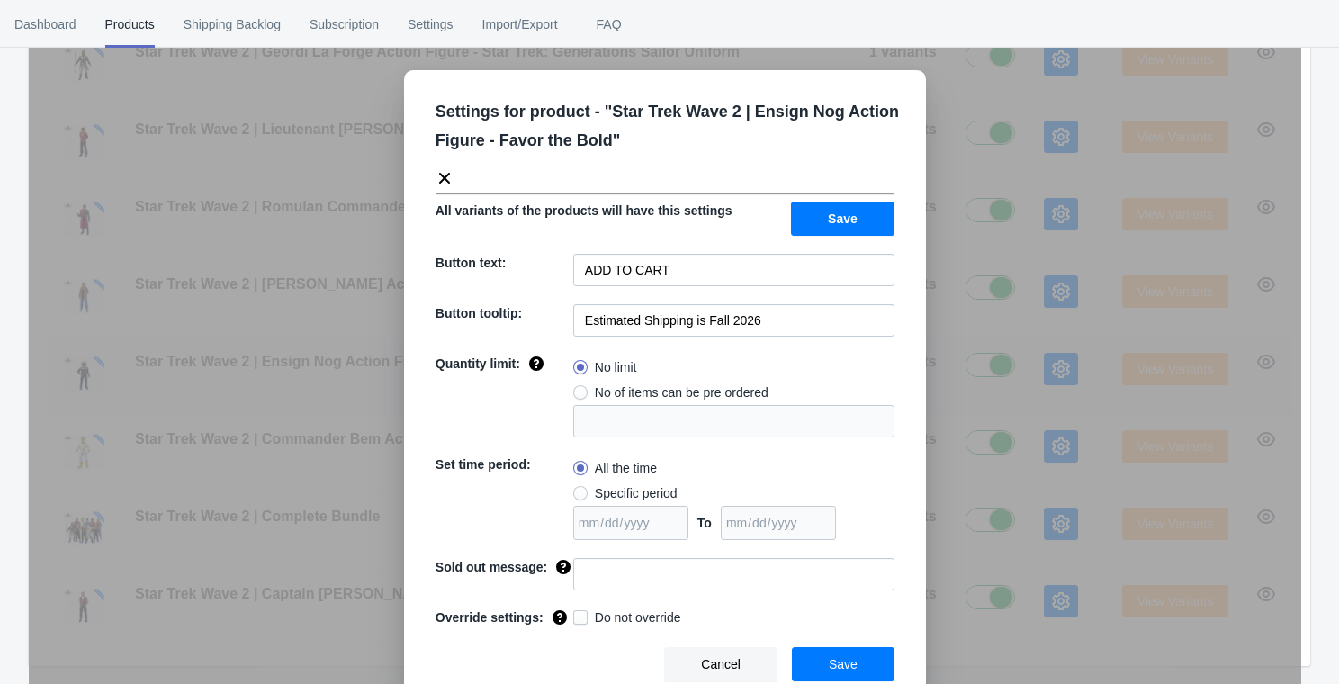
click at [976, 372] on div "Settings for product - " Star Trek Wave 2 | Ensign Nog Action Figure - Favor th…" at bounding box center [665, 387] width 1273 height 684
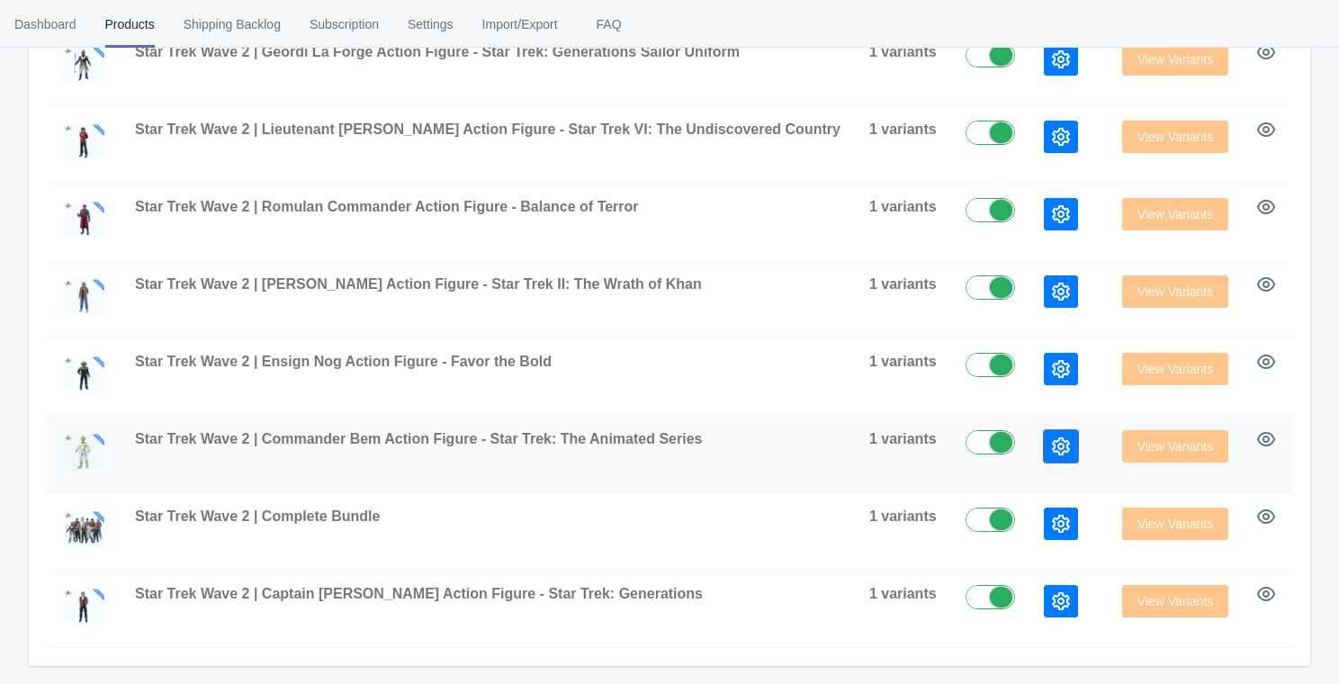
click at [1044, 436] on button "button" at bounding box center [1061, 446] width 34 height 32
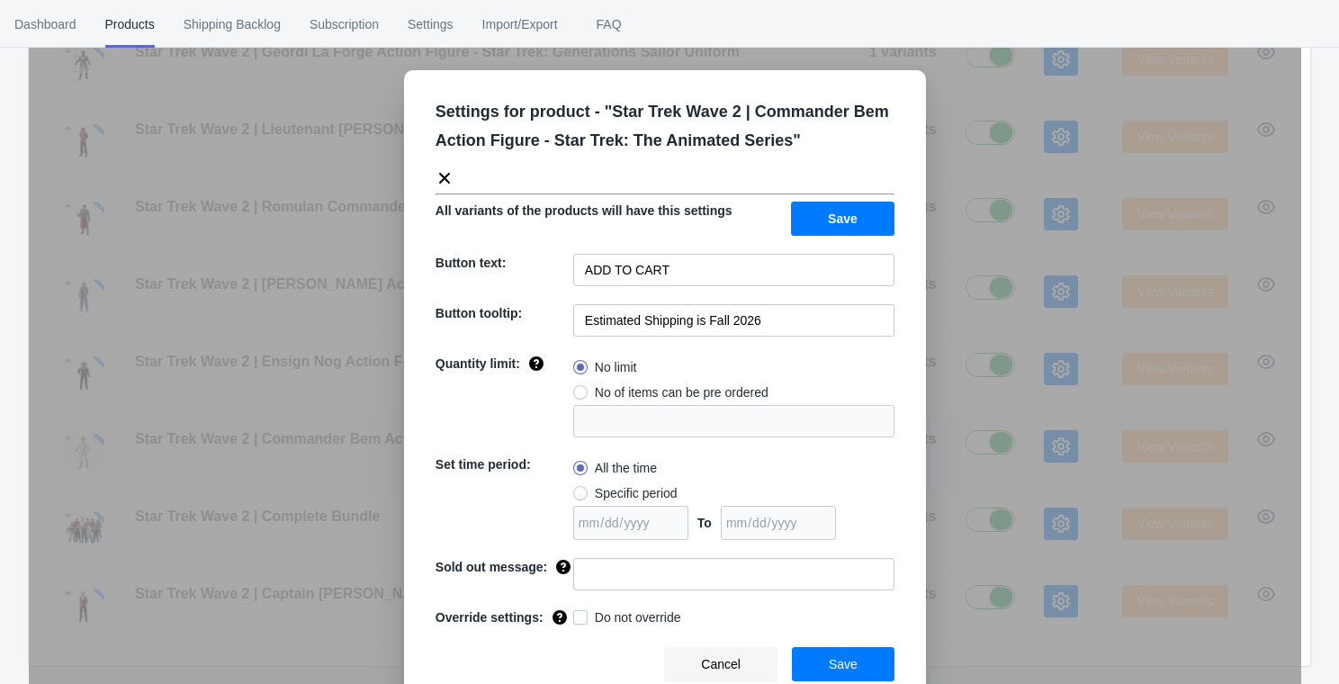
click at [981, 436] on div "Settings for product - " Star Trek Wave 2 | Commander Bem Action Figure - Star …" at bounding box center [665, 387] width 1273 height 684
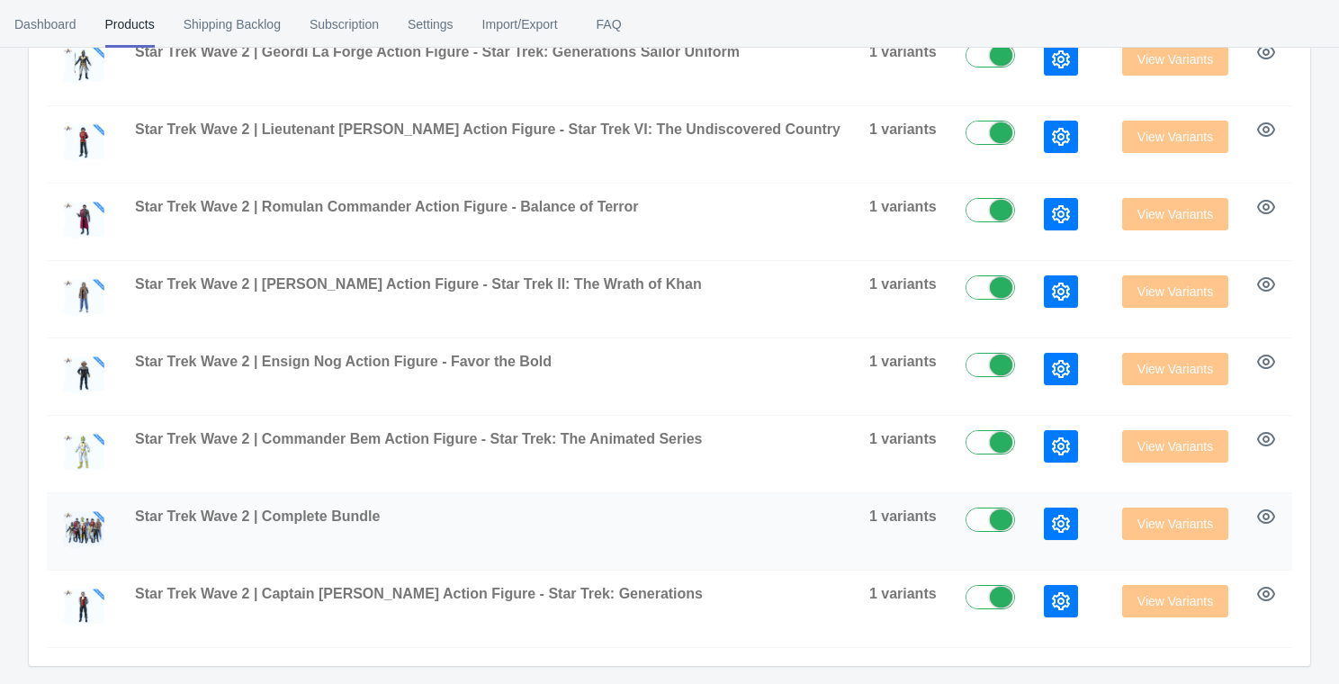
click at [1052, 527] on icon "button" at bounding box center [1061, 524] width 18 height 18
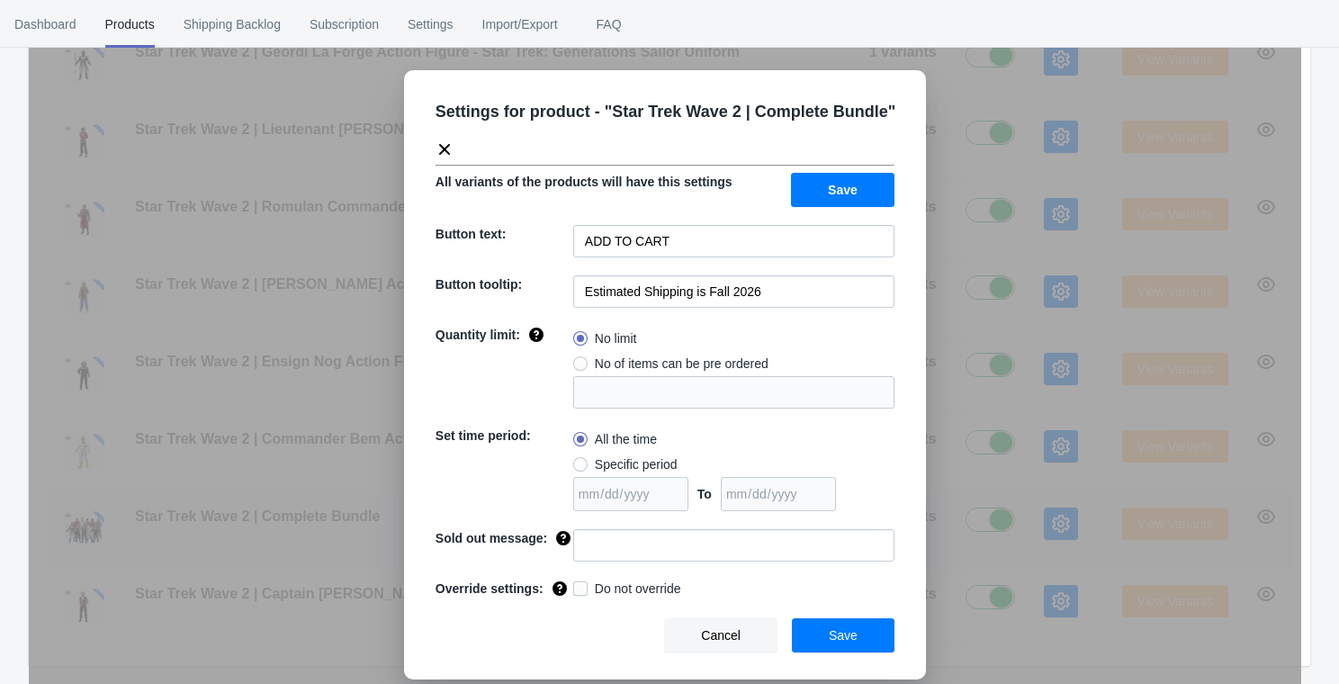
click at [973, 527] on div "Settings for product - " Star Trek Wave 2 | Complete Bundle " All variants of t…" at bounding box center [665, 387] width 1273 height 684
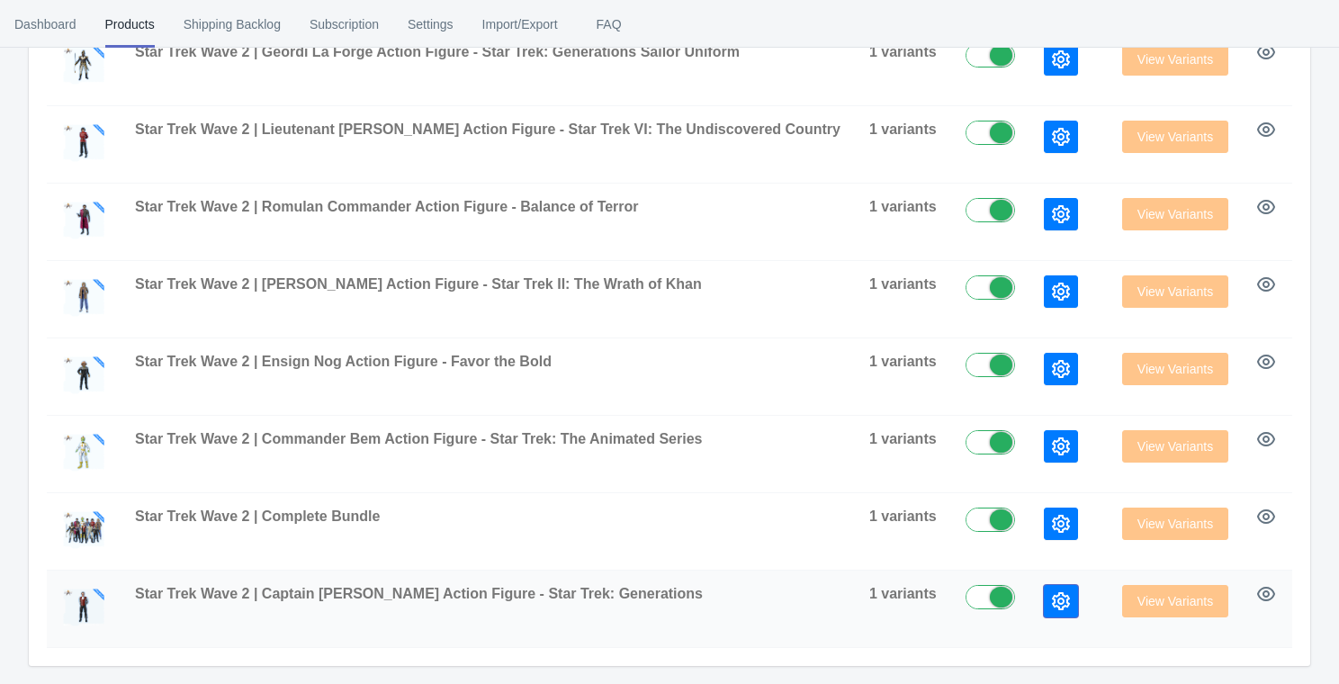
click at [1052, 597] on icon "button" at bounding box center [1061, 601] width 18 height 18
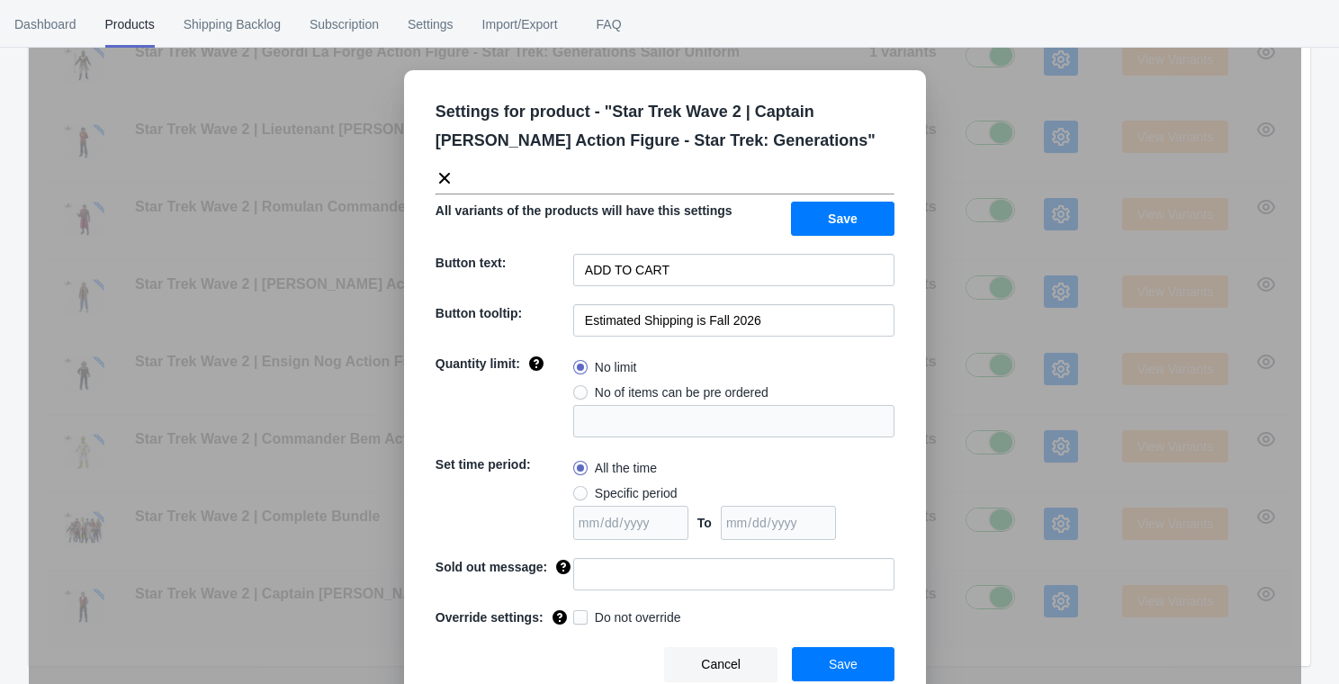
click at [978, 597] on div "Settings for product - " Star Trek Wave 2 | Captain [PERSON_NAME] Action Figure…" at bounding box center [665, 387] width 1273 height 684
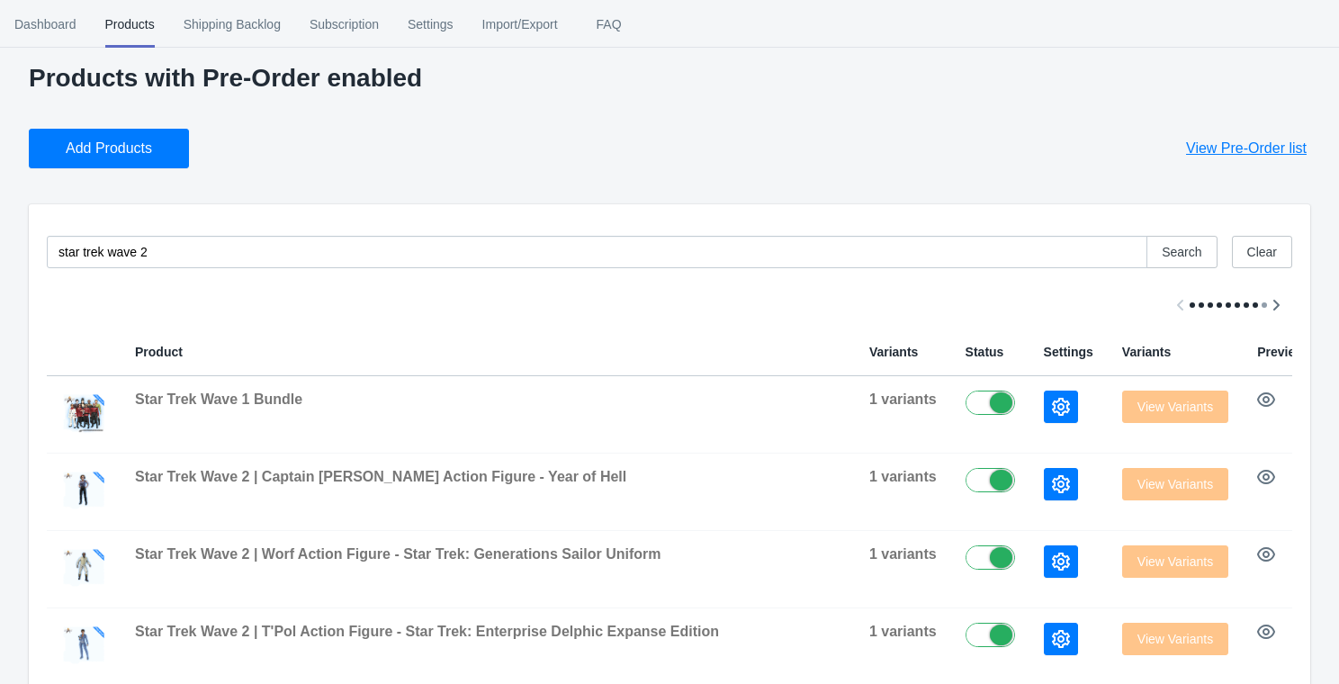
scroll to position [0, 0]
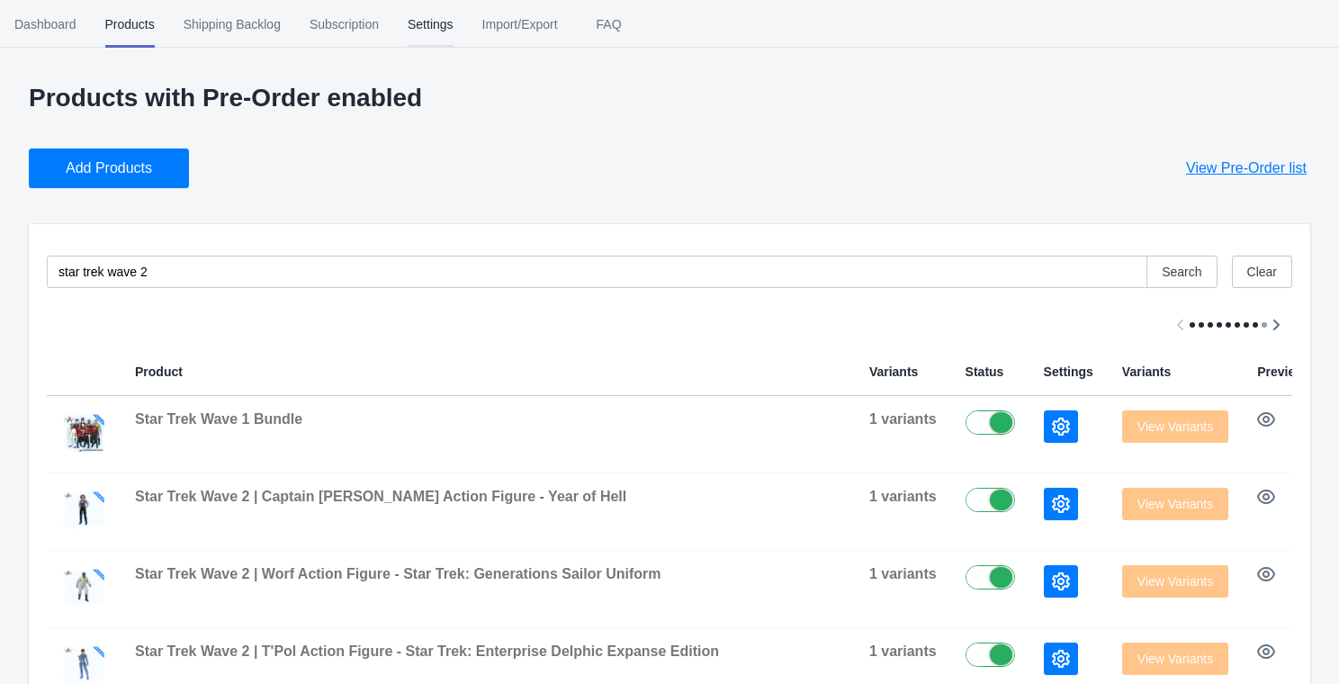
click at [454, 47] on span "Settings" at bounding box center [431, 24] width 46 height 47
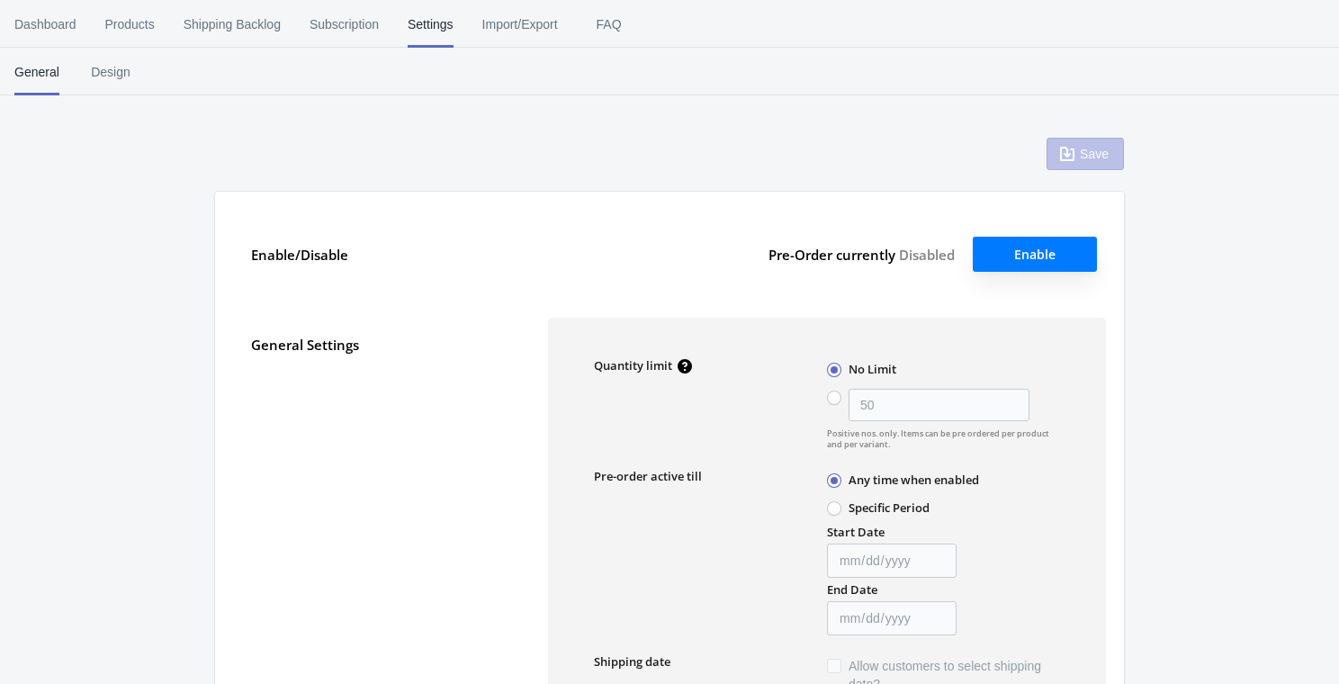
type input "50"
checkbox input "false"
type textarea "Inventory level is <qty>. Some of the items will be pre-ordered."
type textarea "Only <qty> items left in stock."
type textarea "A maximum of <qty> products can be pre ordered."
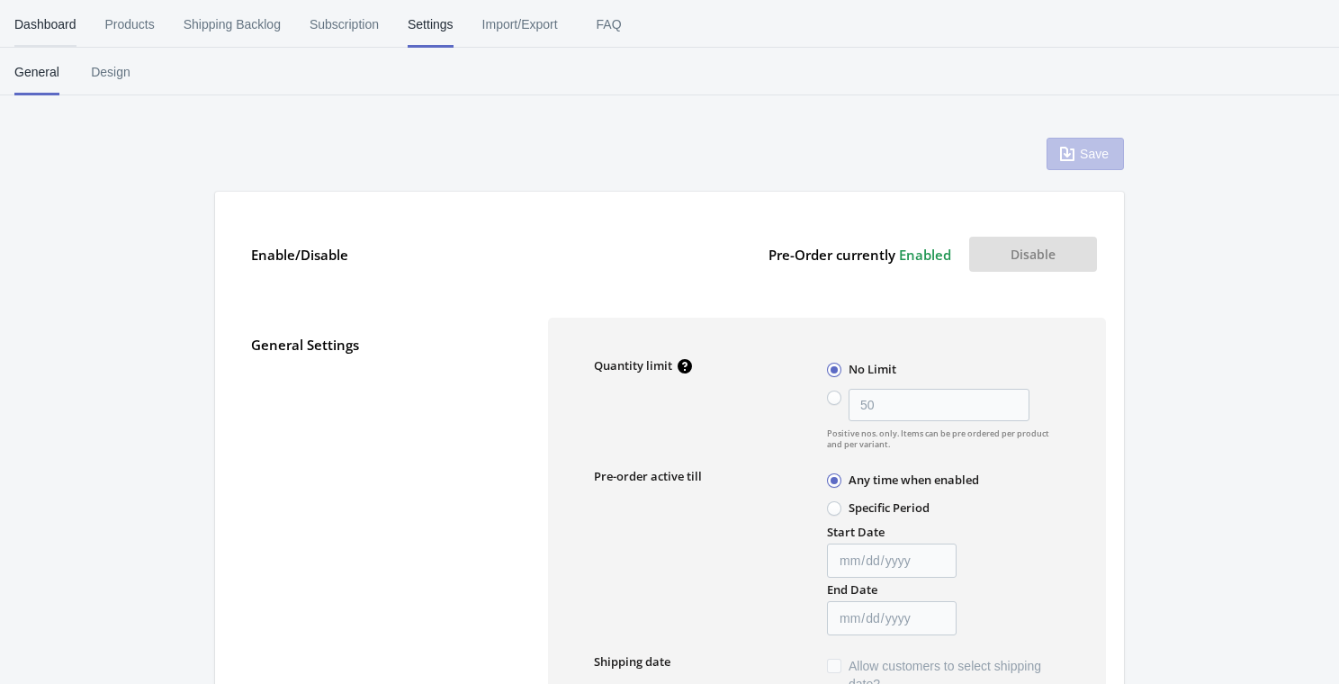
click at [62, 23] on span "Dashboard" at bounding box center [45, 24] width 62 height 47
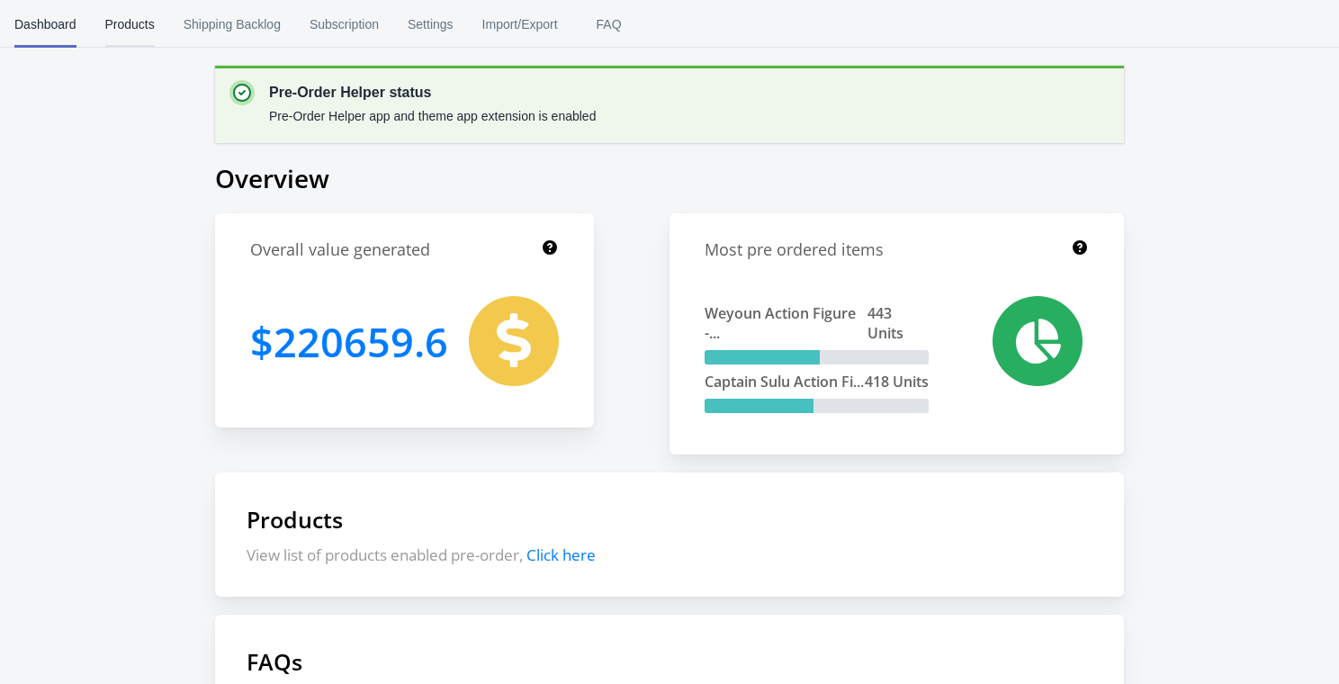
click at [116, 12] on span "Products" at bounding box center [130, 24] width 50 height 47
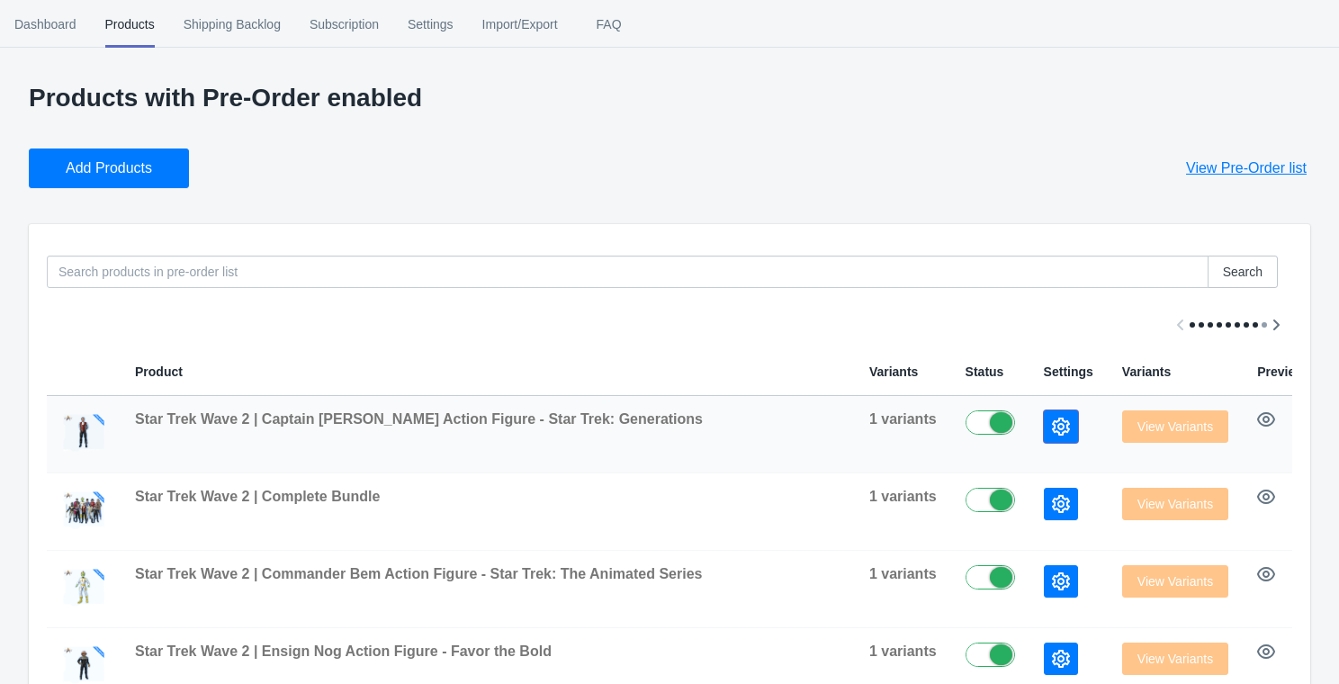
click at [1052, 428] on icon "button" at bounding box center [1061, 427] width 18 height 18
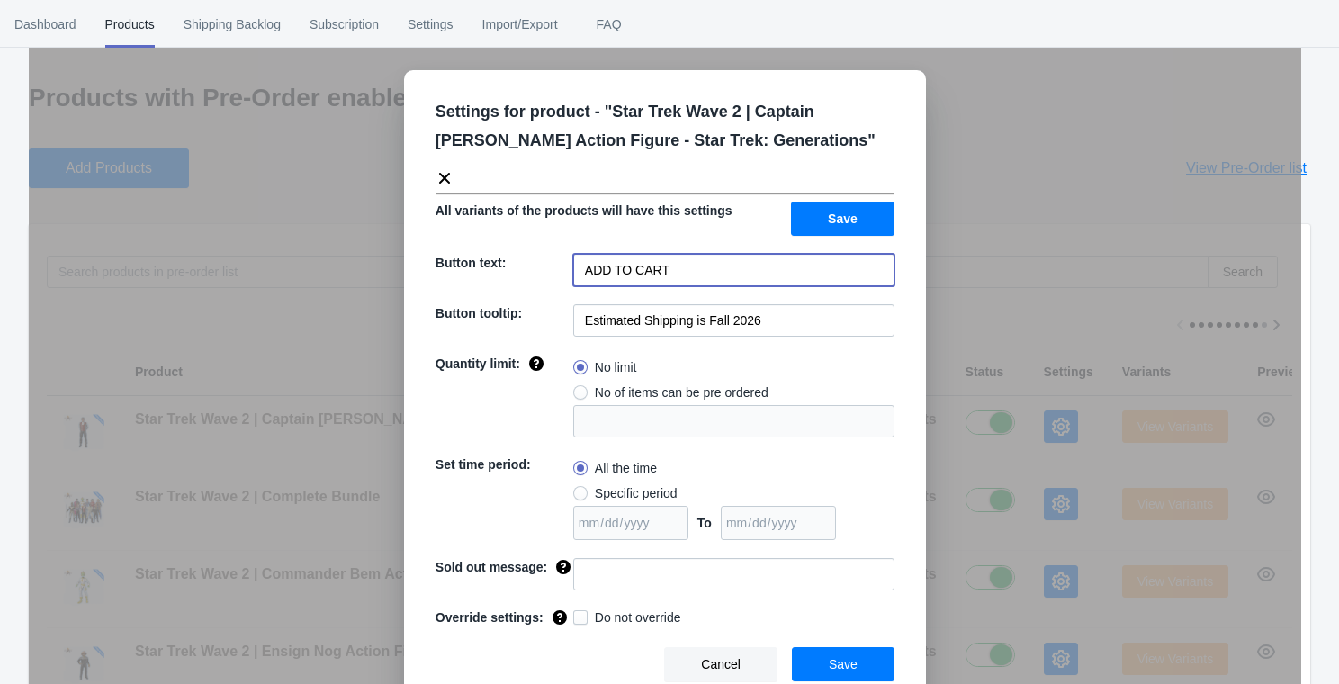
click at [683, 275] on input "ADD TO CART" at bounding box center [733, 270] width 321 height 32
click at [699, 269] on input "PRE-ORDER" at bounding box center [733, 270] width 321 height 32
type input "PRE-ORDER"
click at [835, 207] on button "Save" at bounding box center [843, 219] width 104 height 34
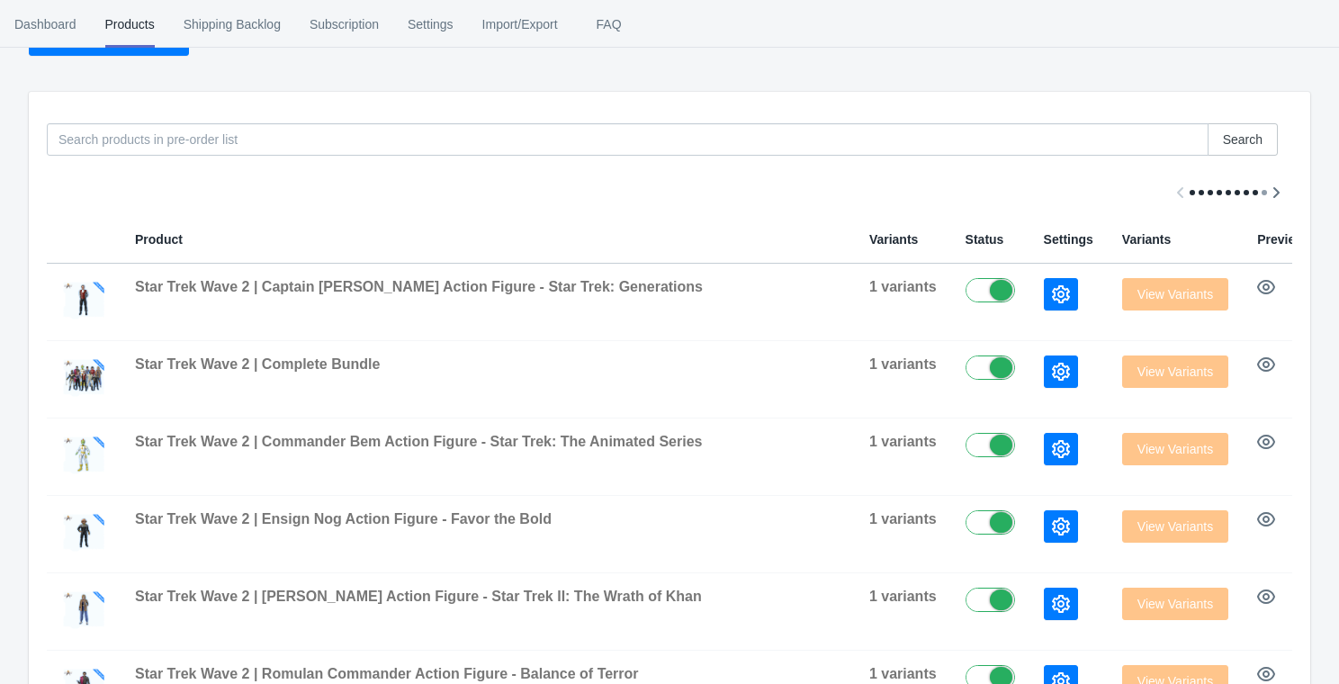
scroll to position [275, 0]
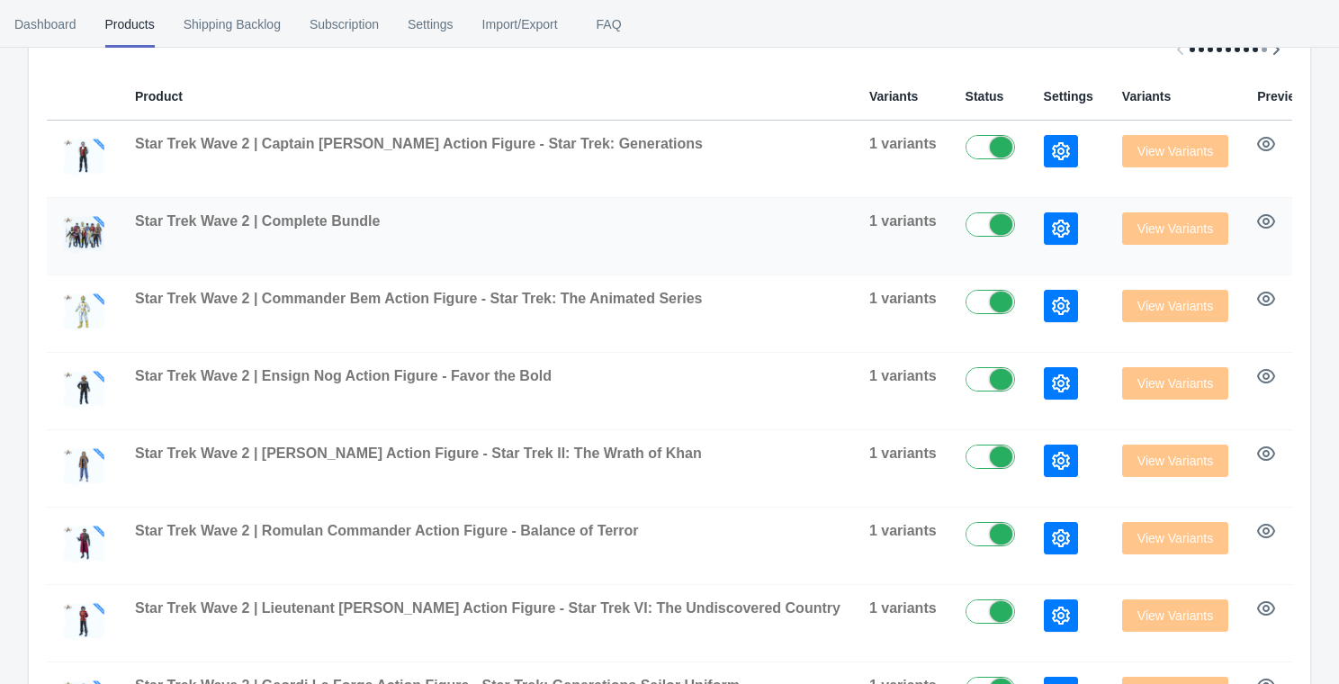
click at [1052, 225] on icon "button" at bounding box center [1061, 229] width 18 height 18
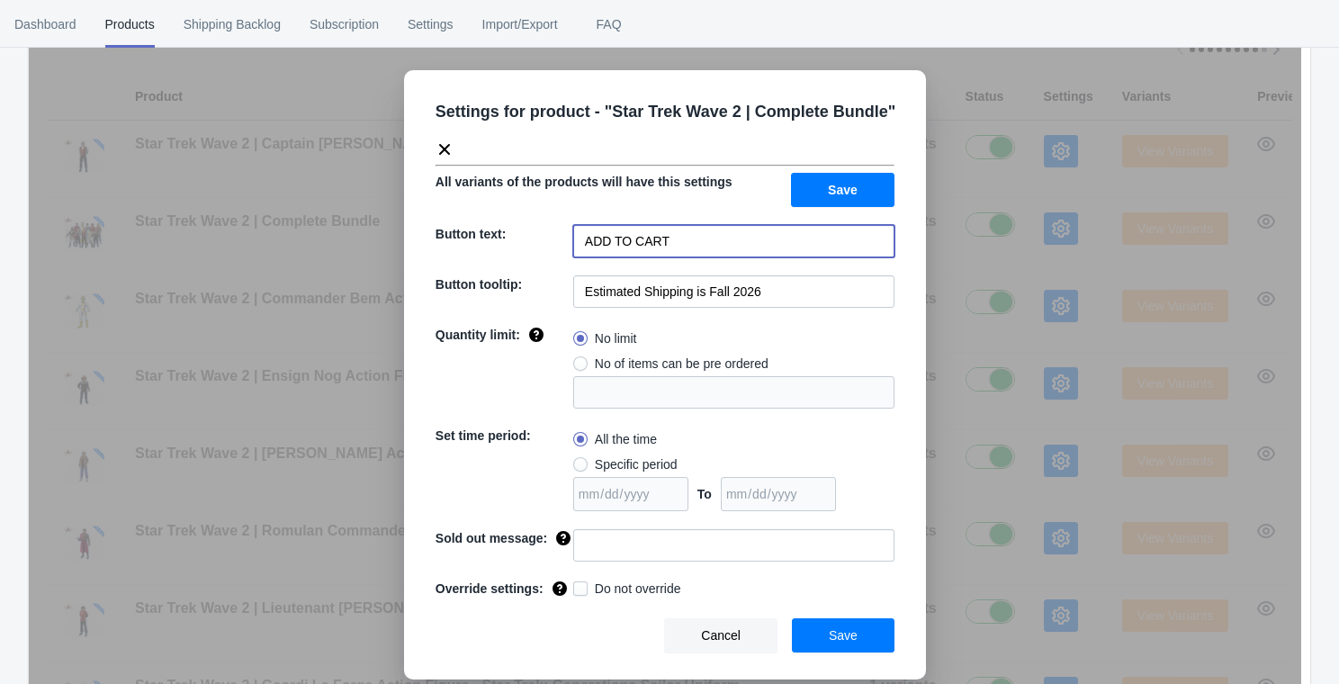
click at [713, 237] on input "ADD TO CART" at bounding box center [733, 241] width 321 height 32
paste input "PRE-ORDER"
type input "PRE-ORDER"
click at [825, 196] on button "Save" at bounding box center [843, 190] width 104 height 34
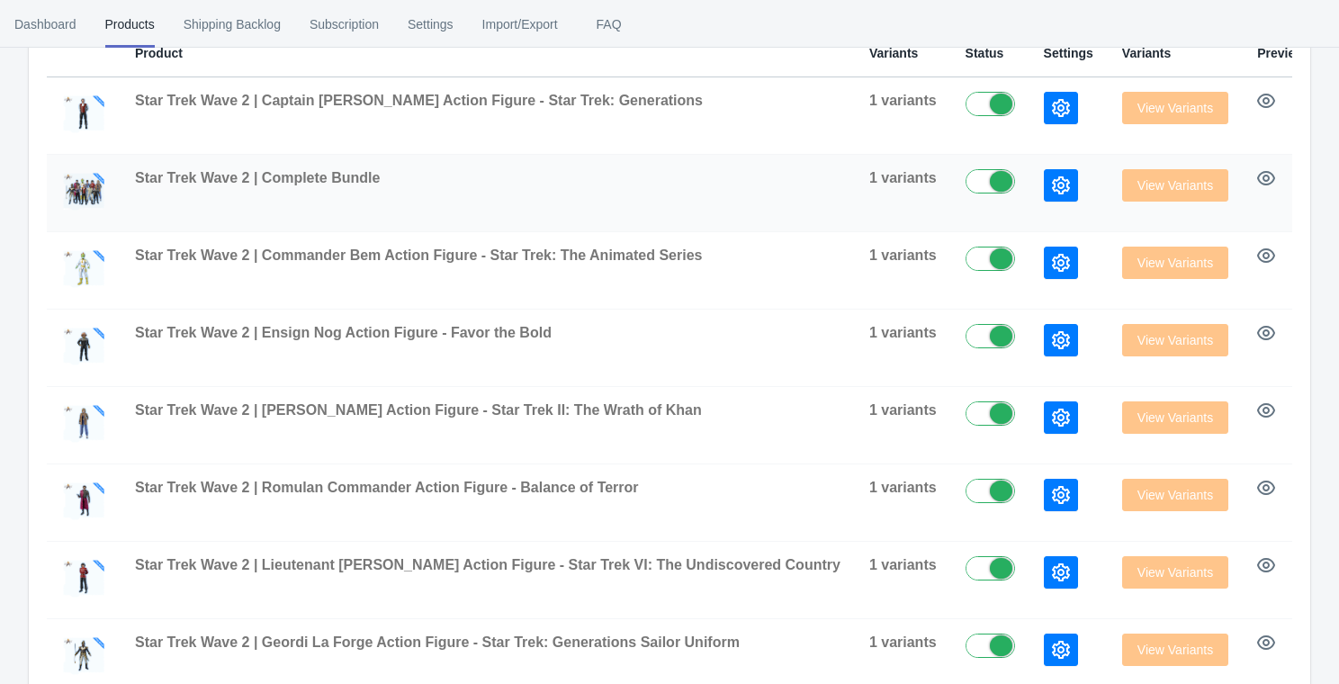
scroll to position [320, 0]
click at [1052, 264] on icon "button" at bounding box center [1061, 262] width 18 height 18
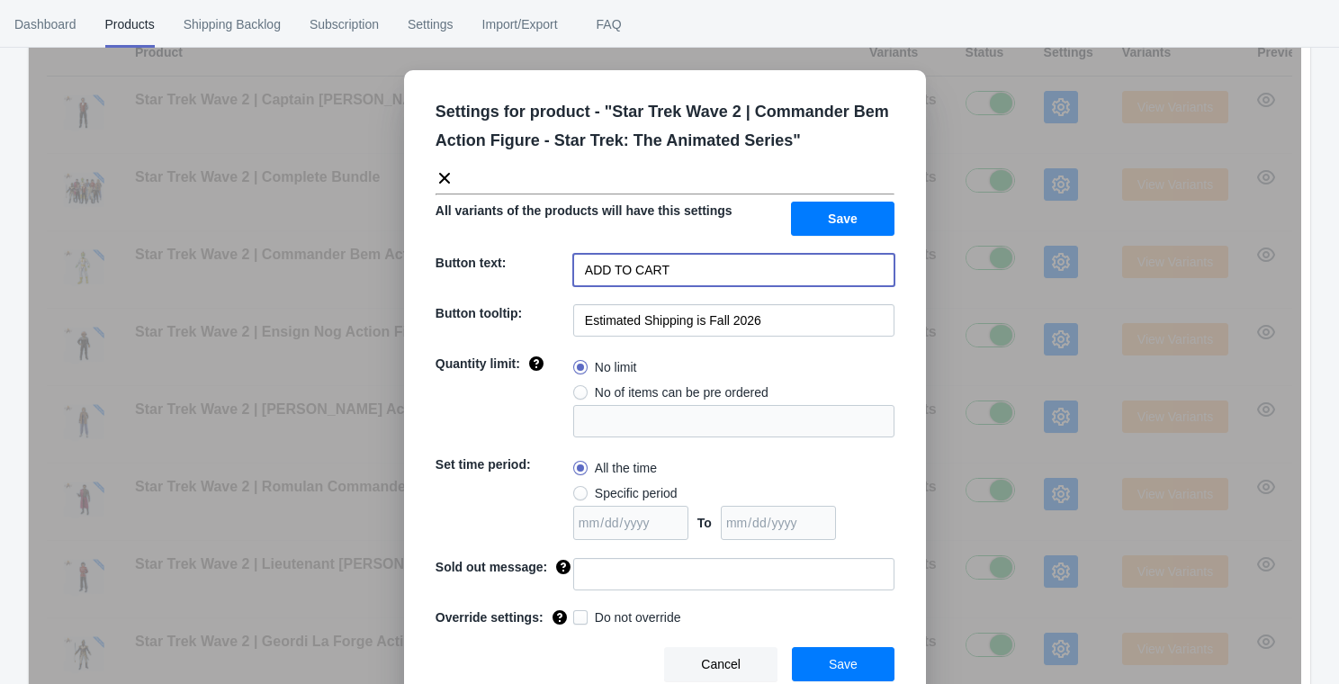
click at [707, 268] on input "ADD TO CART" at bounding box center [733, 270] width 321 height 32
paste input "PRE-ORDER"
type input "PRE-ORDER"
click at [847, 216] on span "Save" at bounding box center [843, 219] width 30 height 14
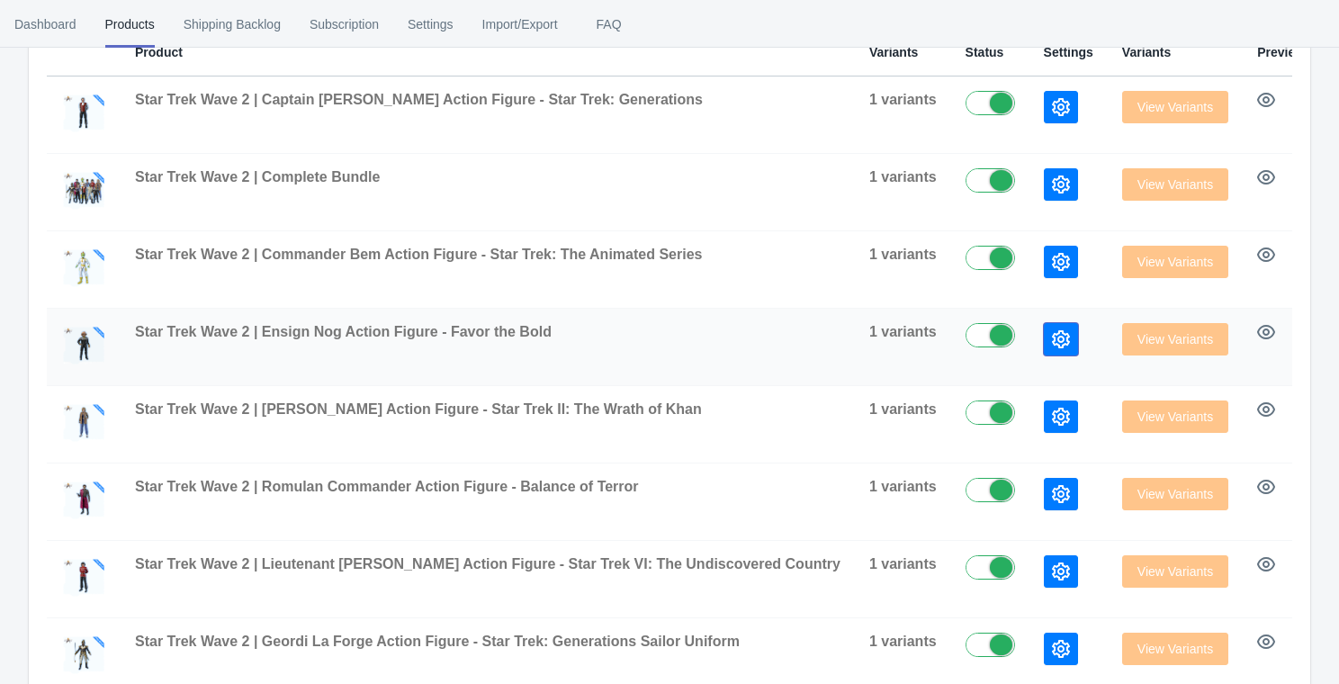
click at [1044, 323] on button "button" at bounding box center [1061, 339] width 34 height 32
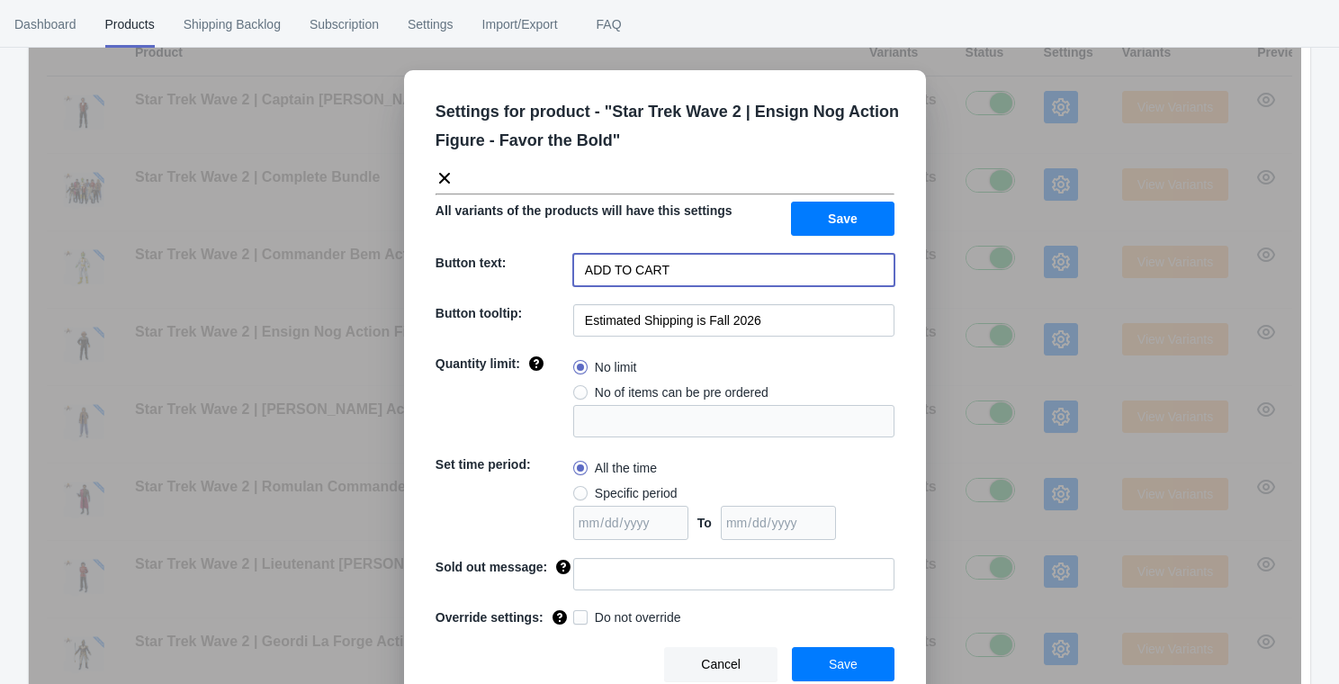
click at [805, 276] on input "ADD TO CART" at bounding box center [733, 270] width 321 height 32
paste input "PRE-ORDER"
type input "PRE-ORDER"
click at [843, 209] on button "Save" at bounding box center [843, 219] width 104 height 34
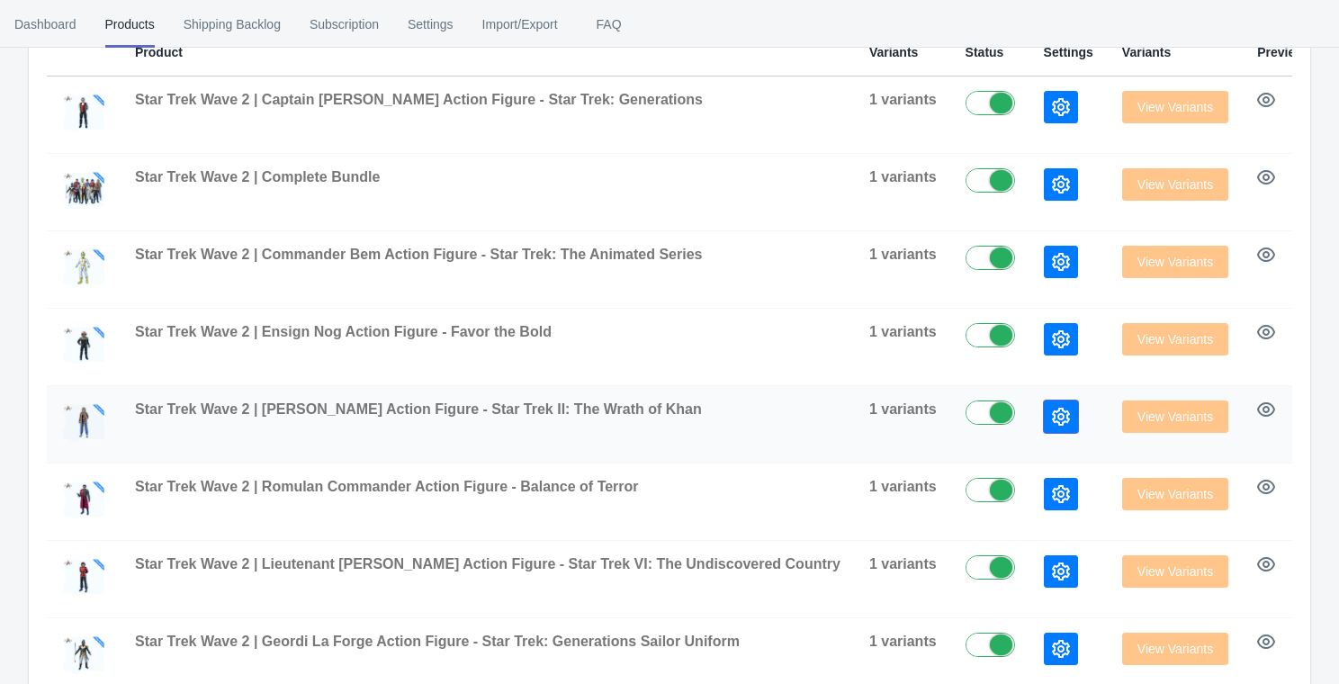
click at [1052, 419] on icon "button" at bounding box center [1061, 417] width 18 height 18
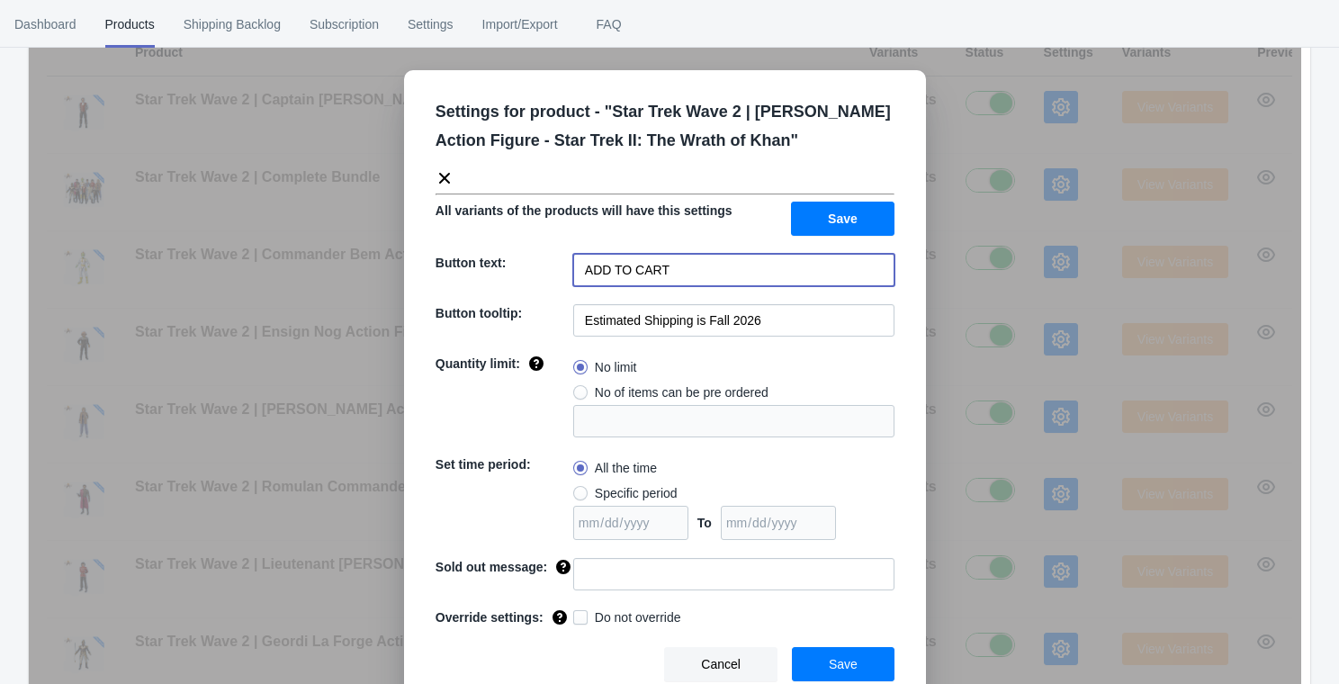
click at [754, 267] on input "ADD TO CART" at bounding box center [733, 270] width 321 height 32
paste input "PRE-ORDER"
type input "PRE-ORDER"
click at [837, 223] on span "Save" at bounding box center [843, 219] width 30 height 14
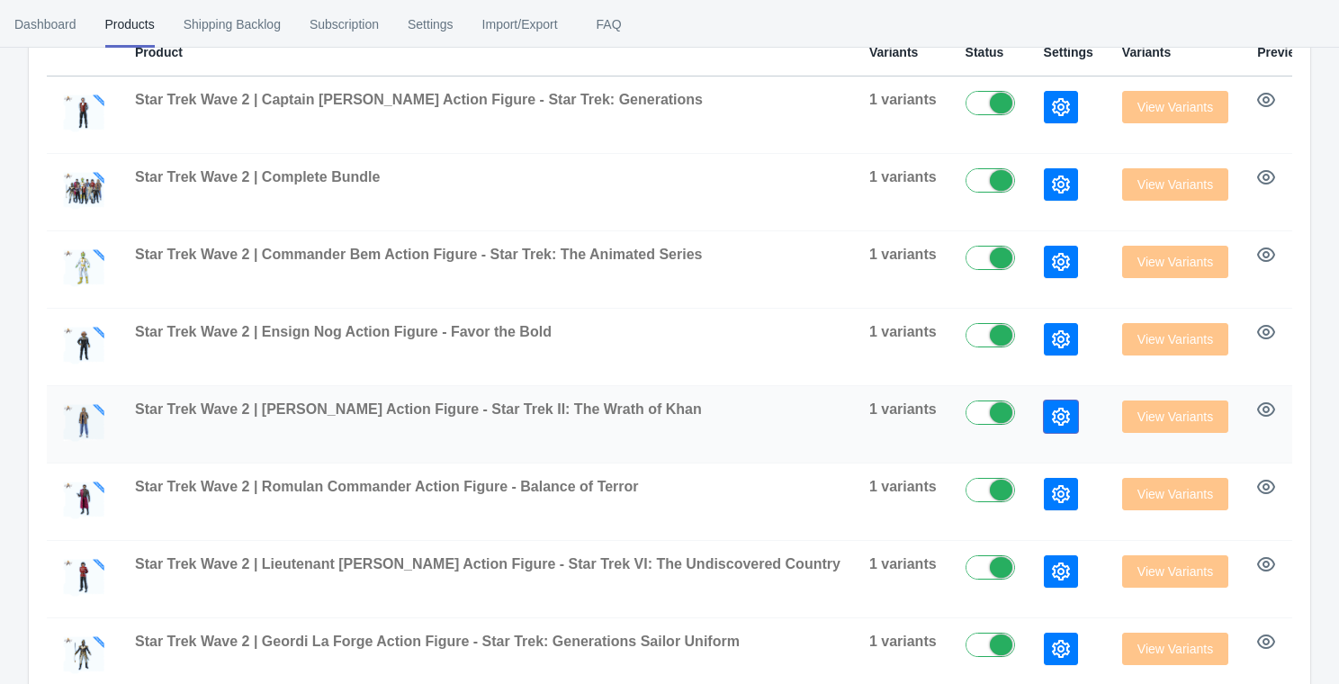
click at [1052, 424] on icon "button" at bounding box center [1061, 417] width 18 height 18
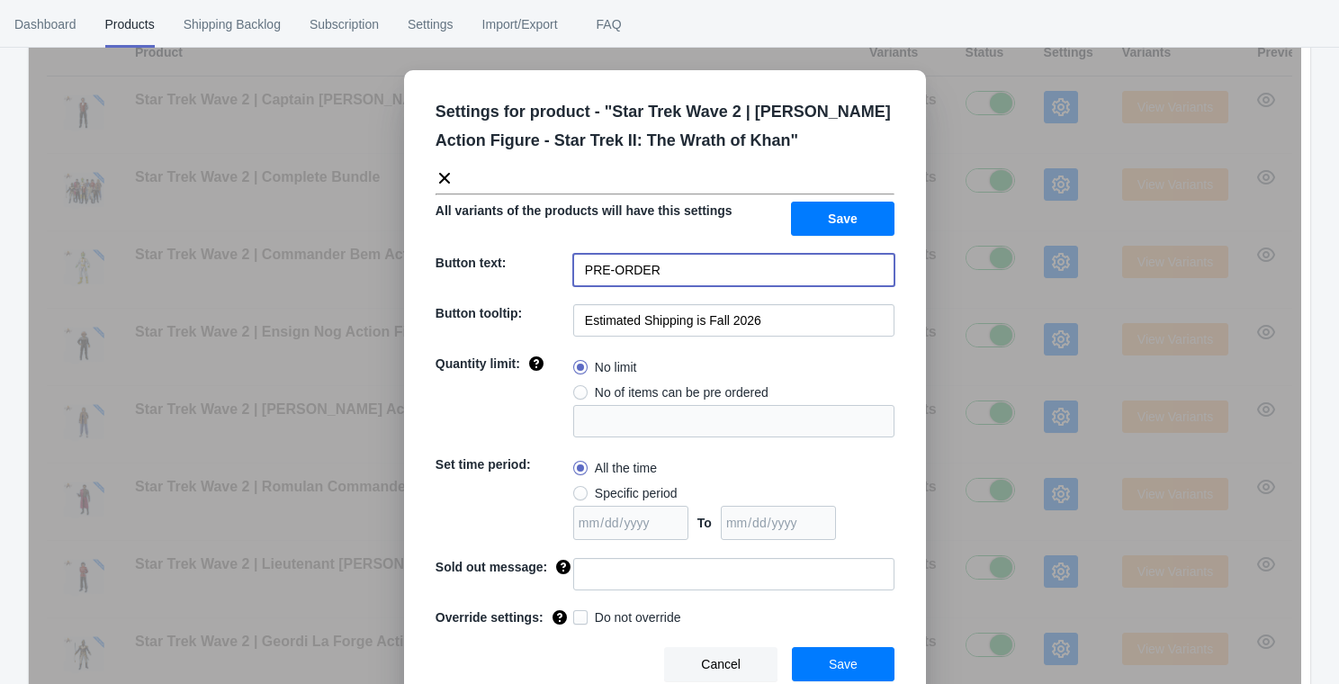
click at [750, 281] on input "PRE-ORDER" at bounding box center [733, 270] width 321 height 32
click at [873, 220] on button "Save" at bounding box center [843, 219] width 104 height 34
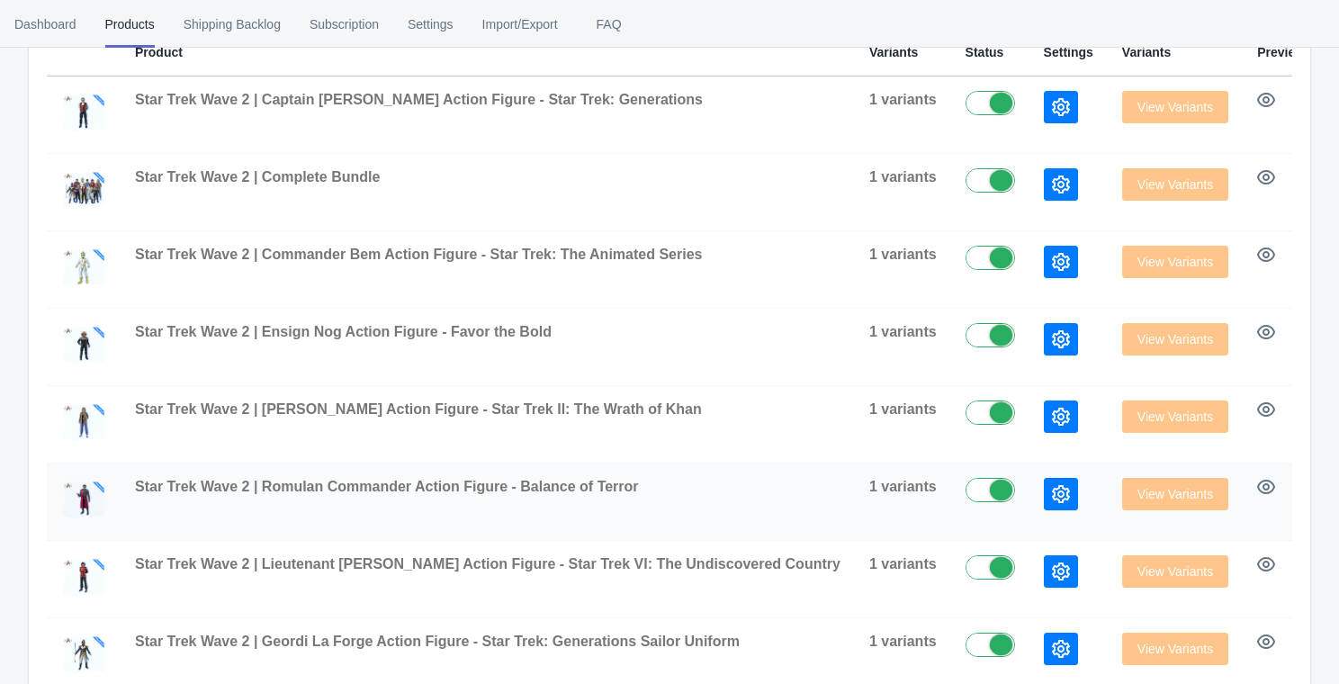
click at [1030, 495] on td at bounding box center [1069, 502] width 78 height 77
click at [1052, 498] on icon "button" at bounding box center [1061, 494] width 18 height 18
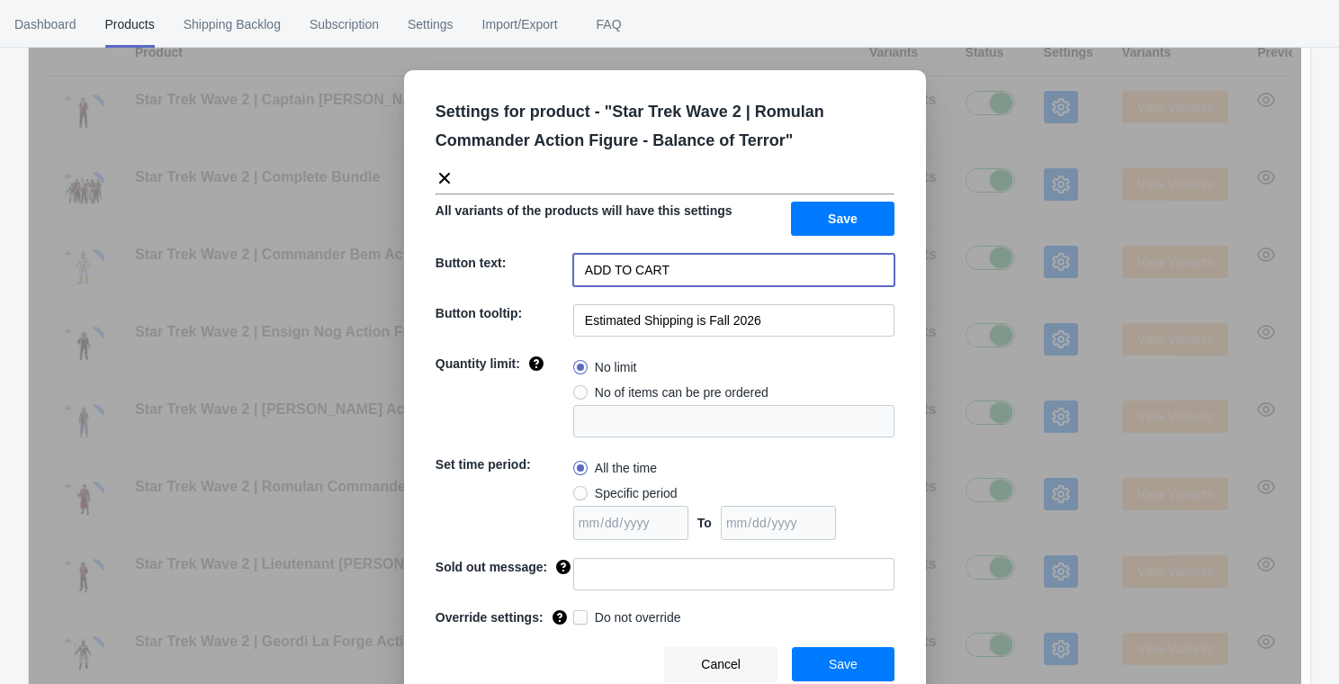
click at [717, 267] on input "ADD TO CART" at bounding box center [733, 270] width 321 height 32
paste input "PRE-ORDER"
type input "PRE-ORDER"
click at [848, 220] on span "Save" at bounding box center [843, 219] width 30 height 14
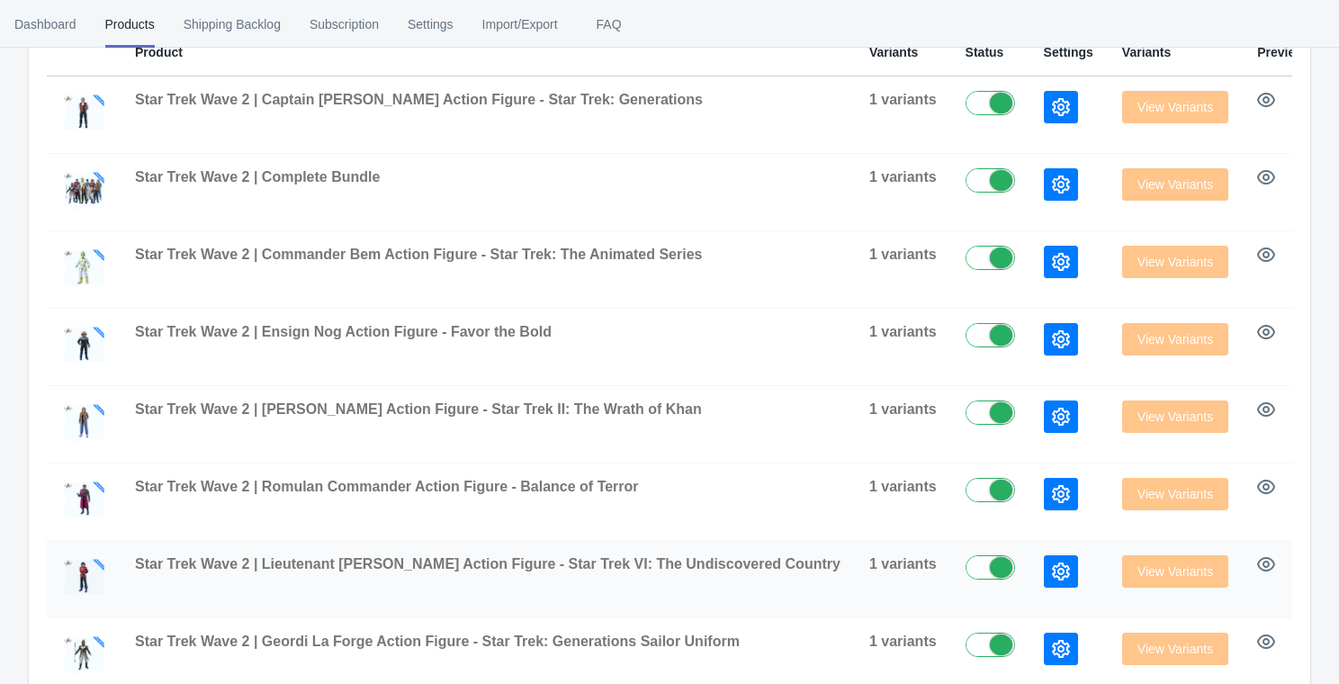
click at [1052, 569] on icon "button" at bounding box center [1061, 572] width 18 height 18
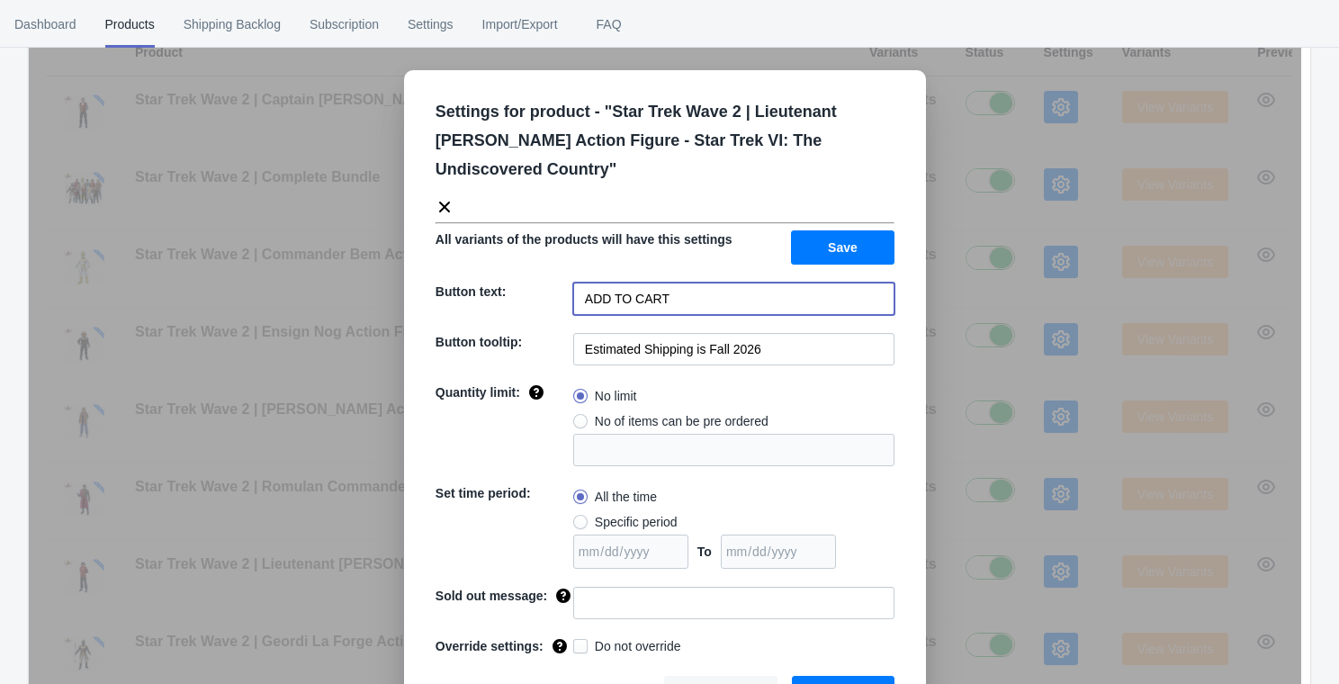
click at [728, 283] on input "ADD TO CART" at bounding box center [733, 299] width 321 height 32
paste input "PRE-ORDER"
type input "PRE-ORDER"
click at [825, 234] on button "Save" at bounding box center [843, 247] width 104 height 34
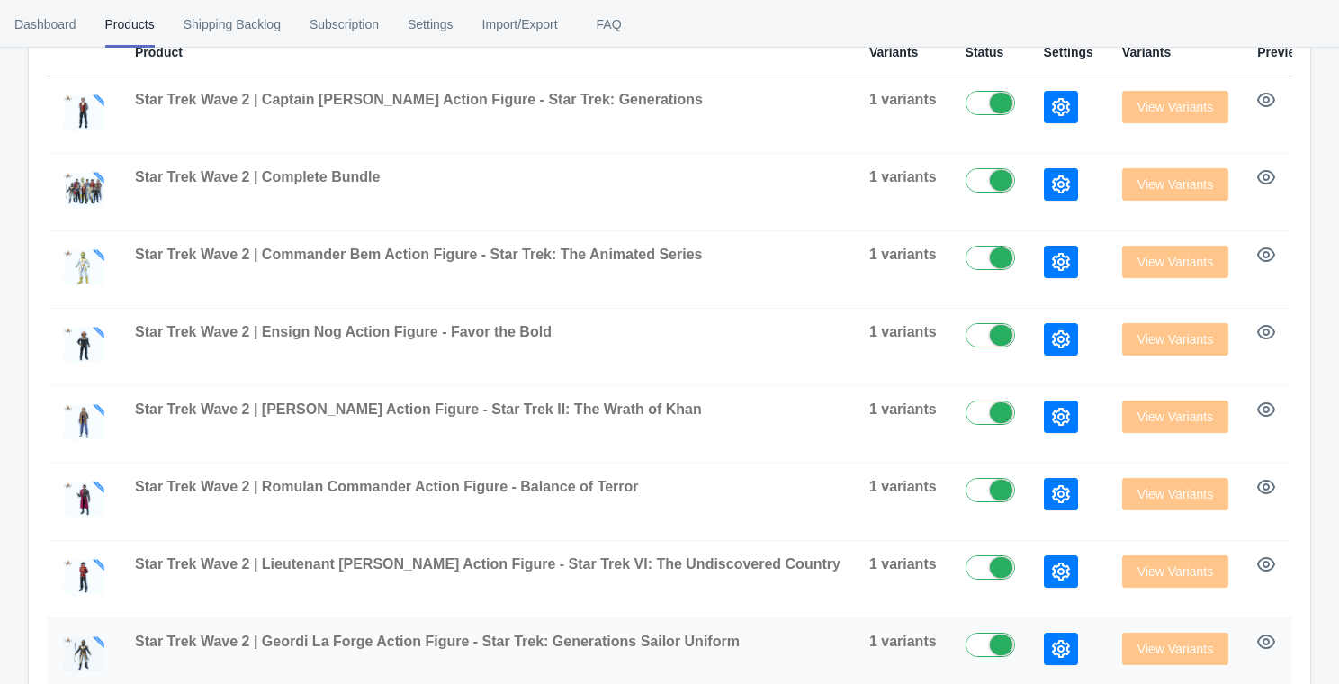
click at [1052, 650] on icon "button" at bounding box center [1061, 649] width 18 height 18
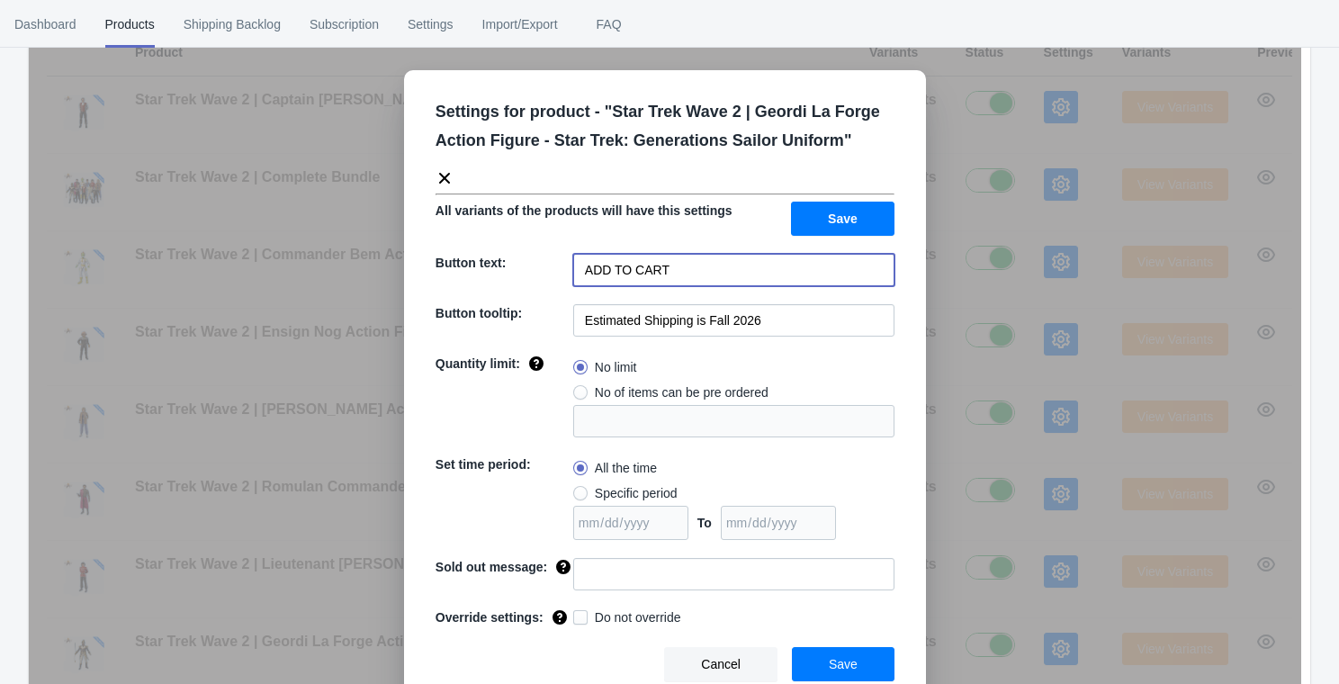
click at [700, 285] on input "ADD TO CART" at bounding box center [733, 270] width 321 height 32
paste input "PRE-ORDER"
type input "PRE-ORDER"
click at [809, 228] on button "Save" at bounding box center [843, 219] width 104 height 34
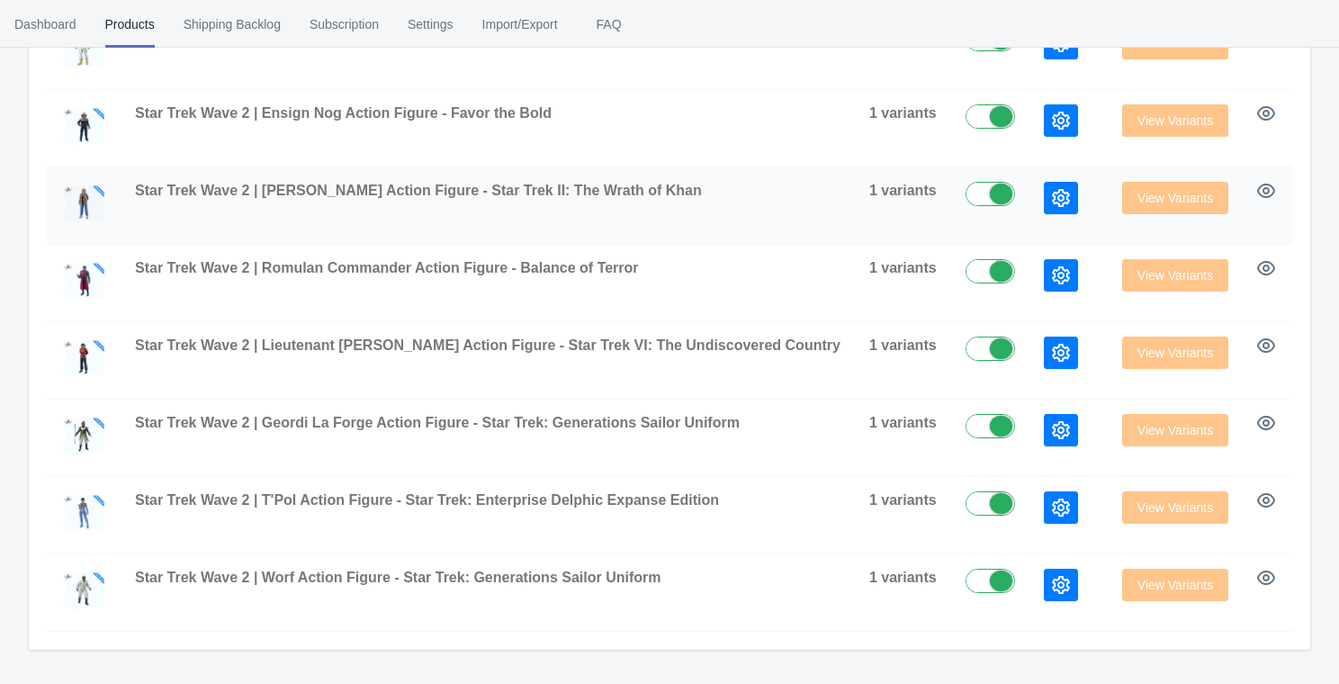
scroll to position [591, 0]
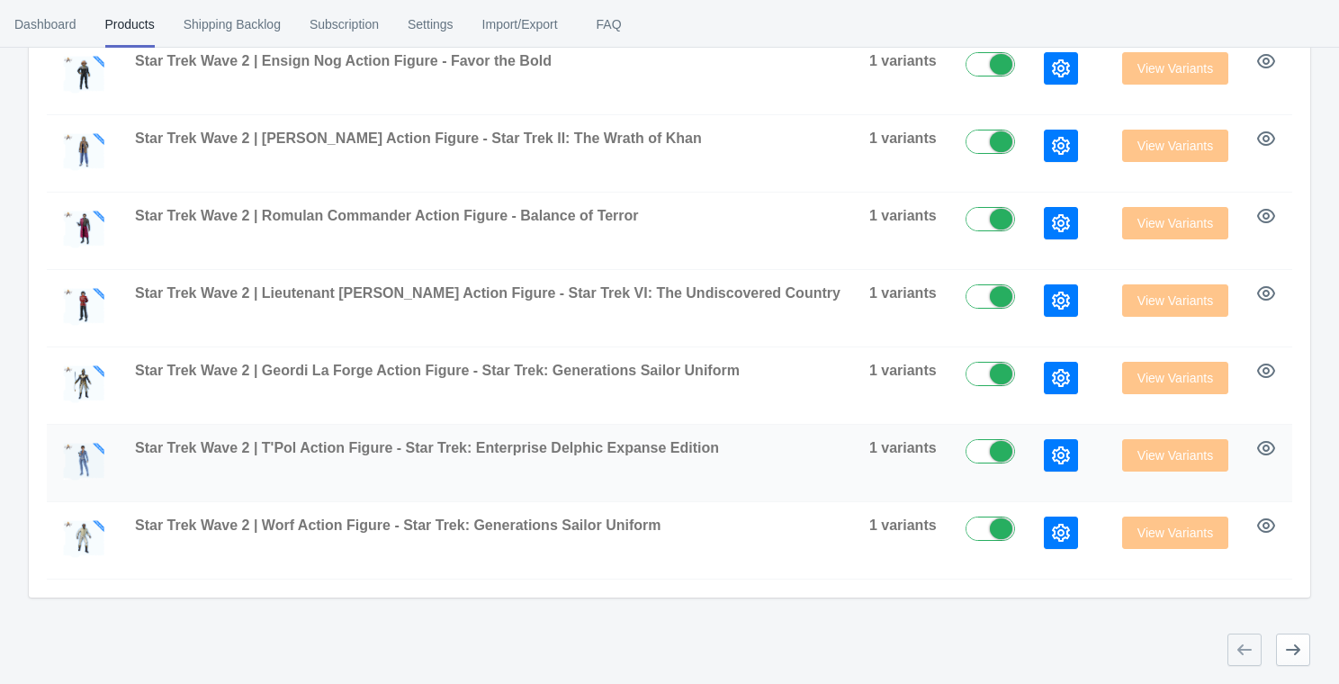
click at [1052, 456] on icon "button" at bounding box center [1061, 455] width 18 height 18
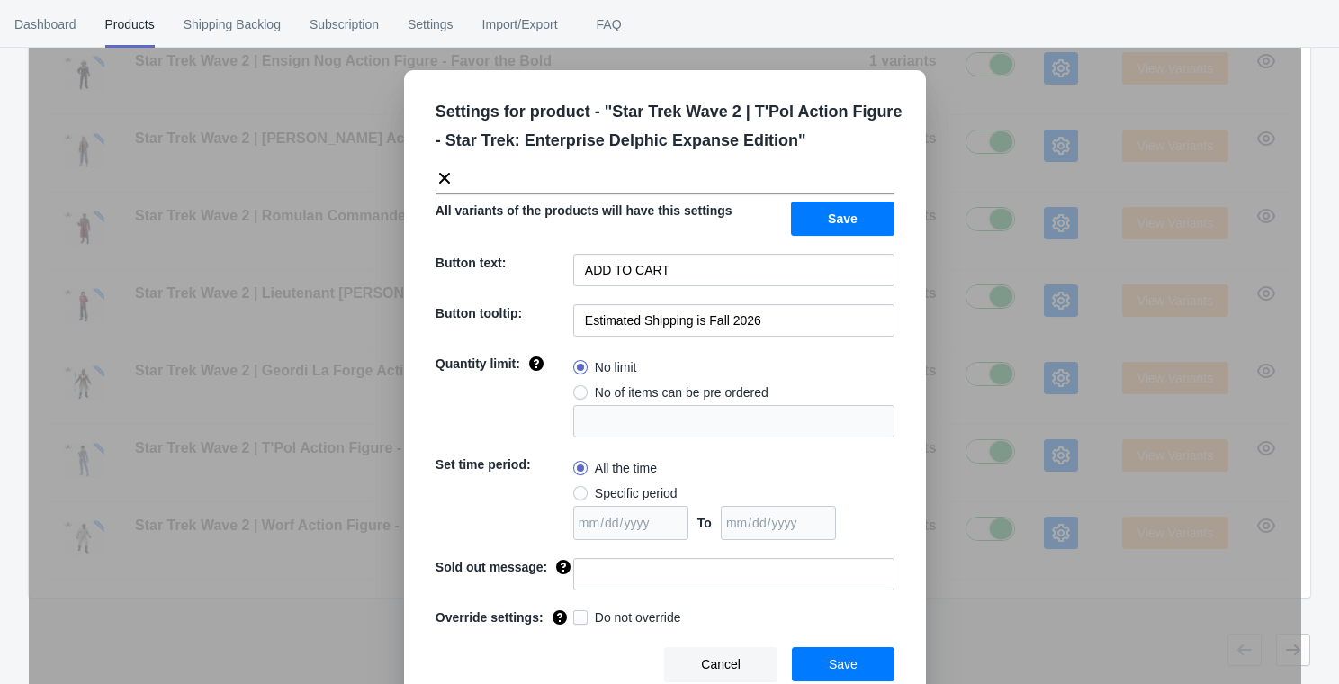
click at [714, 249] on div "Settings for product - " Star Trek Wave 2 | T'Pol Action Figure - Star Trek: En…" at bounding box center [665, 389] width 522 height 638
click at [716, 273] on input "ADD TO CART" at bounding box center [733, 270] width 321 height 32
paste input "PRE-ORDER"
type input "PRE-ORDER"
click at [844, 215] on span "Save" at bounding box center [843, 219] width 30 height 14
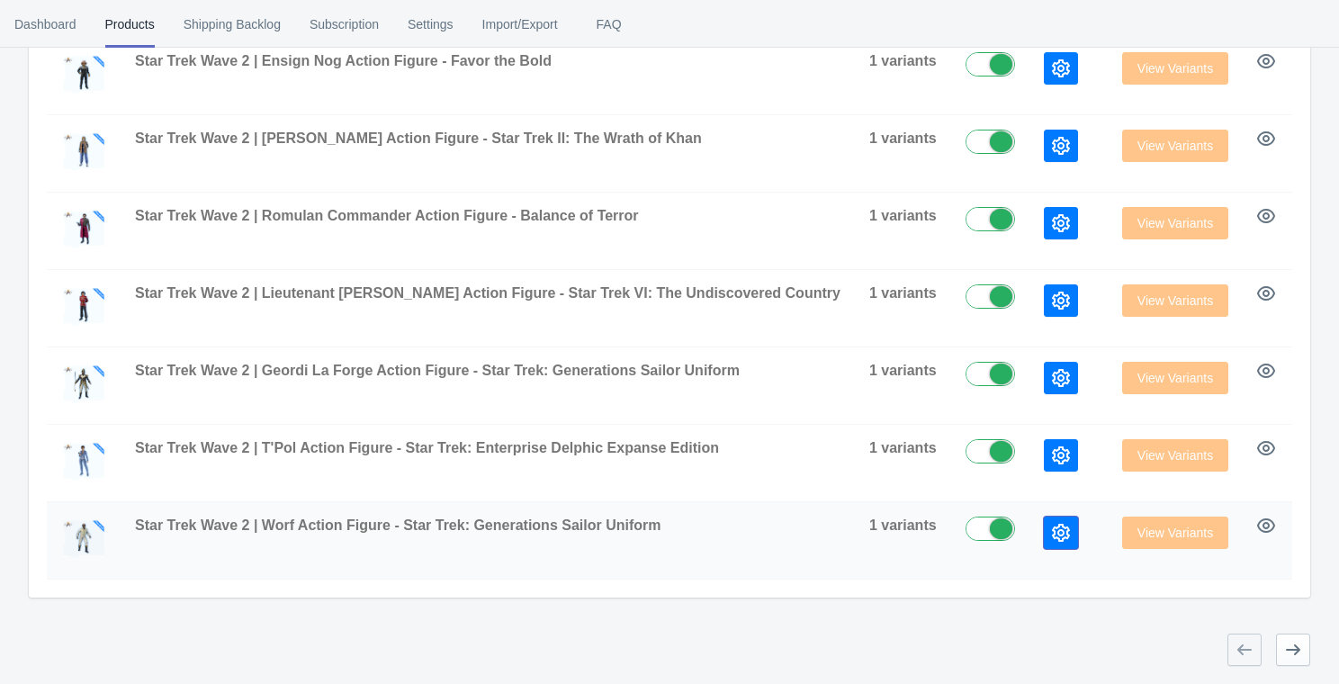
click at [1044, 519] on button "button" at bounding box center [1061, 533] width 34 height 32
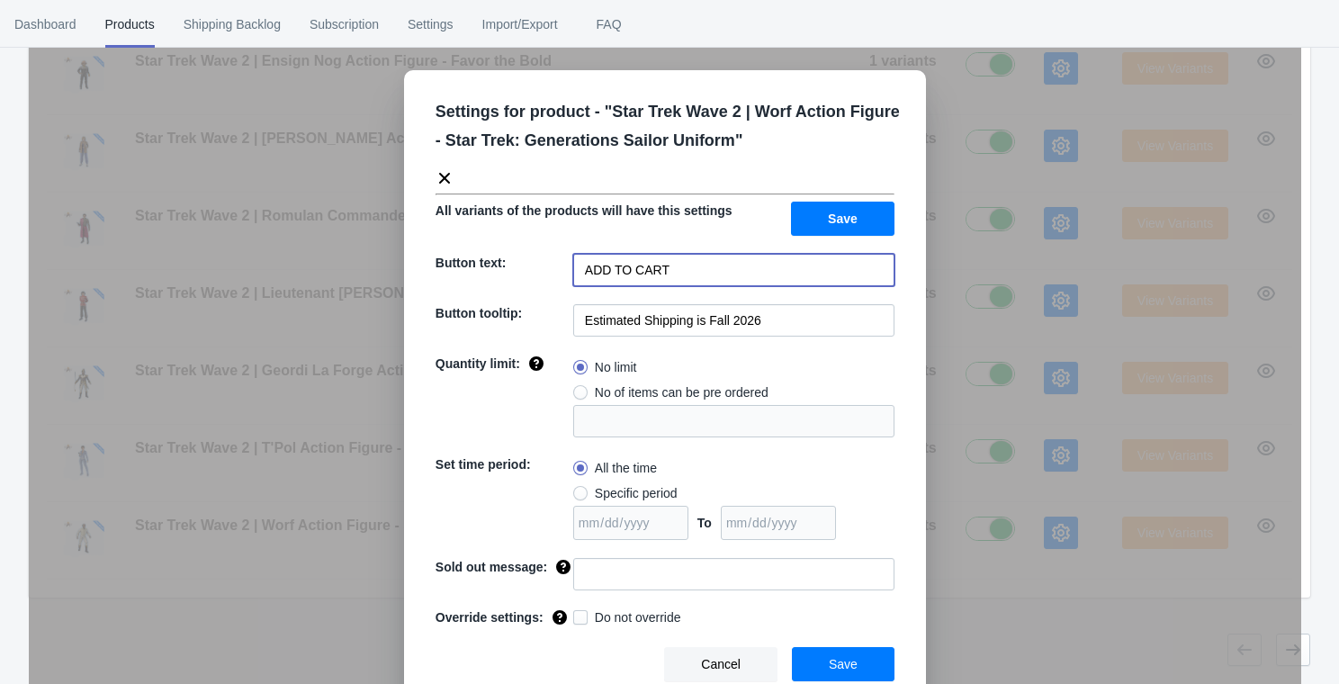
click at [727, 269] on input "ADD TO CART" at bounding box center [733, 270] width 321 height 32
paste input "PRE-ORDER"
type input "PRE-ORDER"
click at [830, 224] on span "Save" at bounding box center [843, 219] width 30 height 14
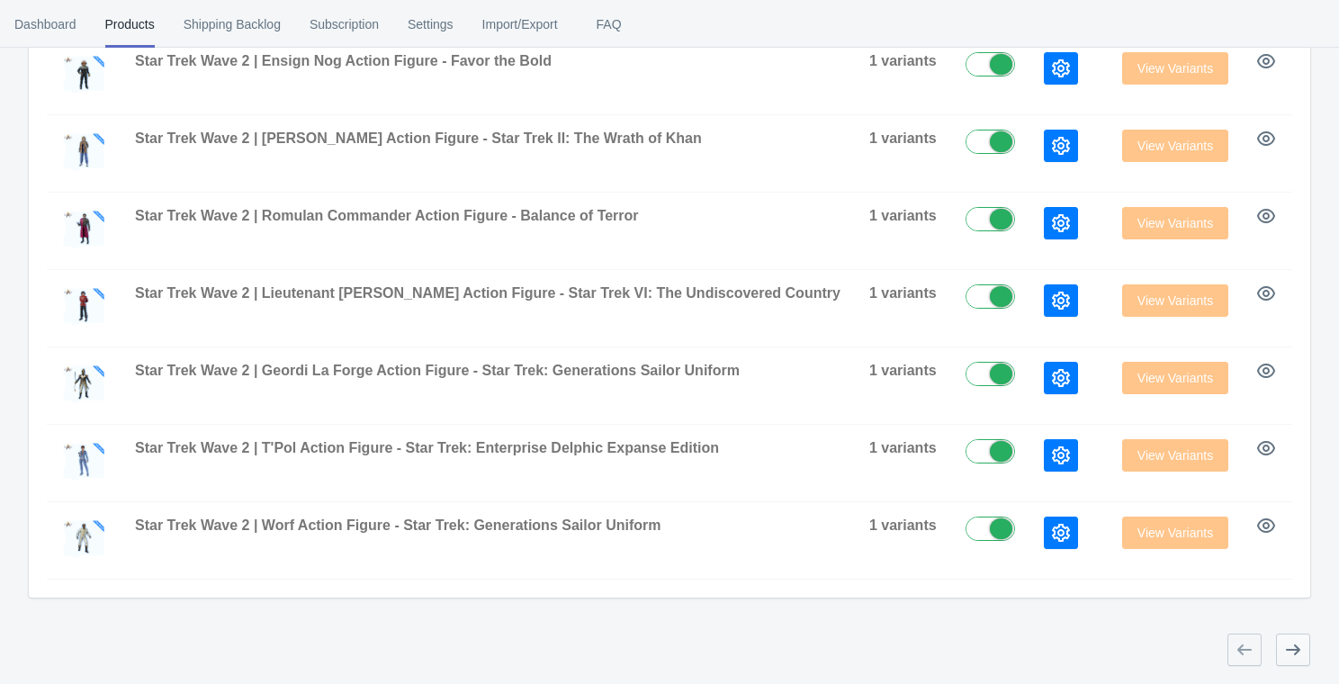
click at [1301, 651] on icon "button" at bounding box center [1294, 650] width 18 height 18
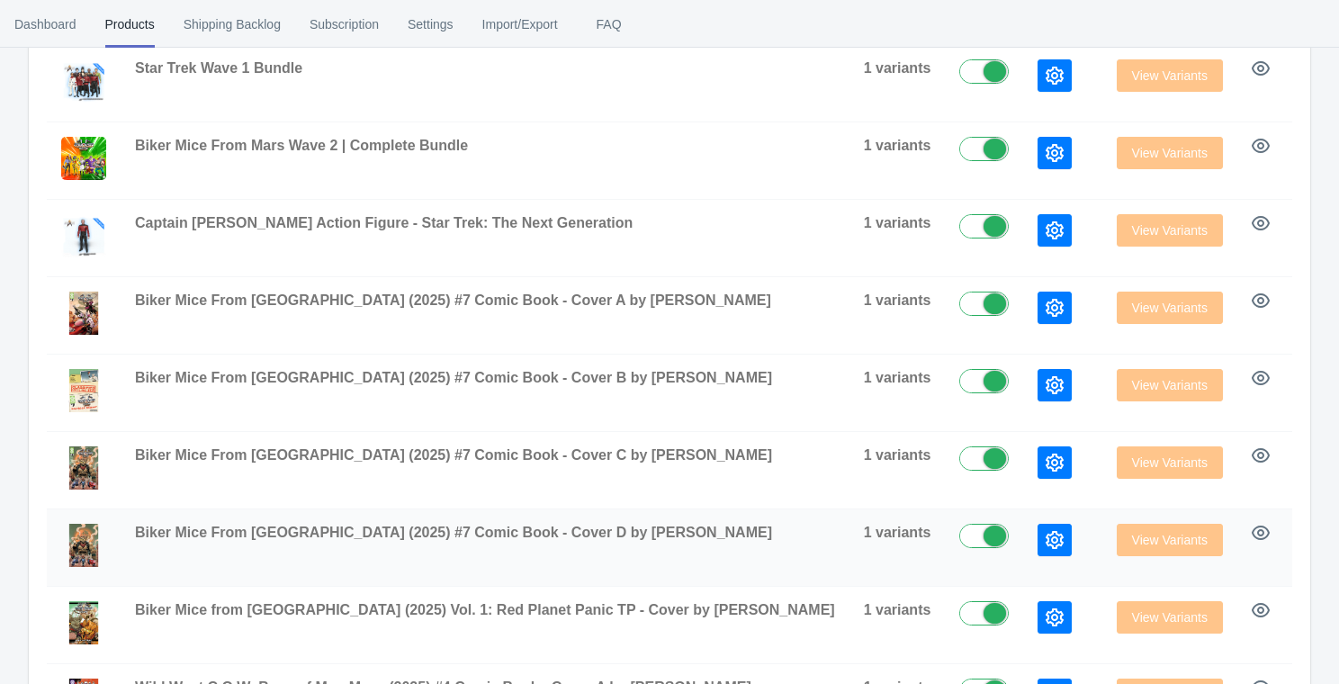
scroll to position [250, 0]
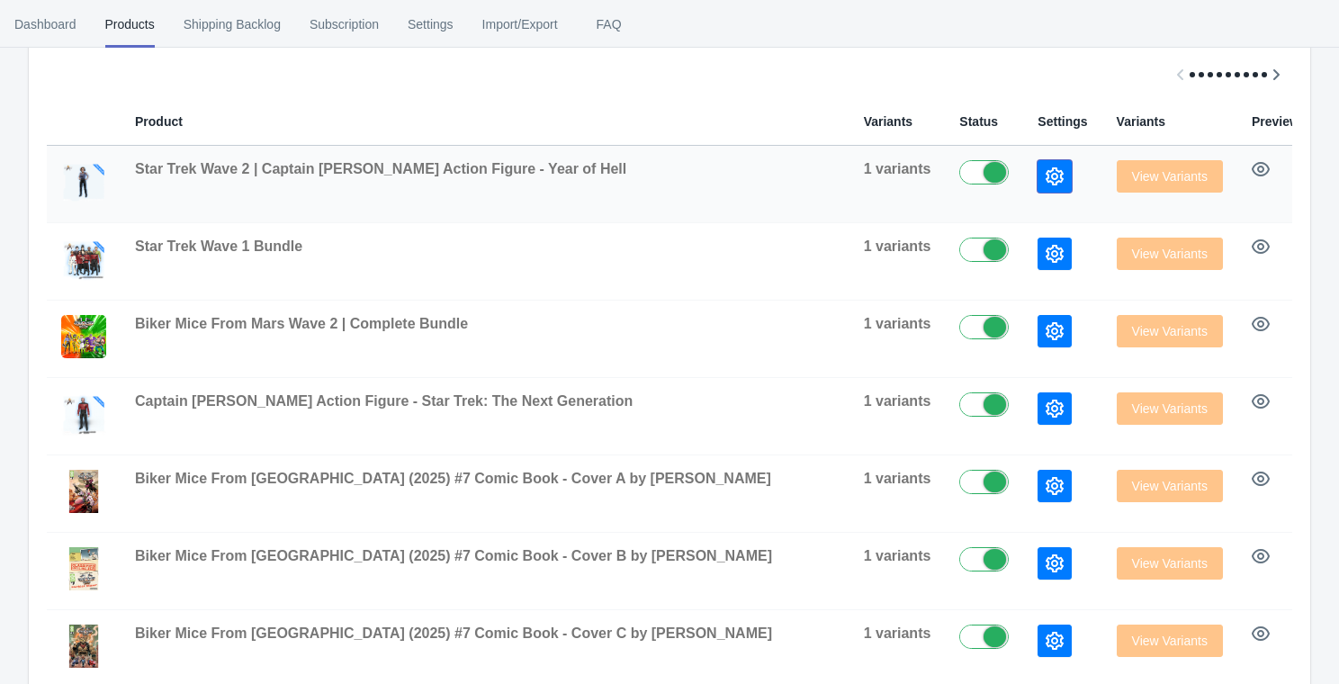
click at [1046, 185] on icon "button" at bounding box center [1055, 176] width 18 height 18
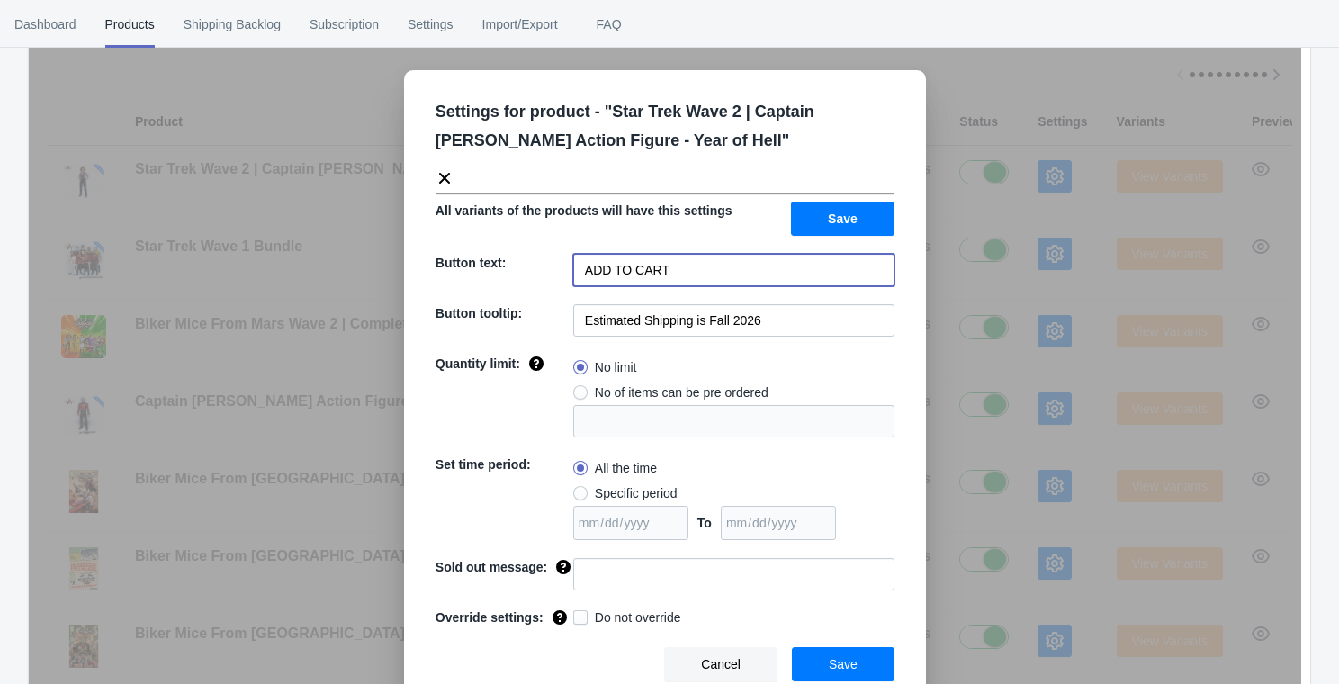
click at [716, 258] on input "ADD TO CART" at bounding box center [733, 270] width 321 height 32
type input "v"
paste input "PRE-ORDER"
type input "PRE-ORDER"
click at [852, 210] on button "Save" at bounding box center [843, 219] width 104 height 34
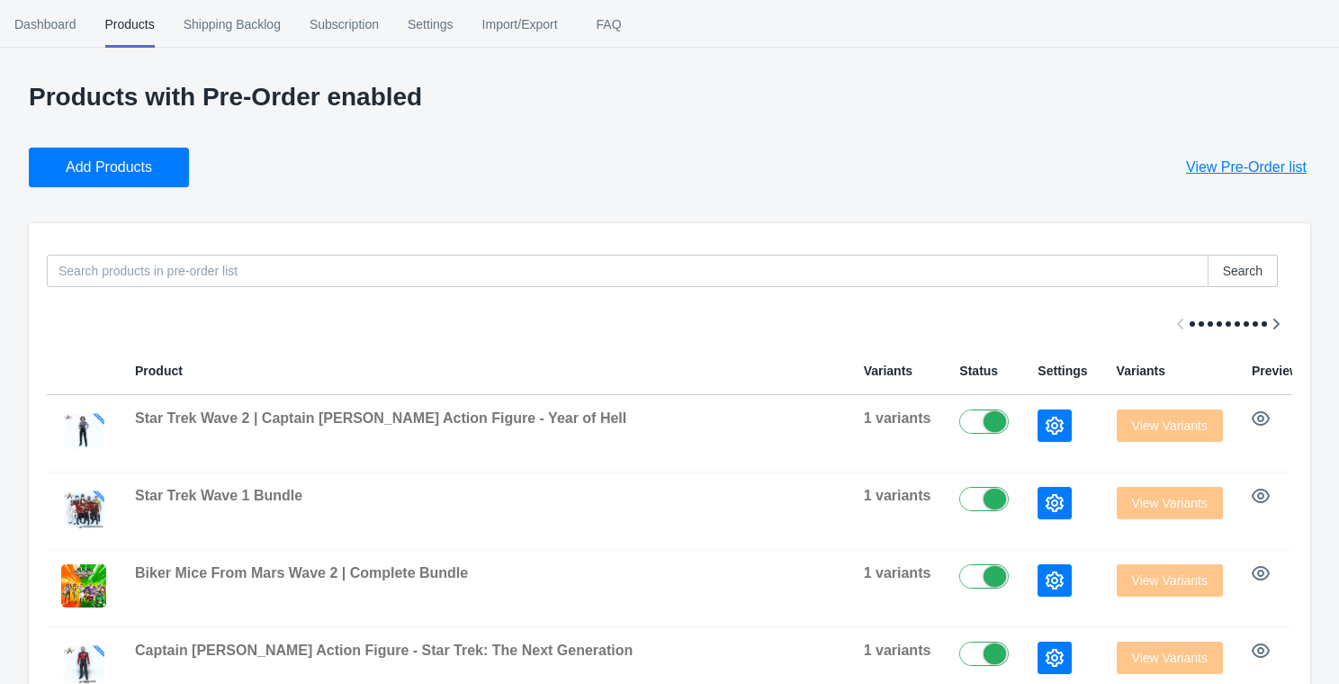
scroll to position [0, 0]
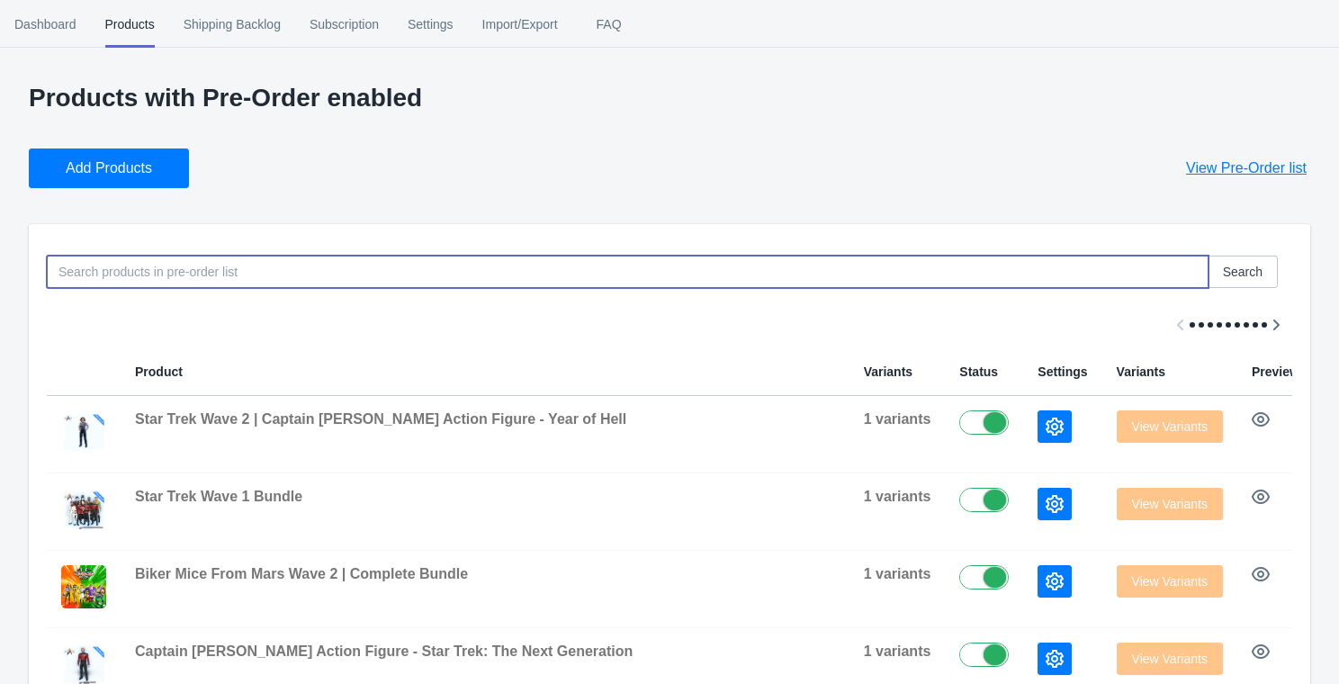
click at [275, 276] on input at bounding box center [628, 272] width 1162 height 32
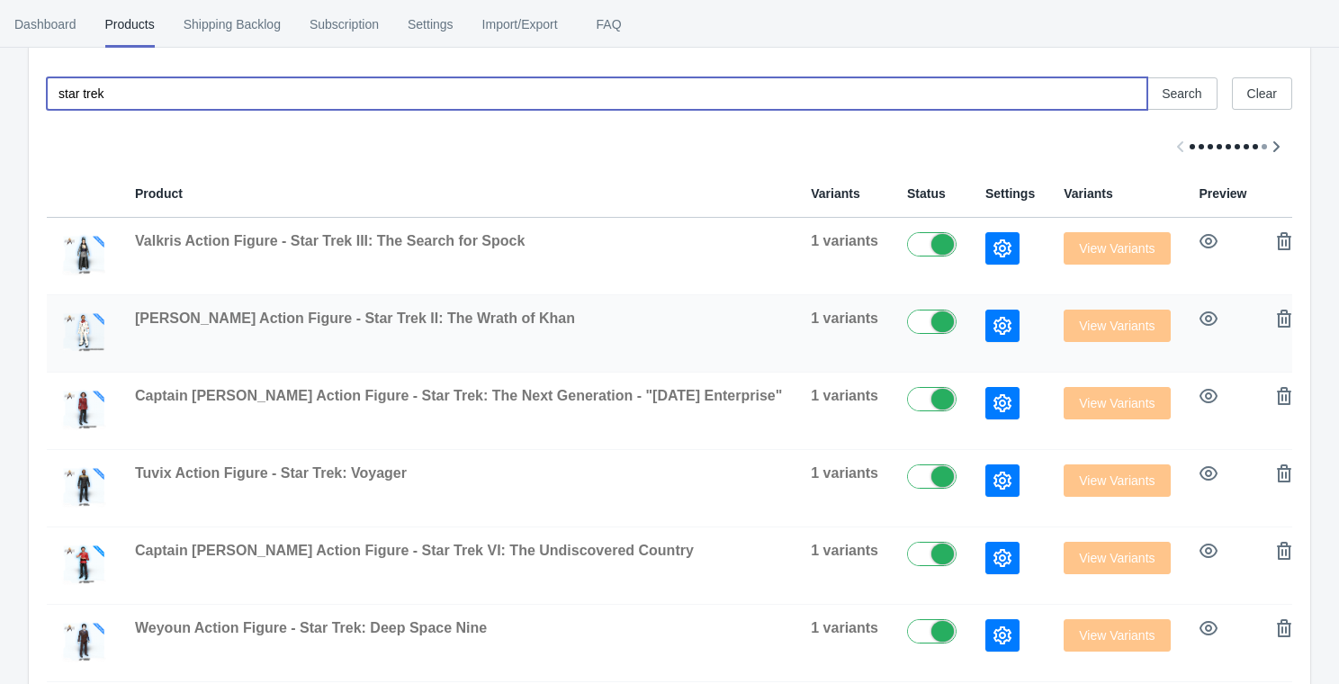
scroll to position [192, 0]
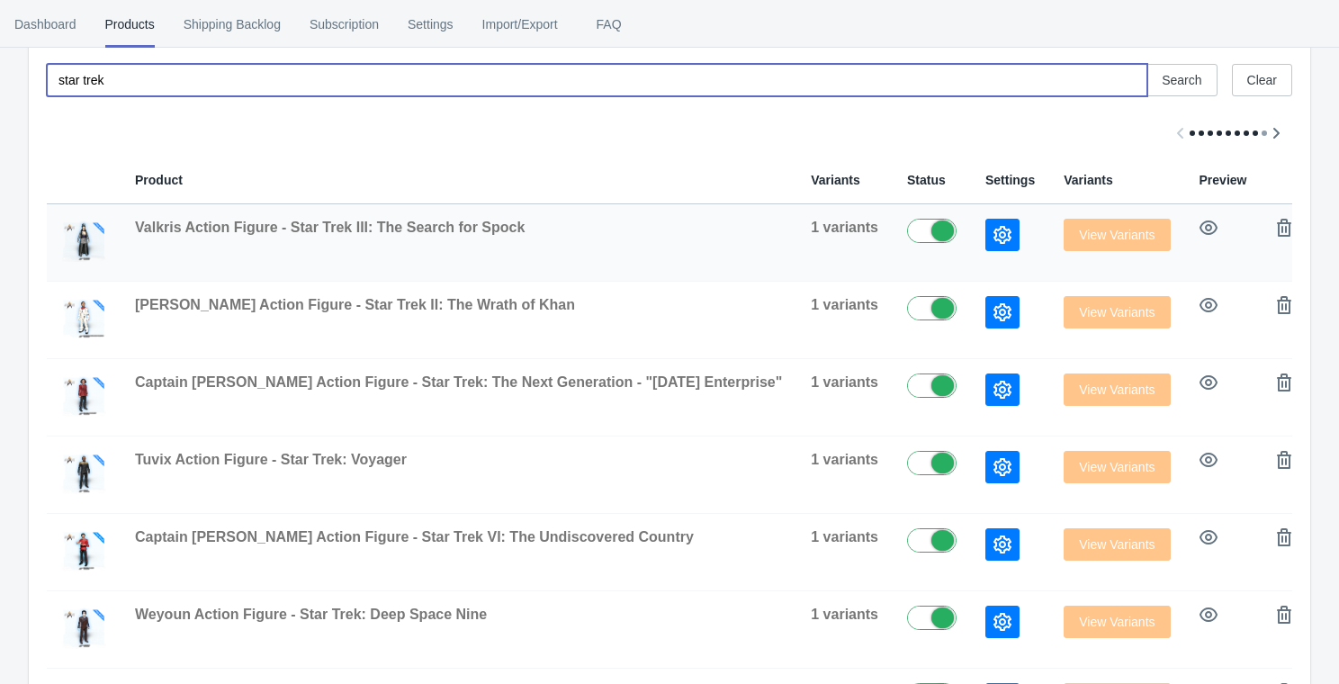
type input "star trek"
click at [986, 245] on button "button" at bounding box center [1003, 235] width 34 height 32
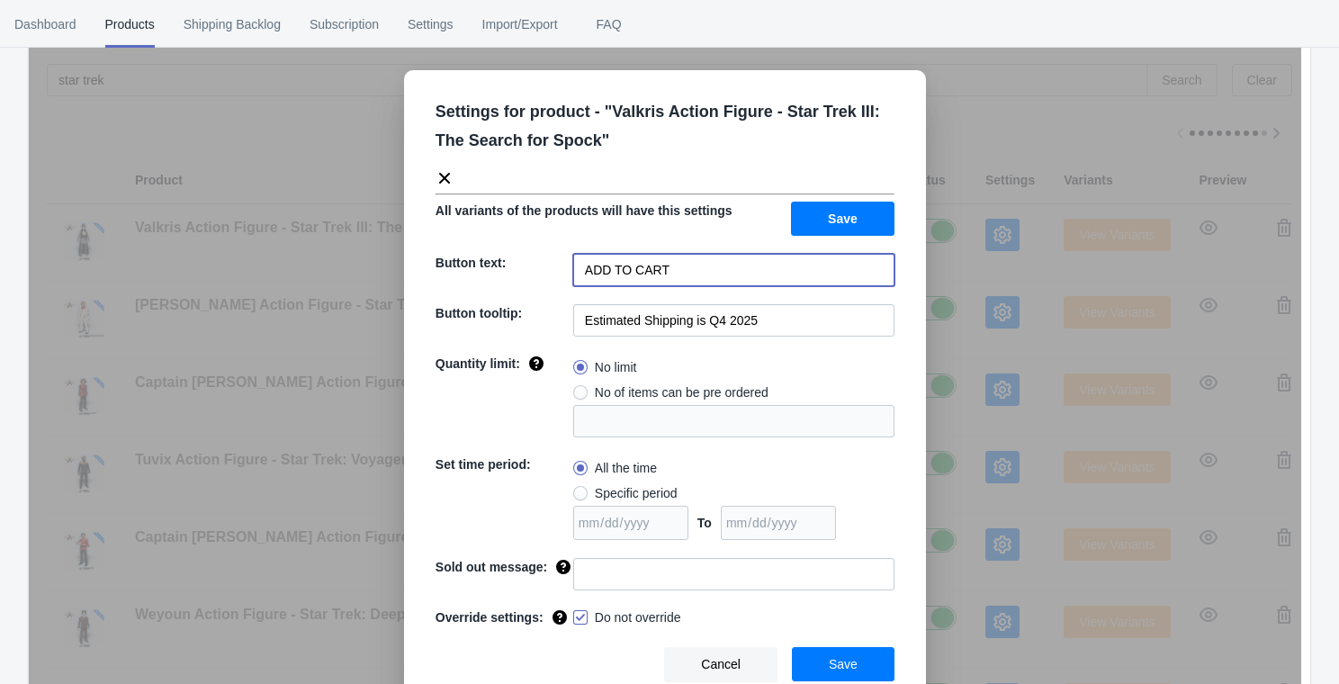
click at [838, 267] on input "ADD TO CART" at bounding box center [733, 270] width 321 height 32
paste input "PRE-ORDER"
type input "PRE-ORDER"
click at [857, 218] on span "Save" at bounding box center [843, 219] width 30 height 14
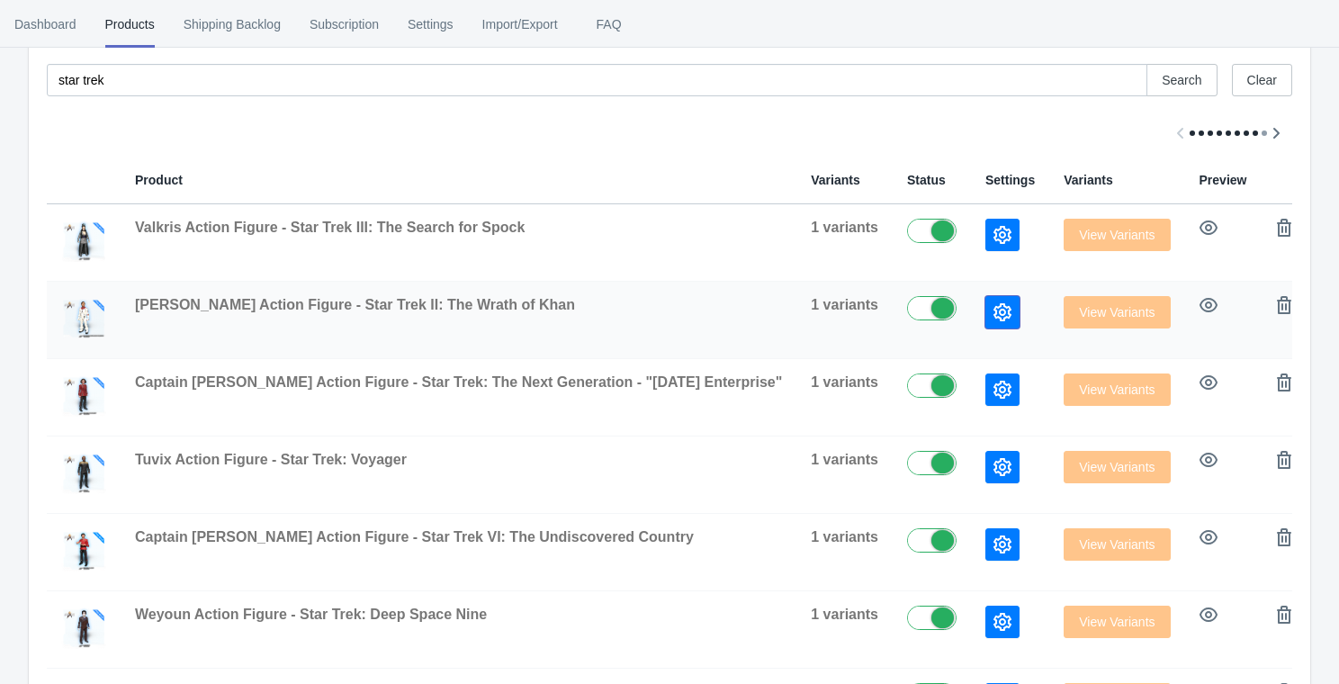
click at [994, 314] on icon "button" at bounding box center [1003, 312] width 18 height 18
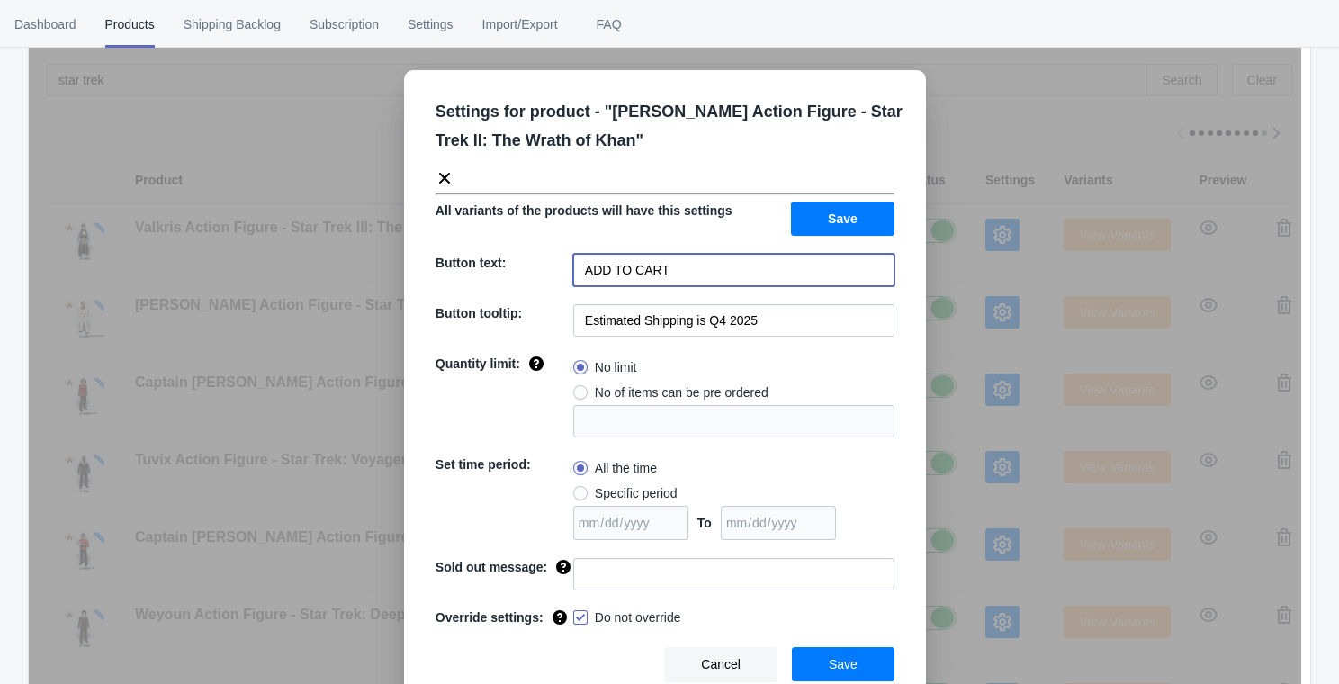
click at [828, 284] on input "ADD TO CART" at bounding box center [733, 270] width 321 height 32
paste input "PRE-ORDER"
type input "PRE-ORDER"
click at [843, 215] on span "Save" at bounding box center [843, 219] width 30 height 14
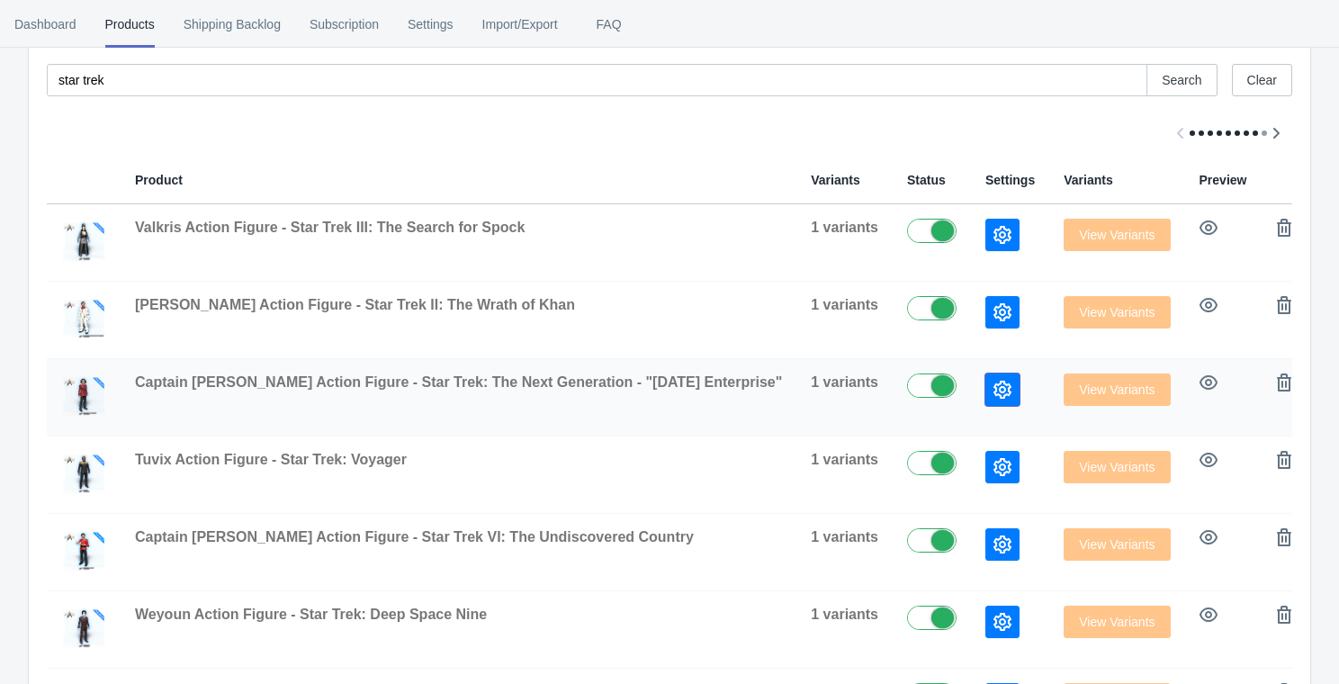
click at [986, 392] on button "button" at bounding box center [1003, 390] width 34 height 32
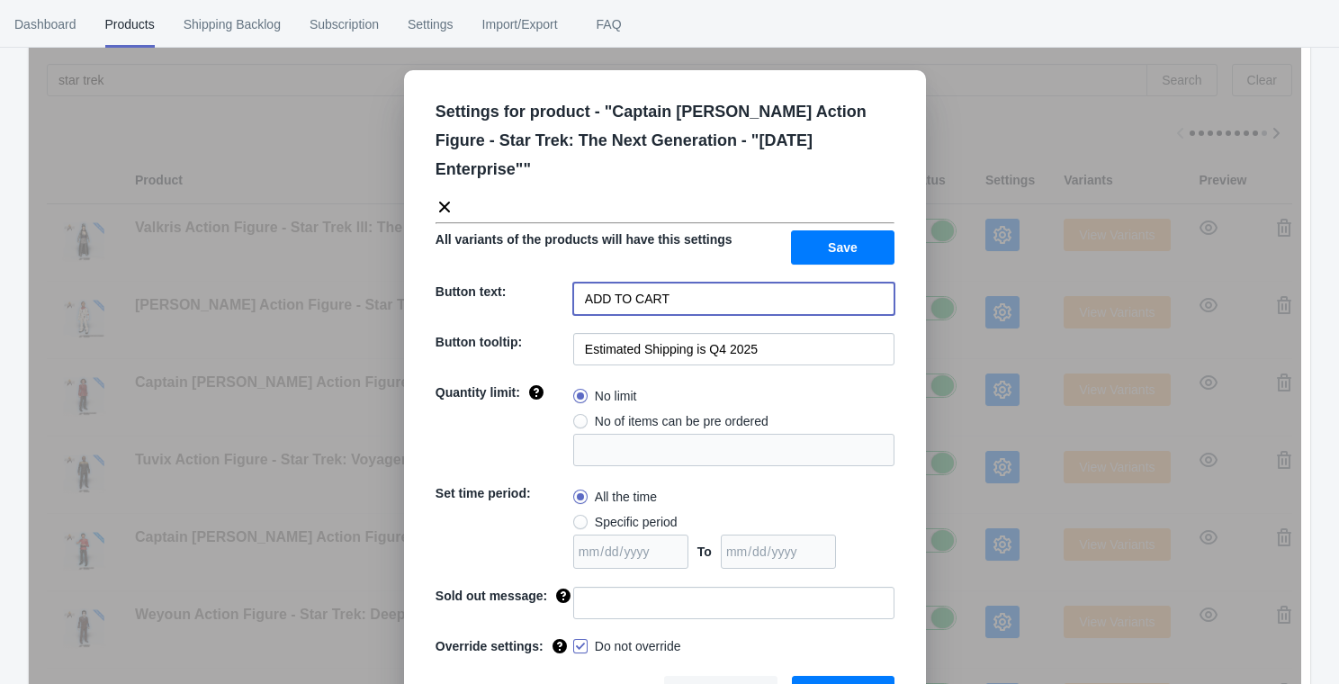
click at [749, 283] on input "ADD TO CART" at bounding box center [733, 299] width 321 height 32
paste input "PRE-ORDER"
type input "PRE-ORDER"
click at [829, 230] on button "Save" at bounding box center [843, 247] width 104 height 34
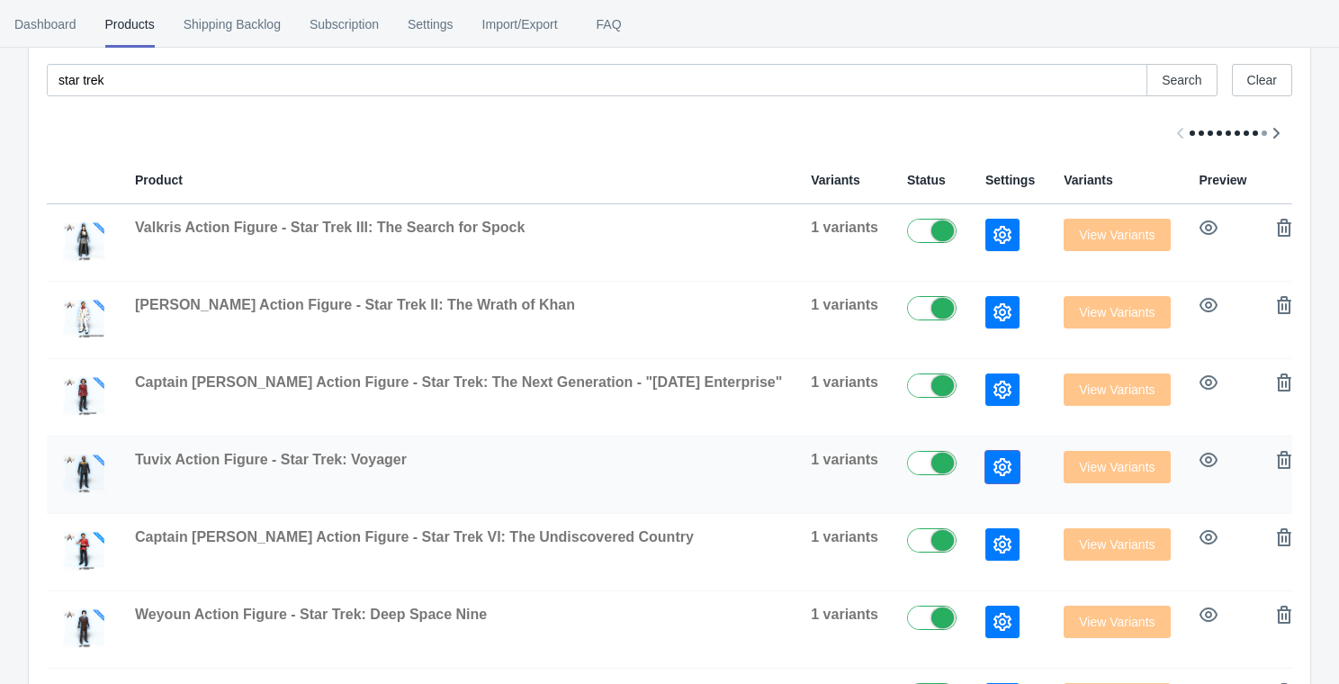
click at [994, 463] on icon "button" at bounding box center [1003, 467] width 18 height 18
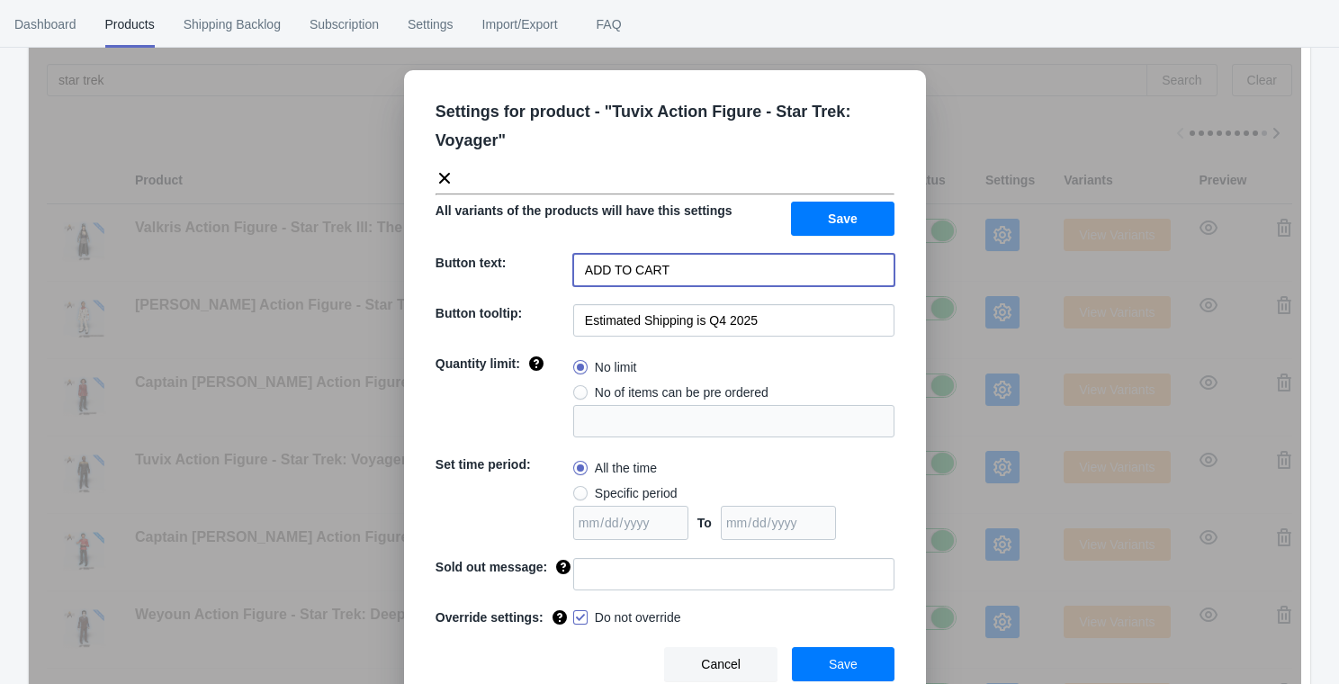
click at [759, 279] on input "ADD TO CART" at bounding box center [733, 270] width 321 height 32
paste input "PRE-ORDER"
type input "PRE-ORDER"
click at [845, 220] on span "Save" at bounding box center [843, 219] width 30 height 14
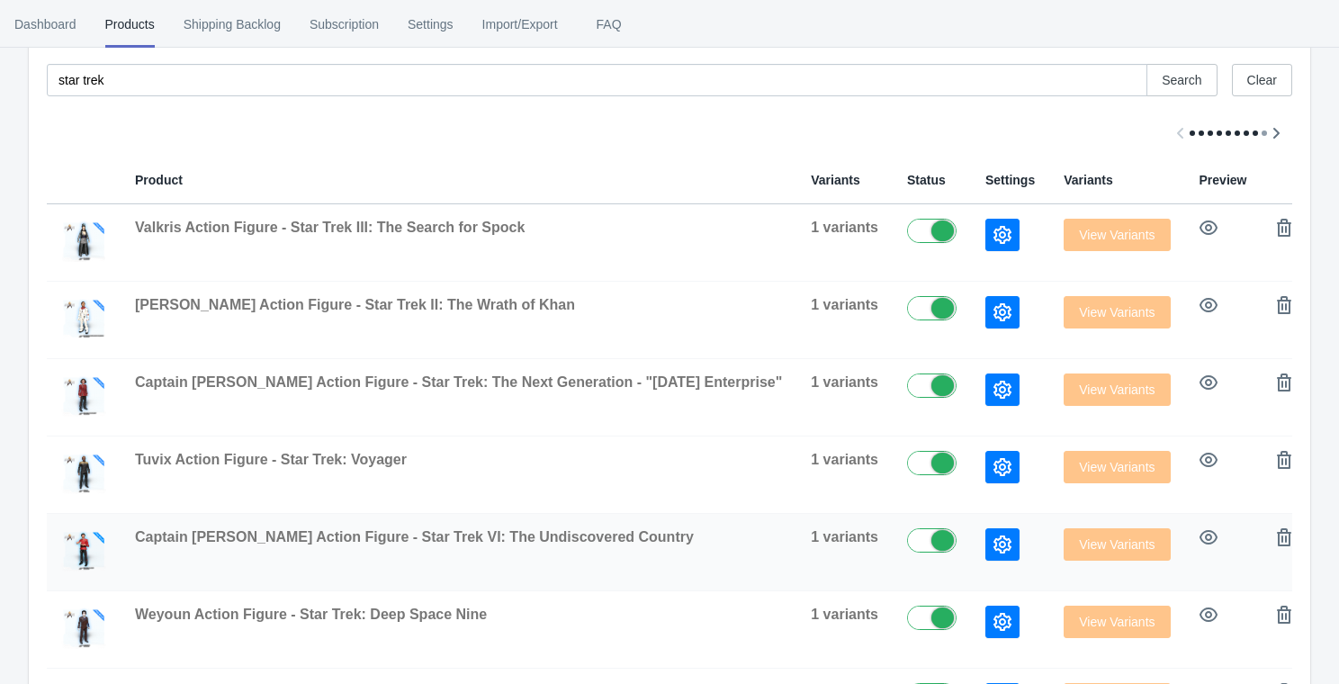
click at [971, 568] on td at bounding box center [1010, 552] width 78 height 77
click at [986, 549] on button "button" at bounding box center [1003, 544] width 34 height 32
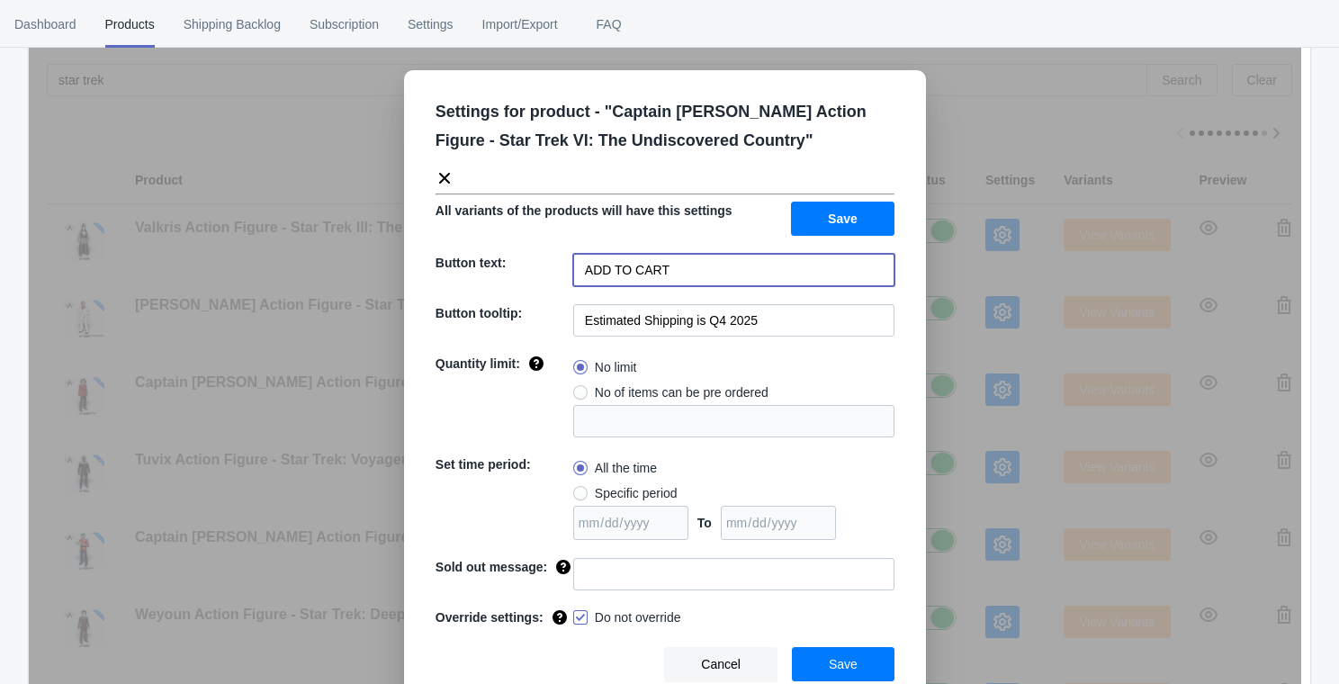
click at [710, 279] on input "ADD TO CART" at bounding box center [733, 270] width 321 height 32
paste input "PRE-ORDER"
type input "PRE-ORDER"
click at [861, 219] on button "Save" at bounding box center [843, 219] width 104 height 34
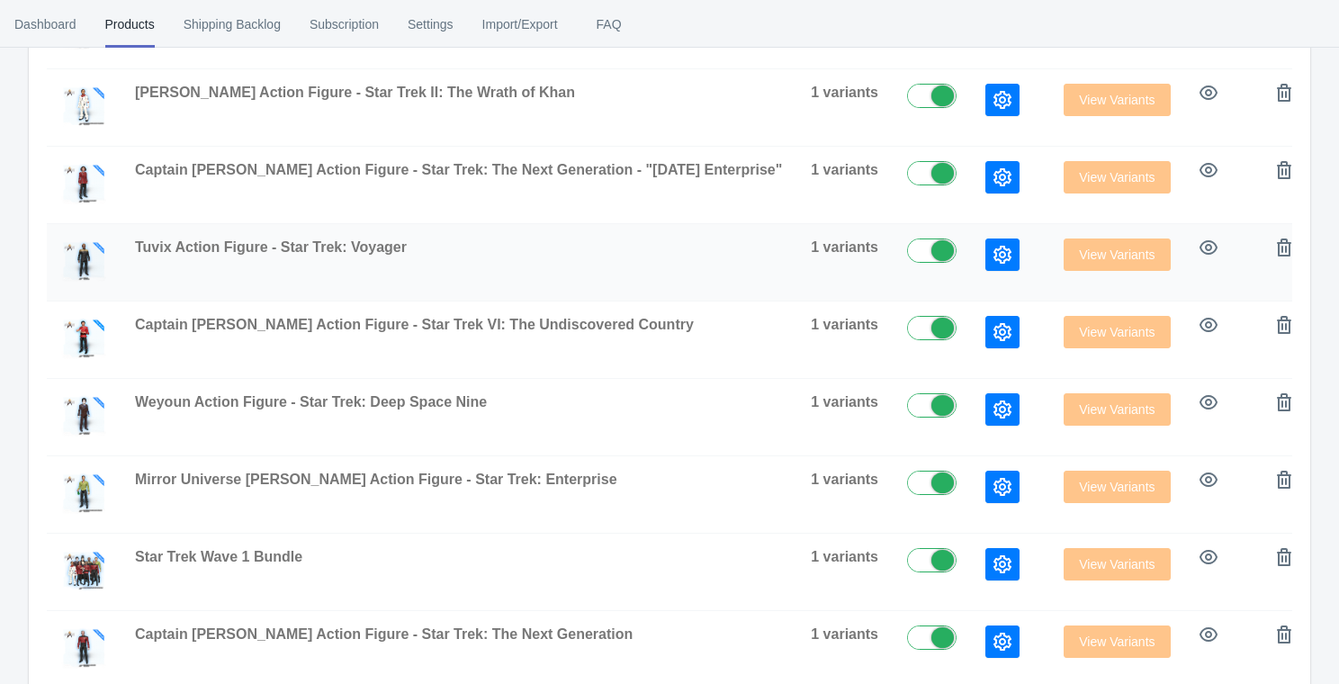
scroll to position [443, 0]
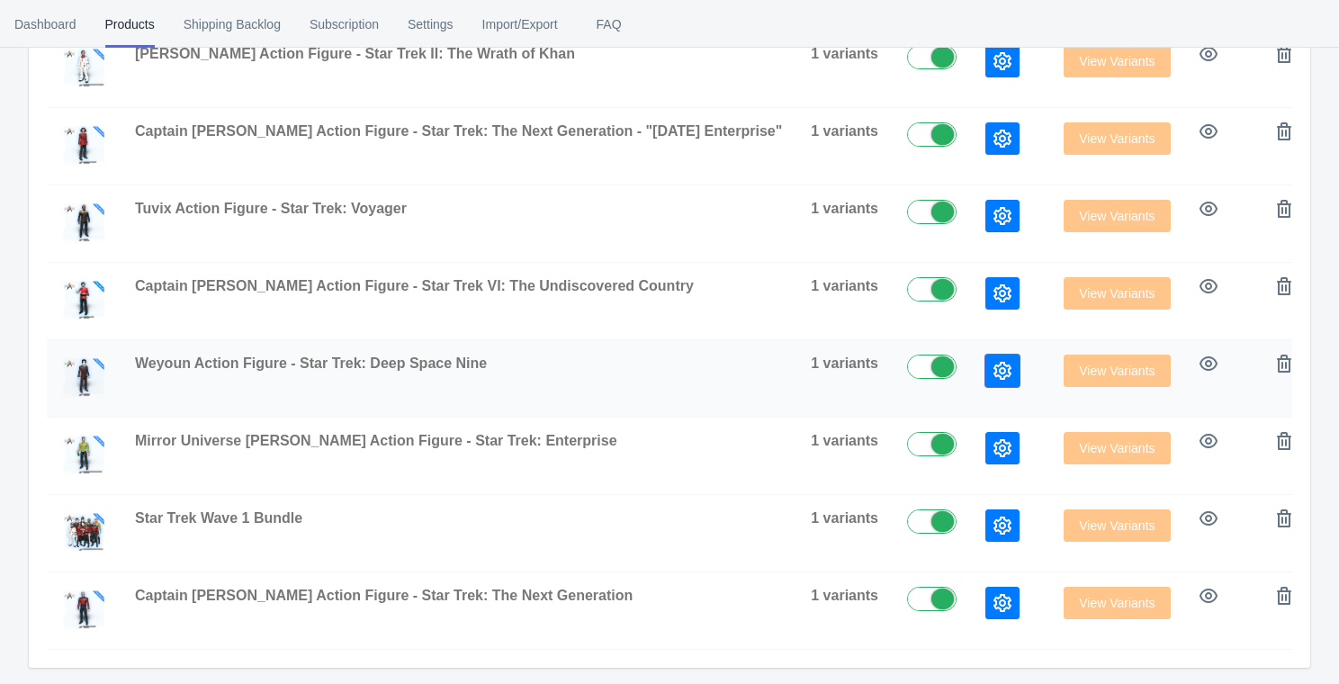
click at [994, 371] on icon "button" at bounding box center [1003, 371] width 18 height 18
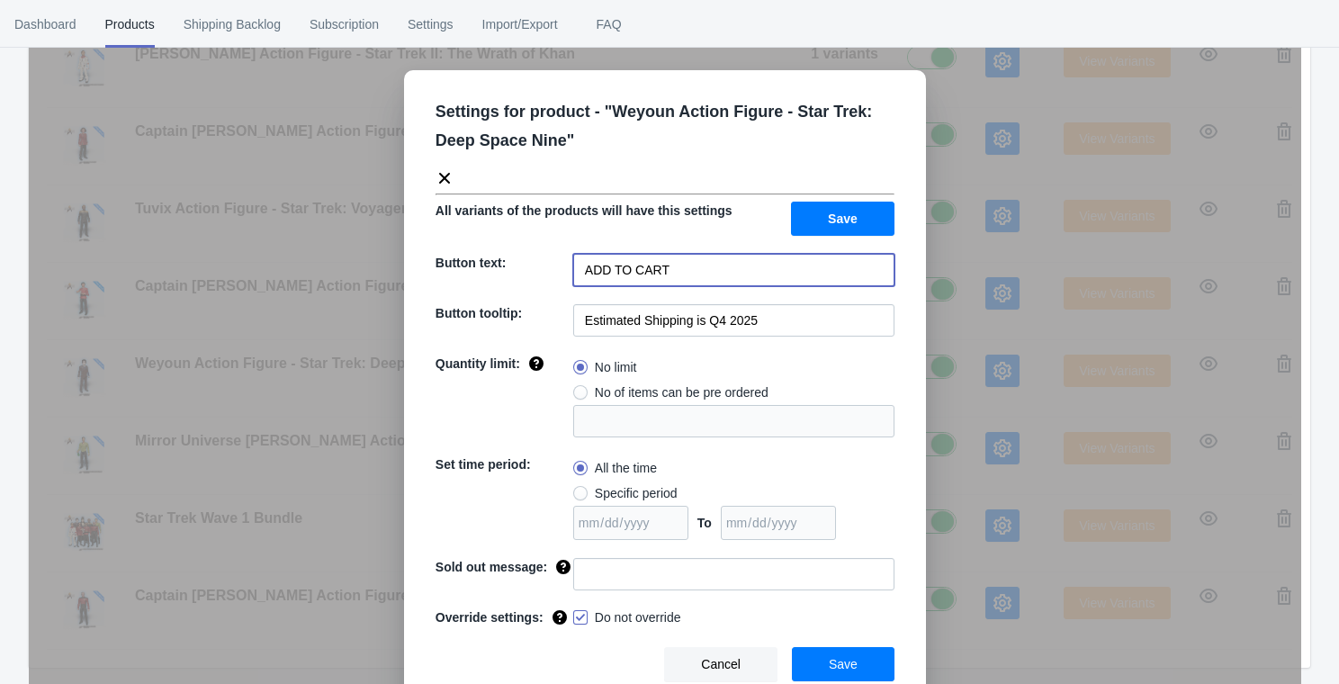
click at [697, 257] on input "ADD TO CART" at bounding box center [733, 270] width 321 height 32
paste input "PRE-ORDER"
type input "PRE-ORDER"
click at [813, 225] on button "Save" at bounding box center [843, 219] width 104 height 34
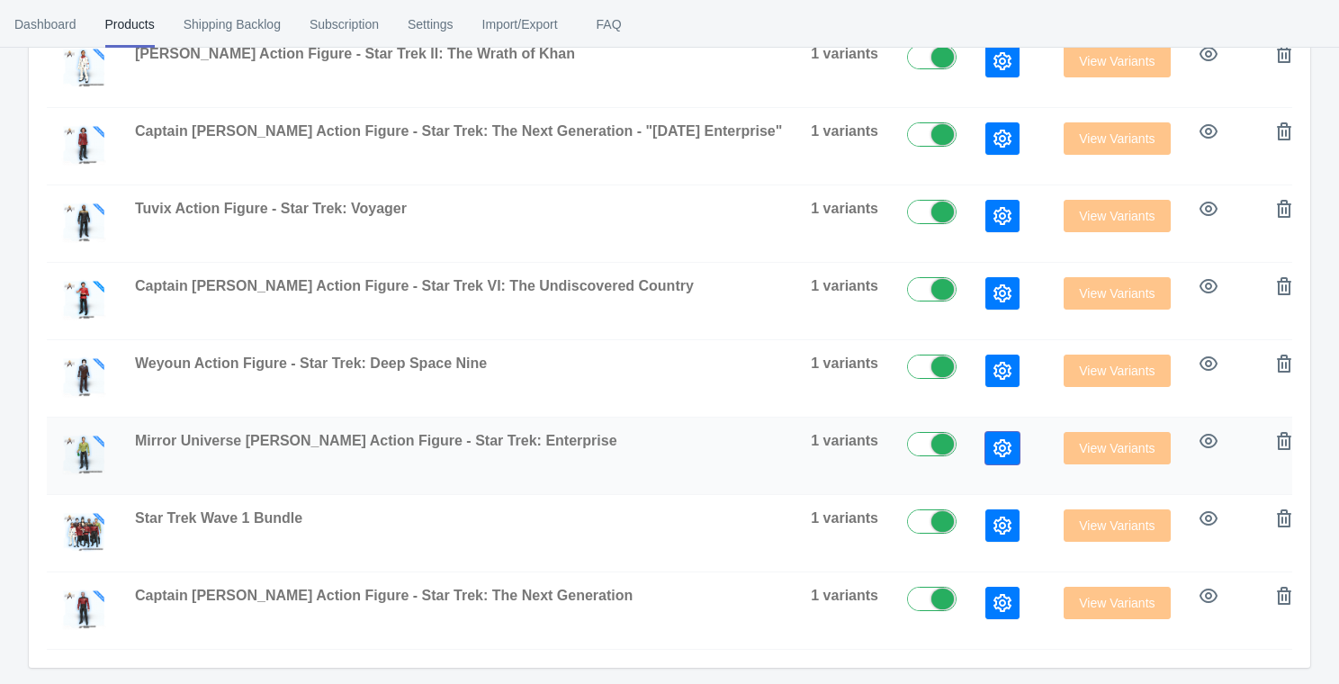
click at [986, 454] on button "button" at bounding box center [1003, 448] width 34 height 32
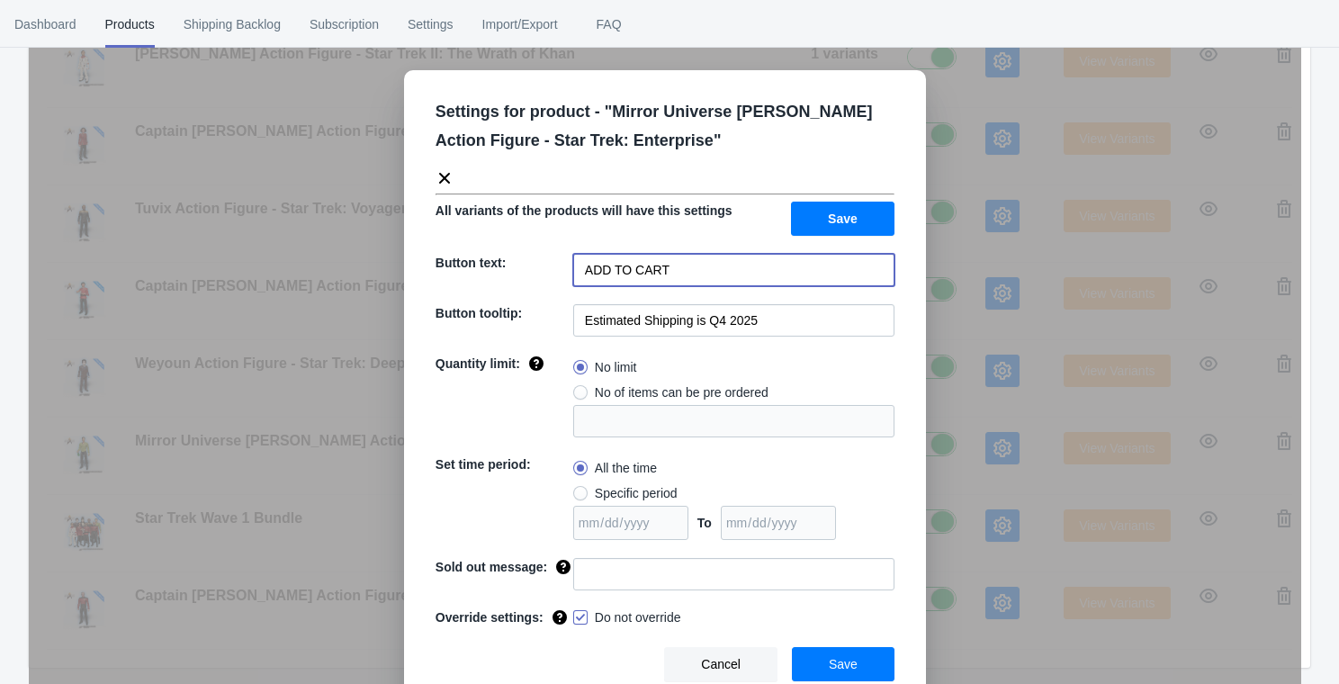
click at [754, 257] on input "ADD TO CART" at bounding box center [733, 270] width 321 height 32
paste input "PRE-ORDER"
type input "PRE-ORDER"
click at [861, 216] on button "Save" at bounding box center [843, 219] width 104 height 34
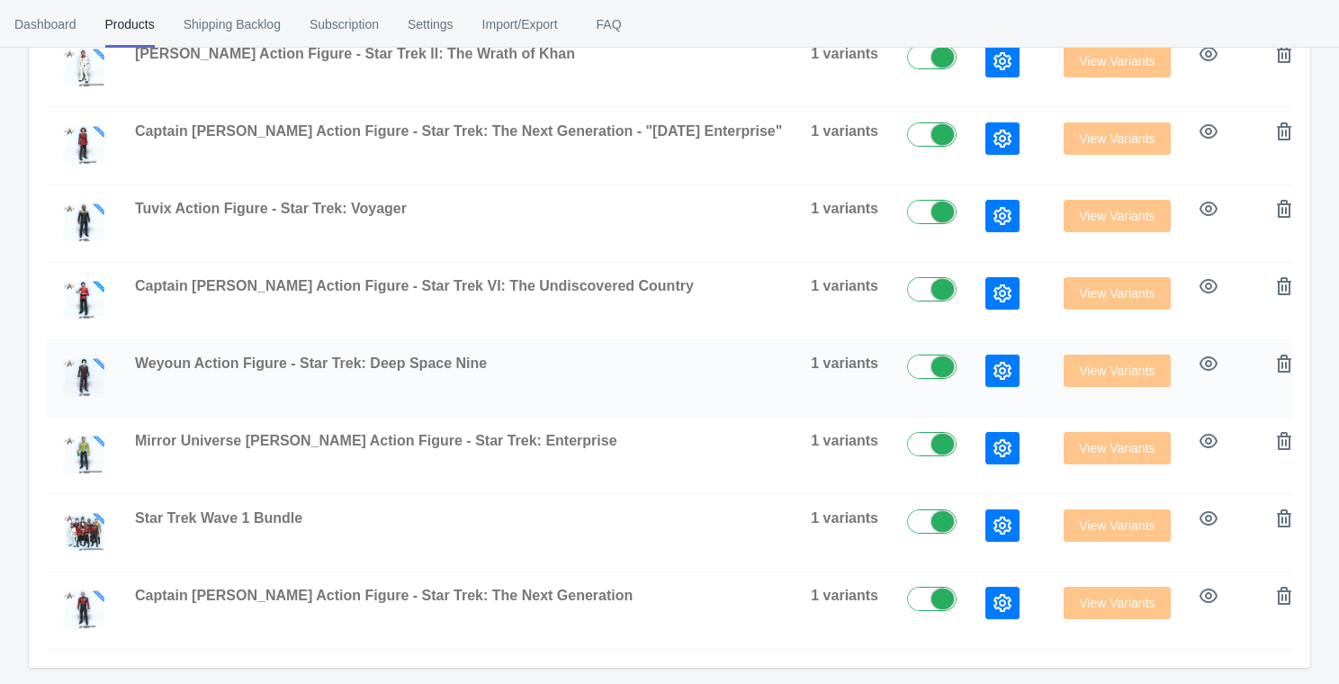
click at [994, 368] on icon "button" at bounding box center [1003, 371] width 18 height 18
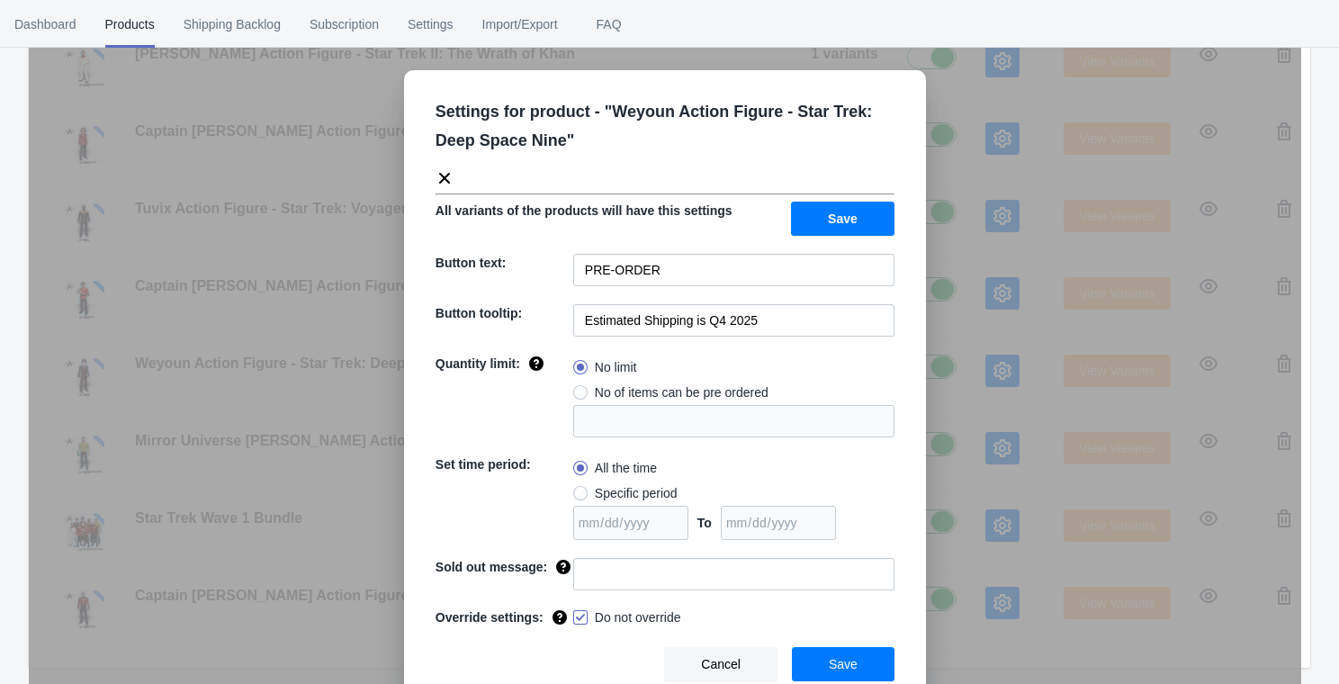
click at [288, 347] on div "Settings for product - " Weyoun Action Figure - Star Trek: Deep Space Nine " Al…" at bounding box center [665, 387] width 1273 height 684
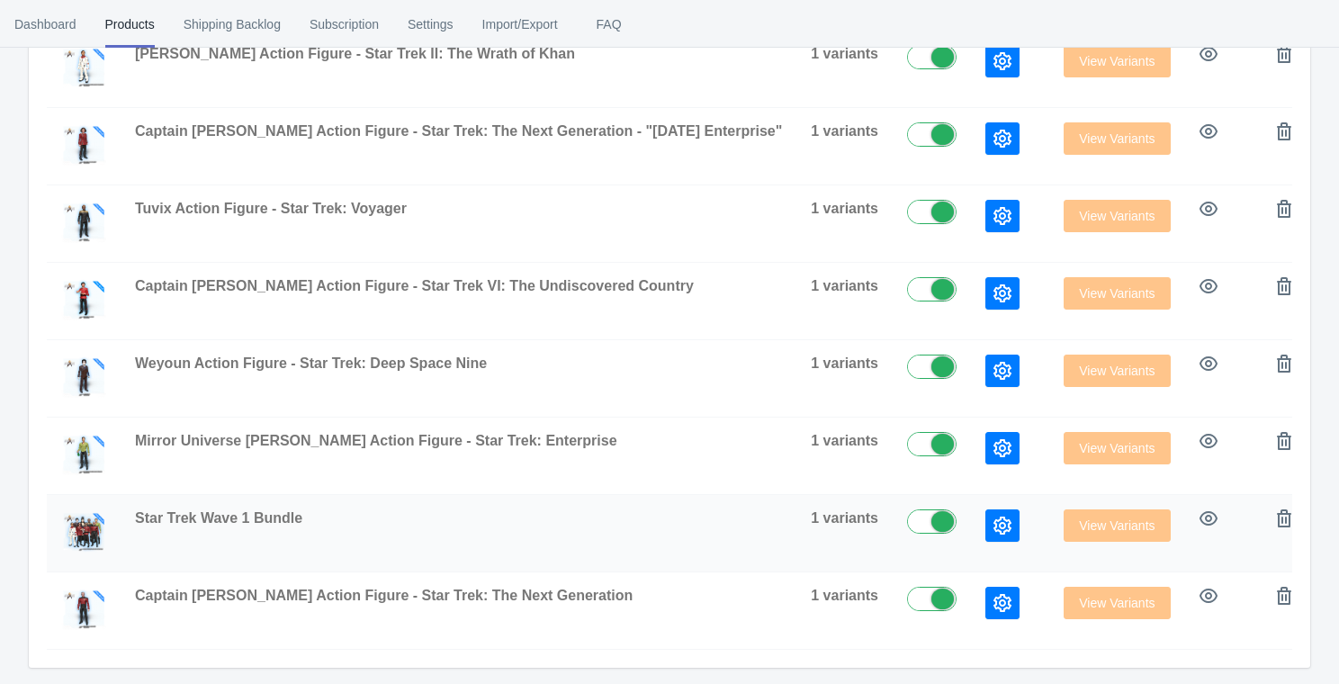
click at [994, 527] on icon "button" at bounding box center [1003, 526] width 18 height 18
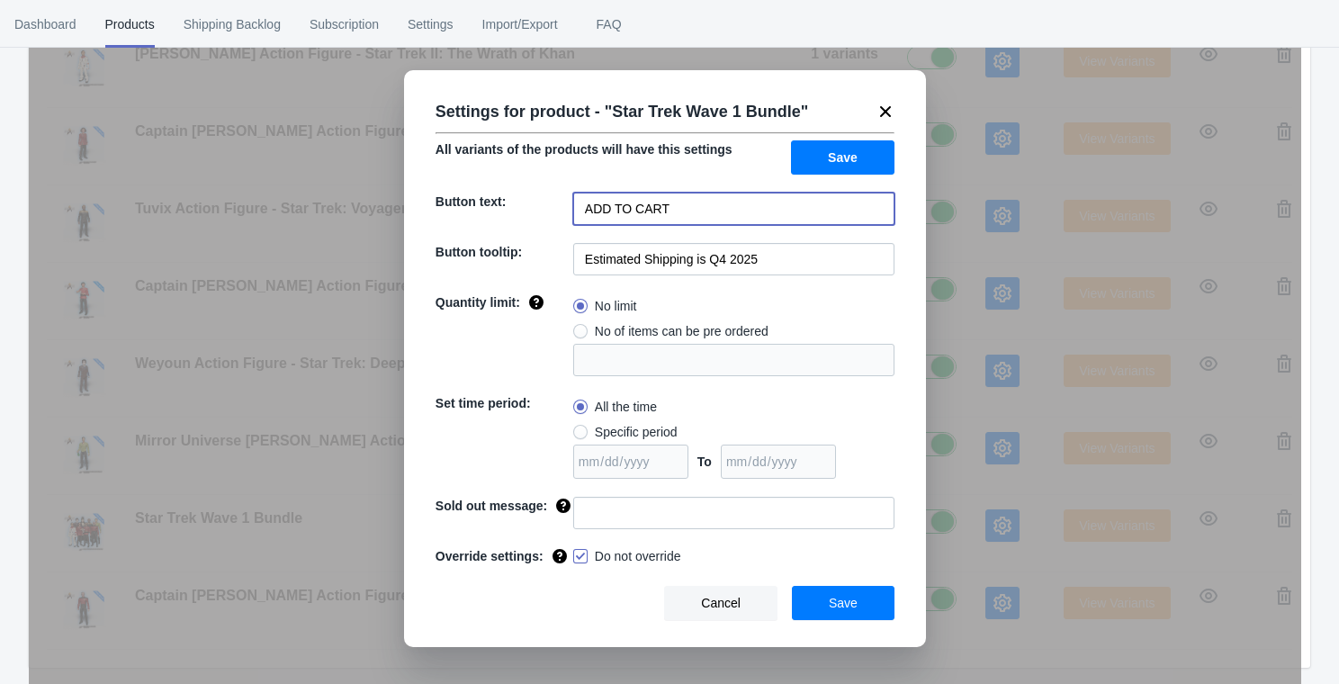
click at [771, 203] on input "ADD TO CART" at bounding box center [733, 209] width 321 height 32
paste input "PRE-ORDER"
type input "PRE-ORDER"
click at [858, 137] on div "All variants of the products will have this settings Save" at bounding box center [657, 150] width 473 height 49
click at [858, 159] on button "Save" at bounding box center [843, 157] width 104 height 34
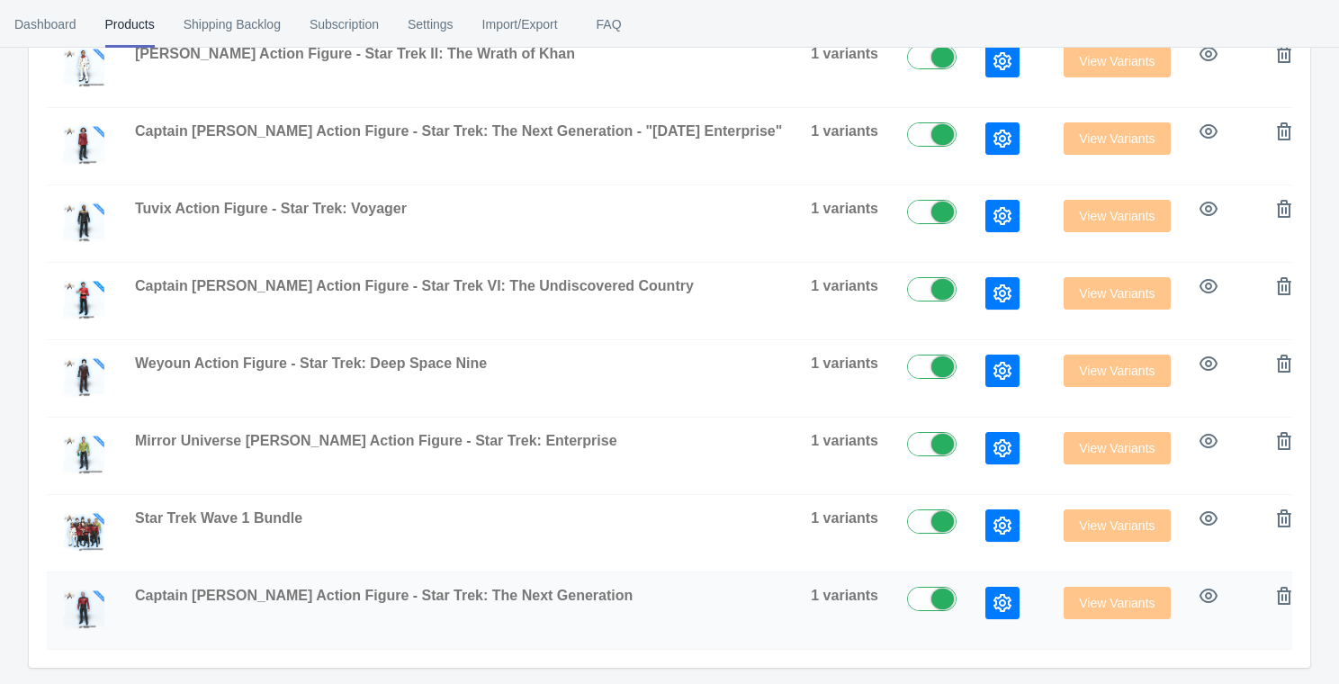
click at [994, 601] on icon "button" at bounding box center [1003, 603] width 18 height 18
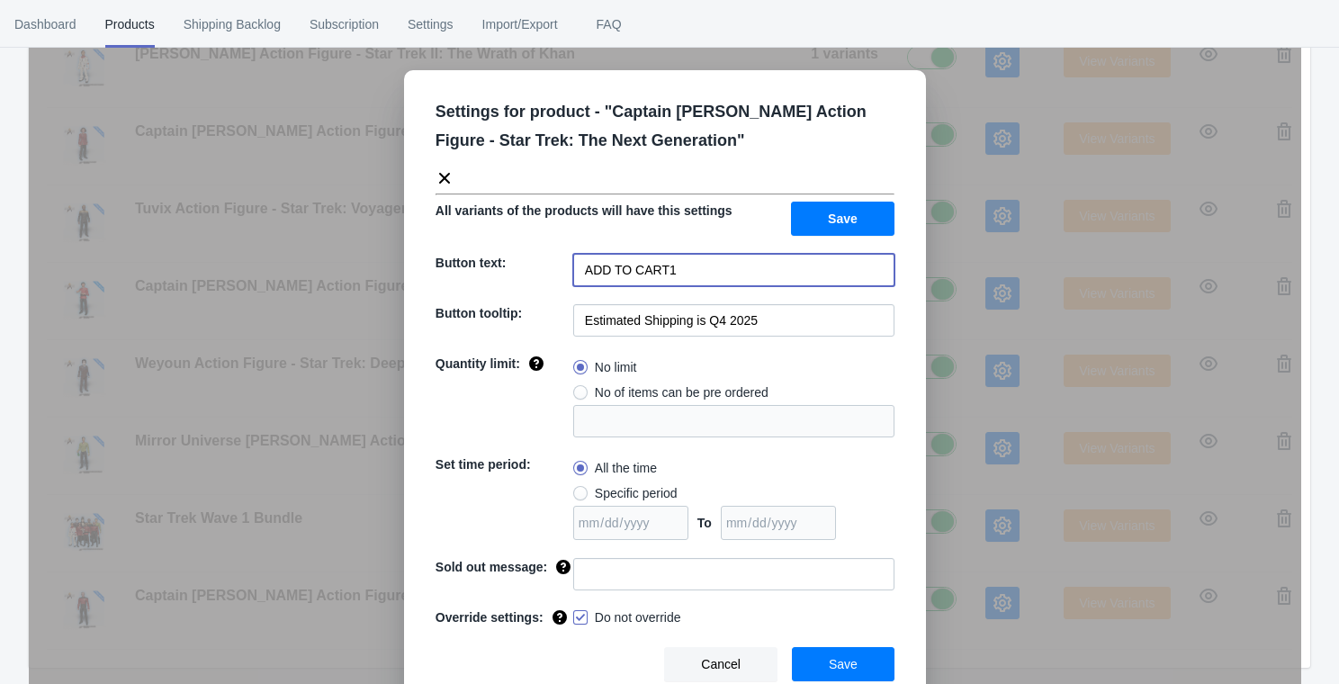
click at [701, 277] on input "ADD TO CART1" at bounding box center [733, 270] width 321 height 32
paste input "PRE-ORDER"
type input "PRE-ORDER"
click at [855, 235] on button "Save" at bounding box center [843, 219] width 104 height 34
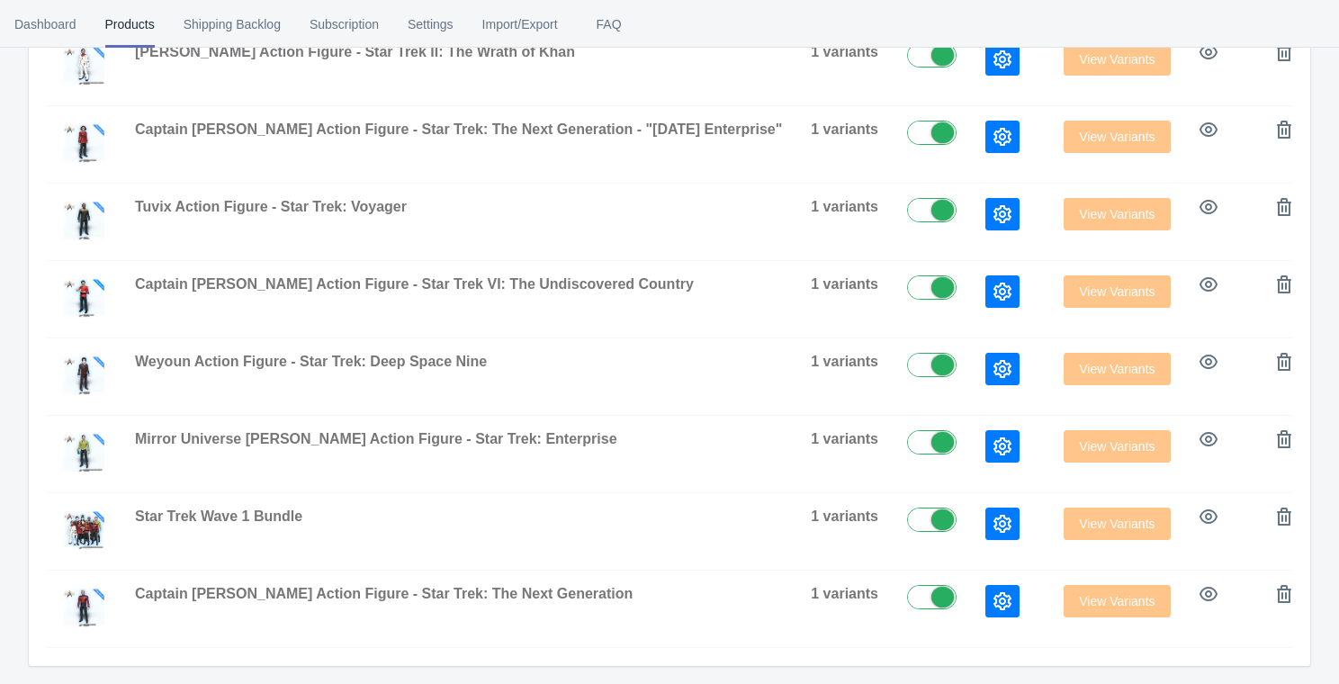
scroll to position [0, 0]
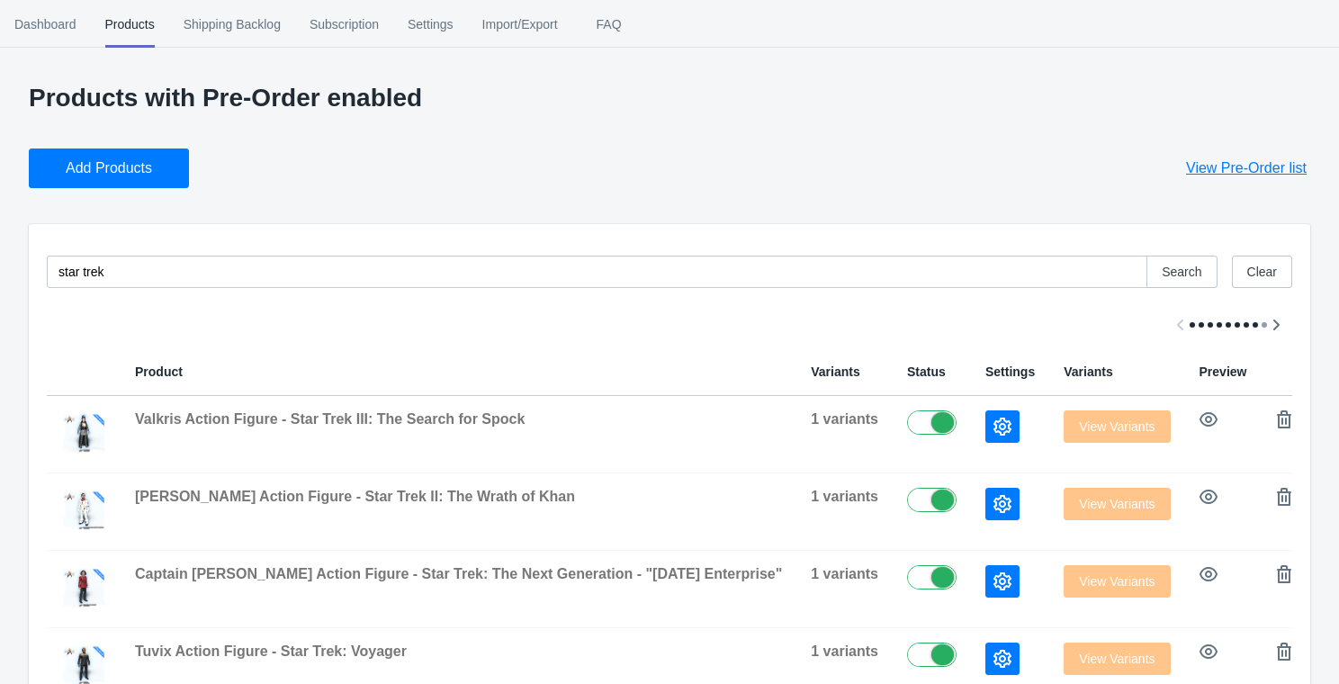
click at [575, 110] on p "Products with Pre-Order enabled" at bounding box center [670, 98] width 1282 height 29
